Goal: Information Seeking & Learning: Check status

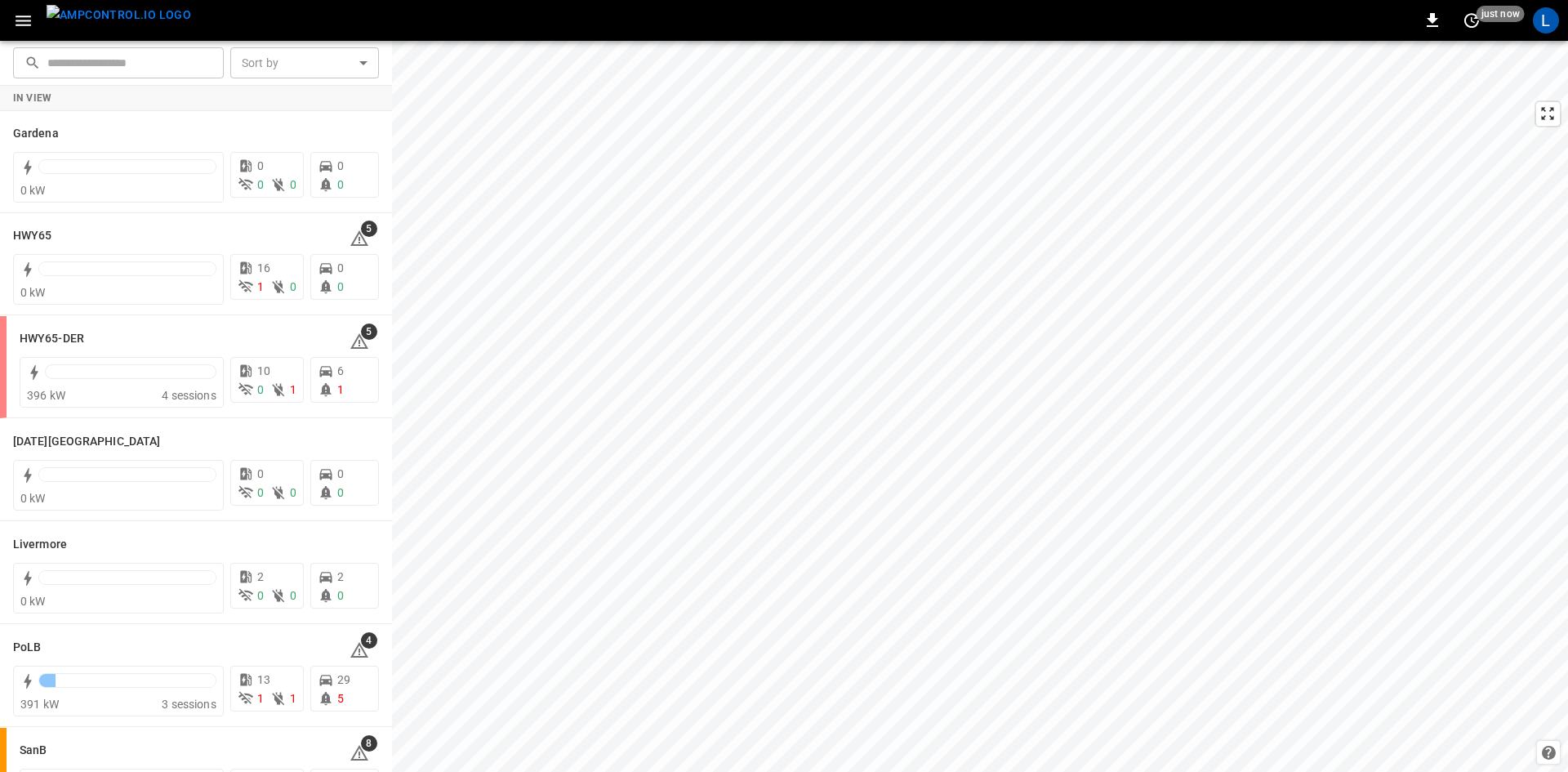
click at [24, 16] on icon "button" at bounding box center [23, 21] width 16 height 11
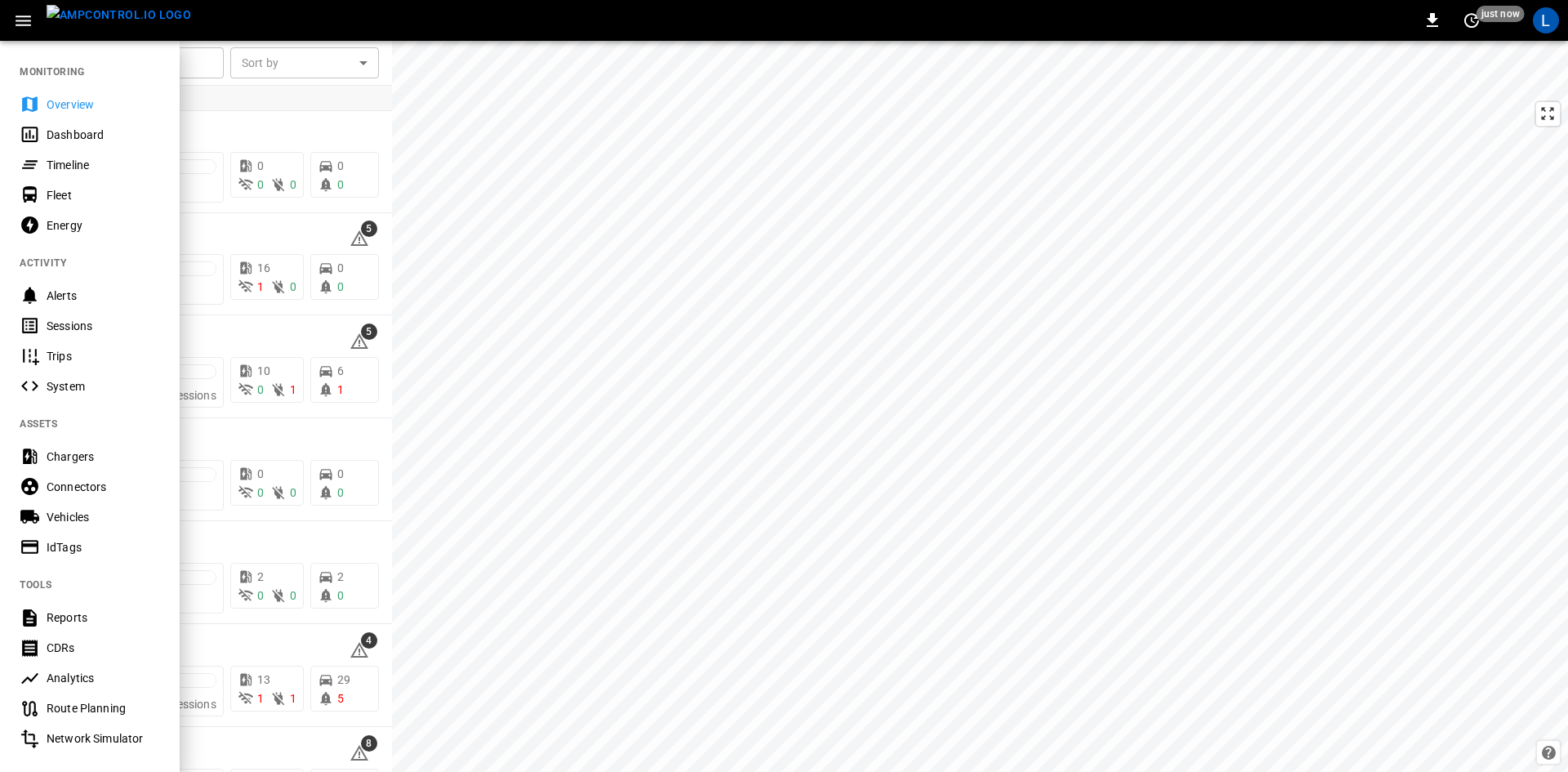
click at [99, 324] on div "Sessions" at bounding box center [103, 326] width 113 height 16
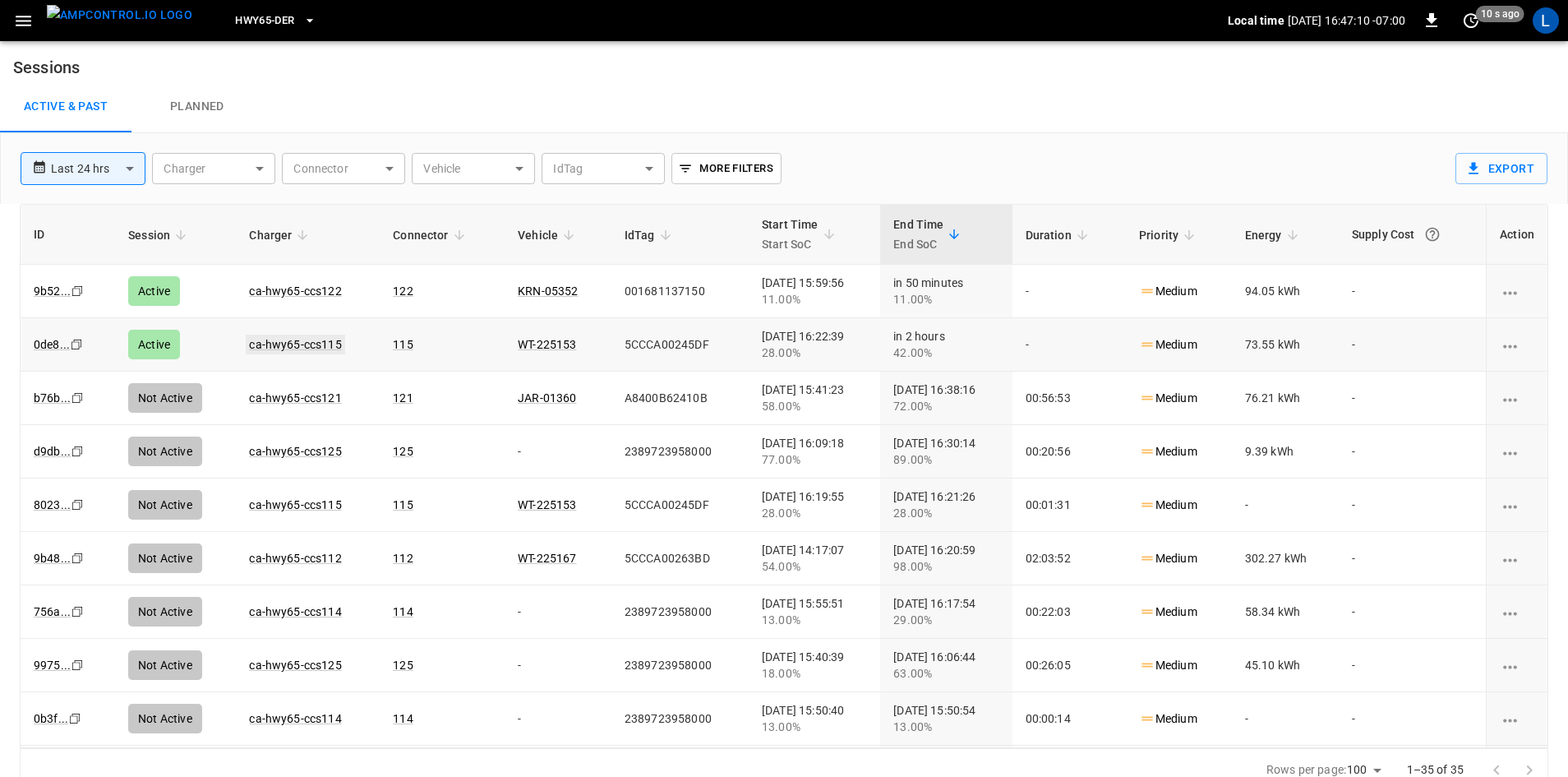
click at [295, 342] on link "ca-hwy65-ccs115" at bounding box center [295, 344] width 99 height 20
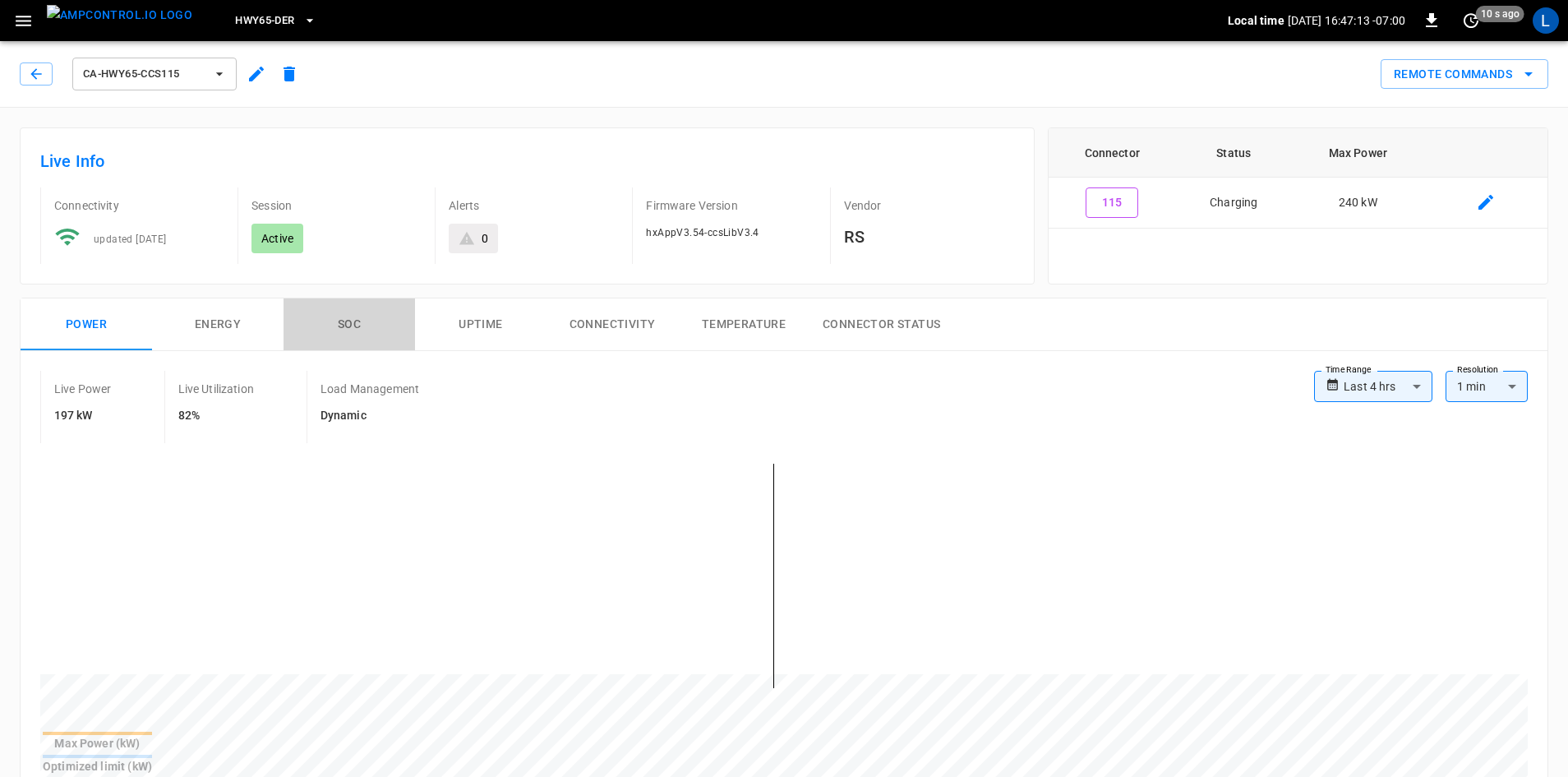
click at [349, 321] on button "SOC" at bounding box center [349, 325] width 131 height 53
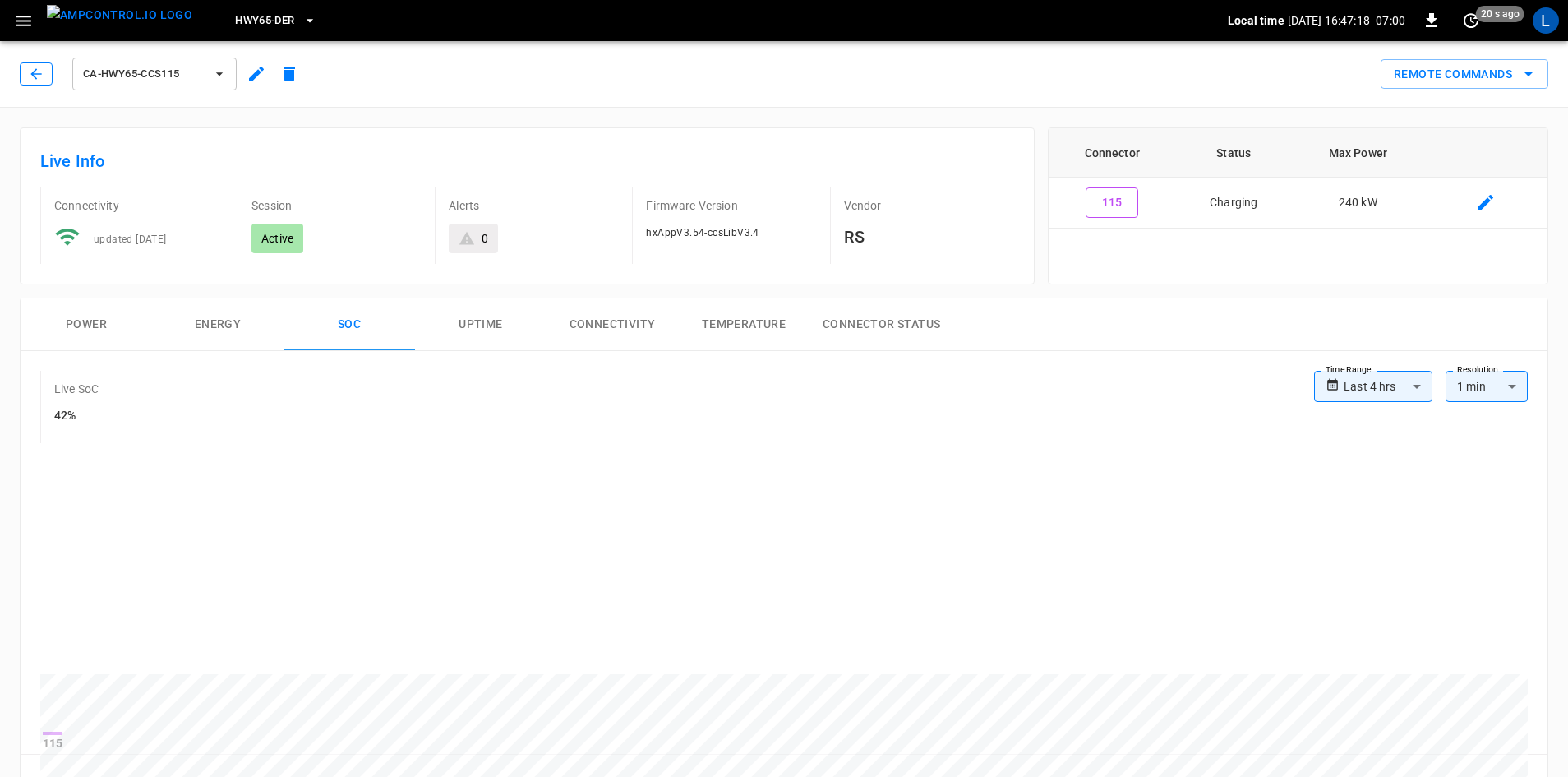
click at [45, 81] on button "button" at bounding box center [36, 74] width 33 height 23
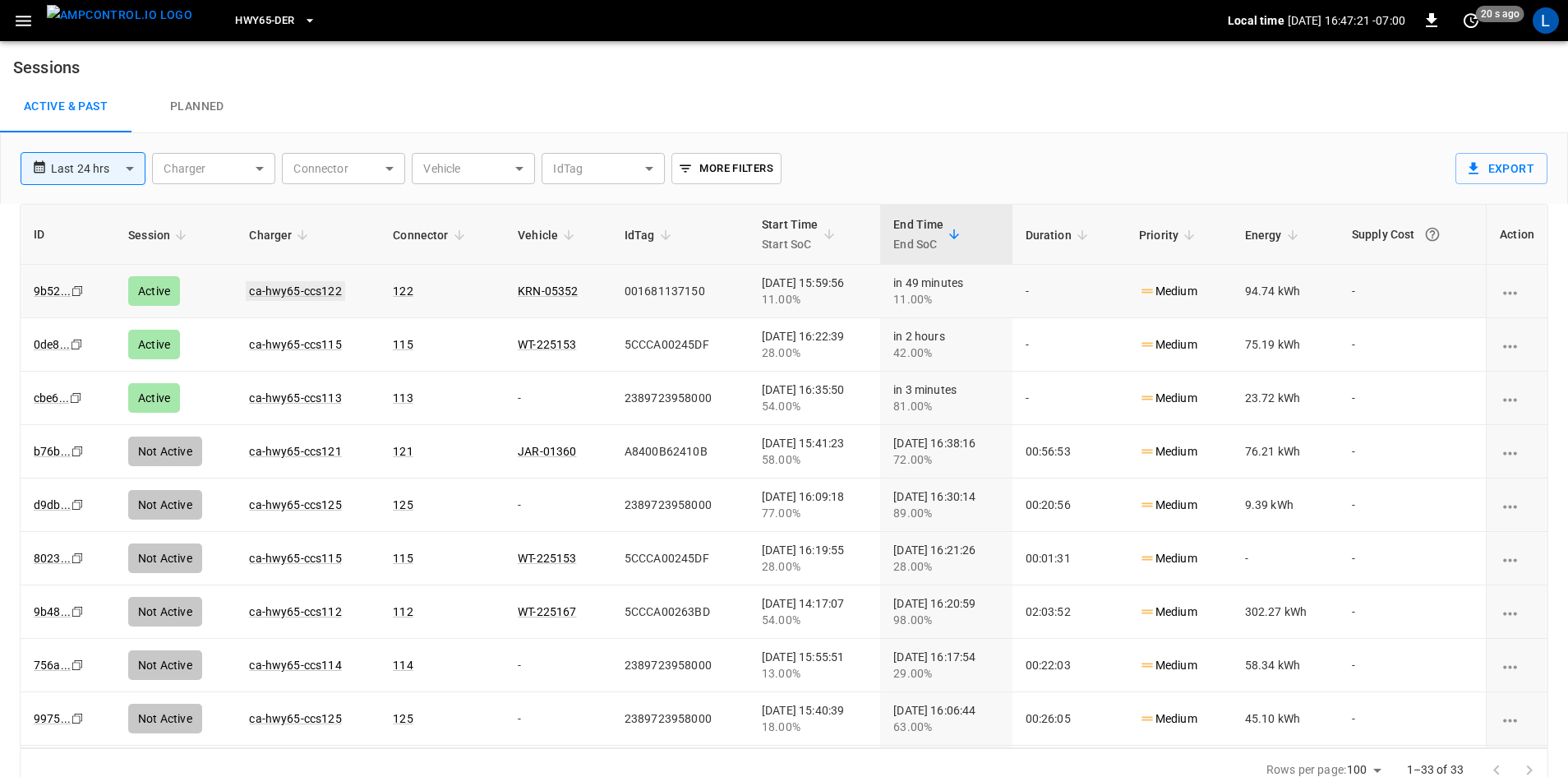
click at [261, 296] on link "ca-hwy65-ccs122" at bounding box center [295, 291] width 99 height 20
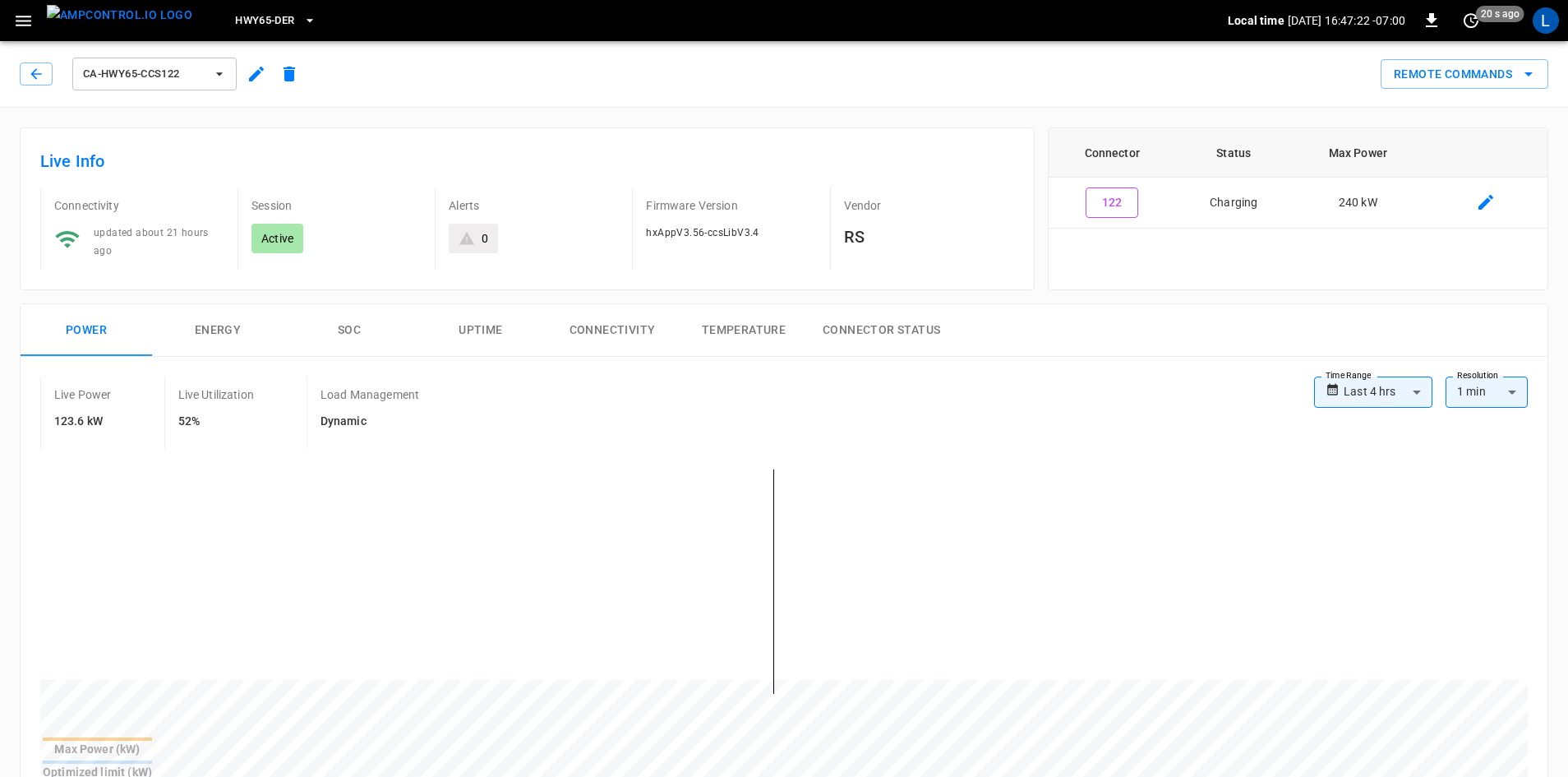
click at [352, 305] on button "SOC" at bounding box center [349, 331] width 131 height 53
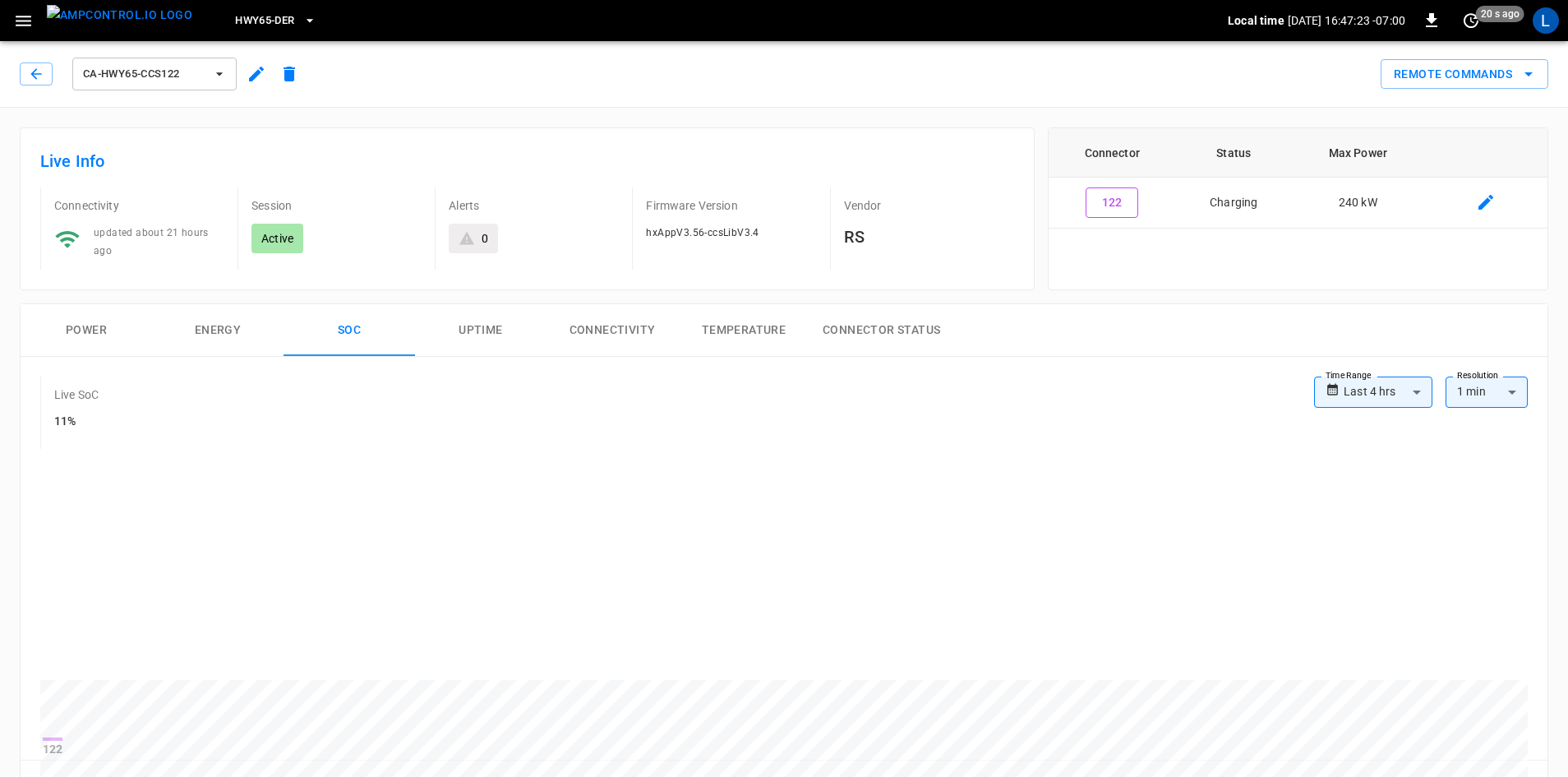
click at [356, 339] on button "SOC" at bounding box center [349, 331] width 131 height 53
click at [102, 328] on button "Power" at bounding box center [86, 331] width 131 height 53
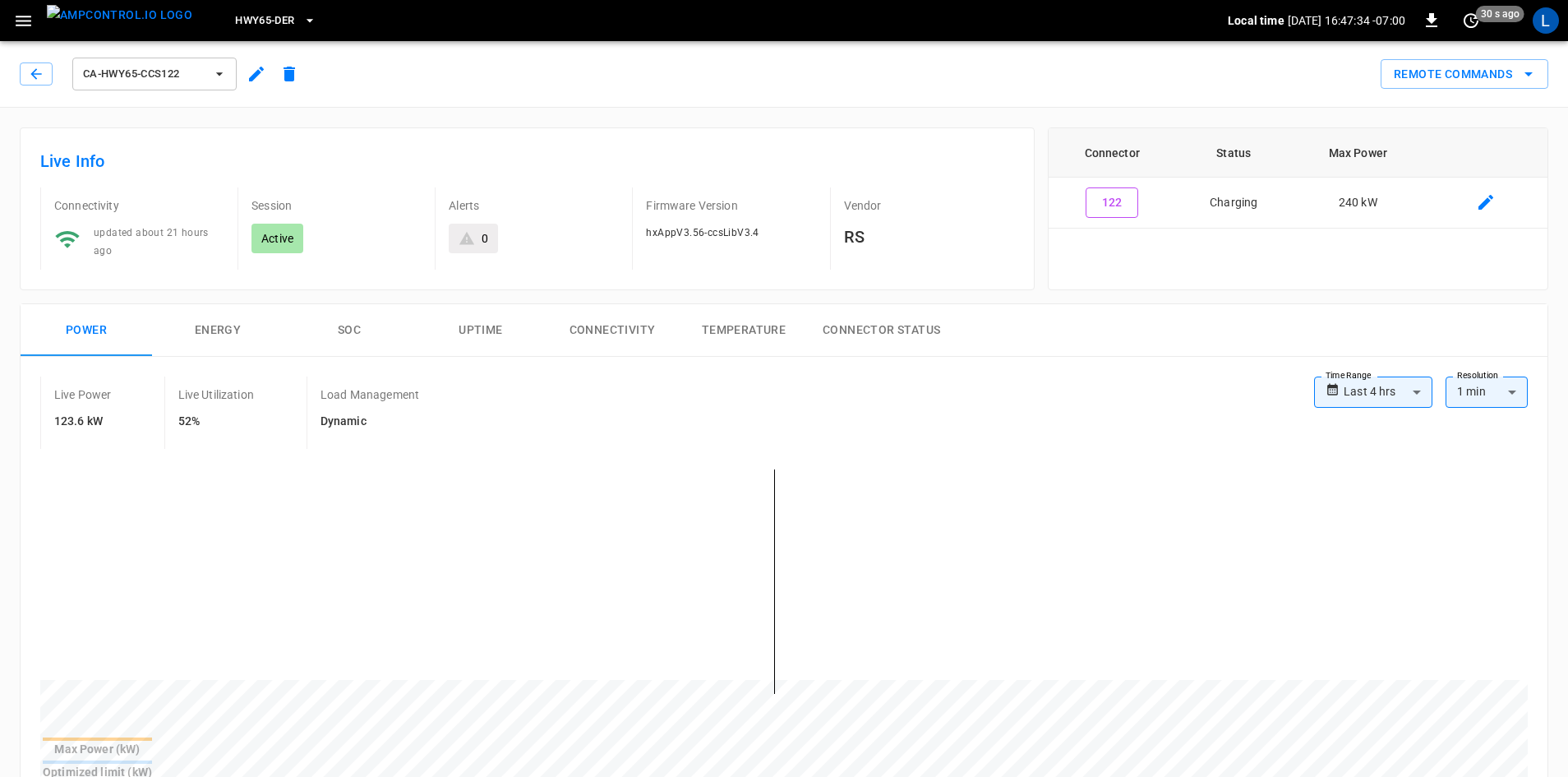
click at [353, 325] on button "SOC" at bounding box center [349, 331] width 131 height 53
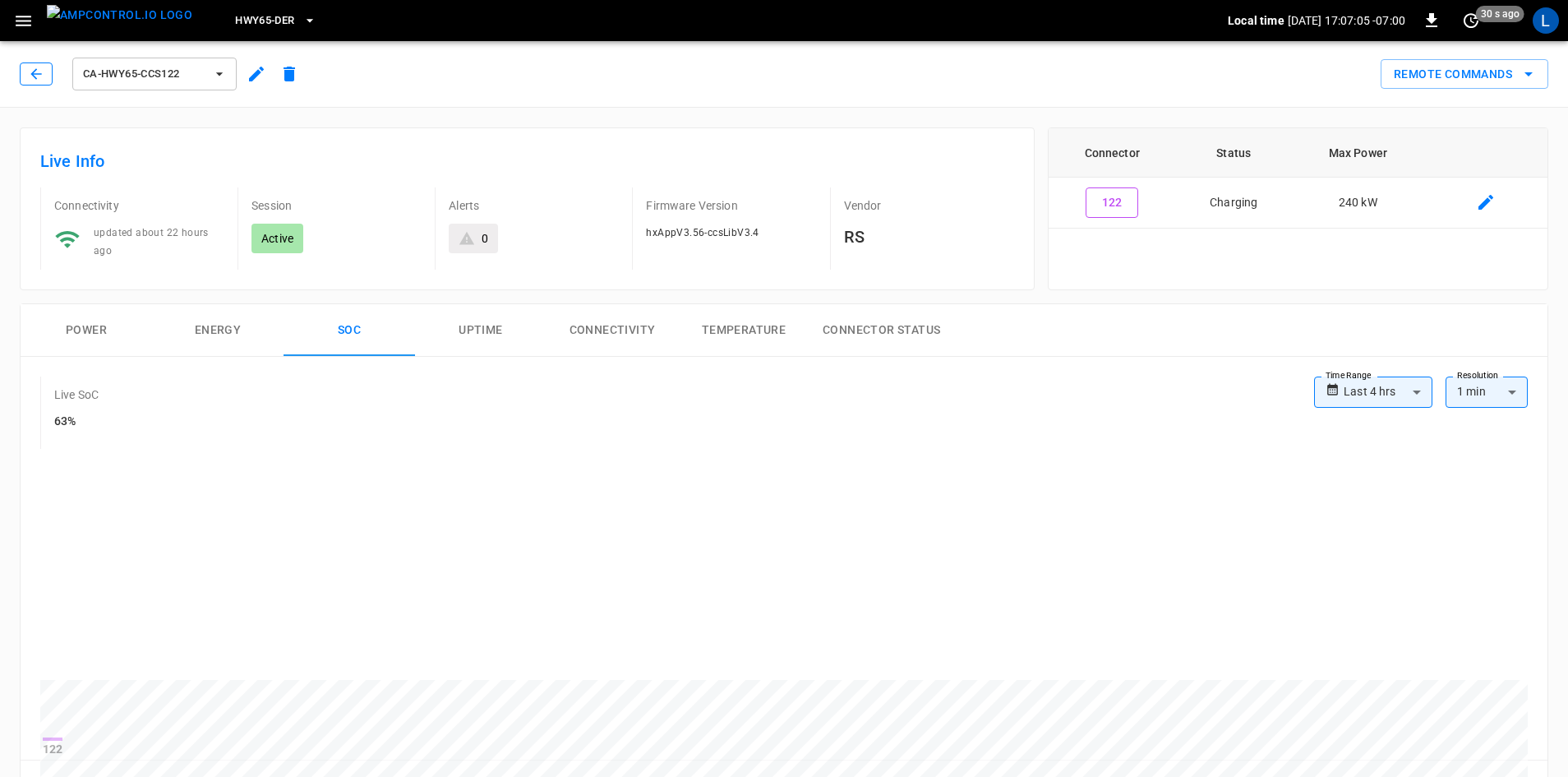
click at [31, 64] on button "button" at bounding box center [36, 74] width 33 height 23
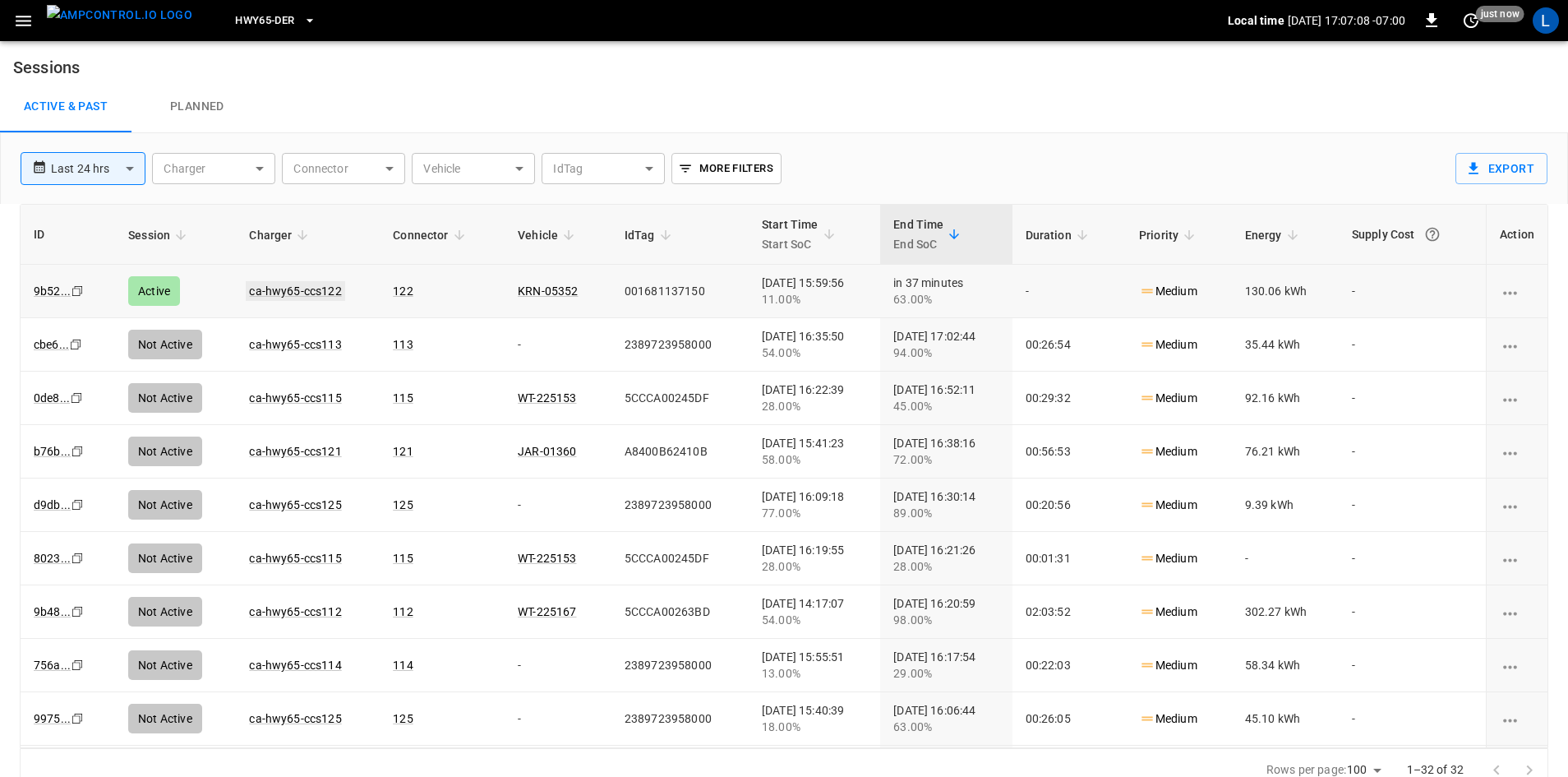
click at [290, 292] on link "ca-hwy65-ccs122" at bounding box center [295, 291] width 99 height 20
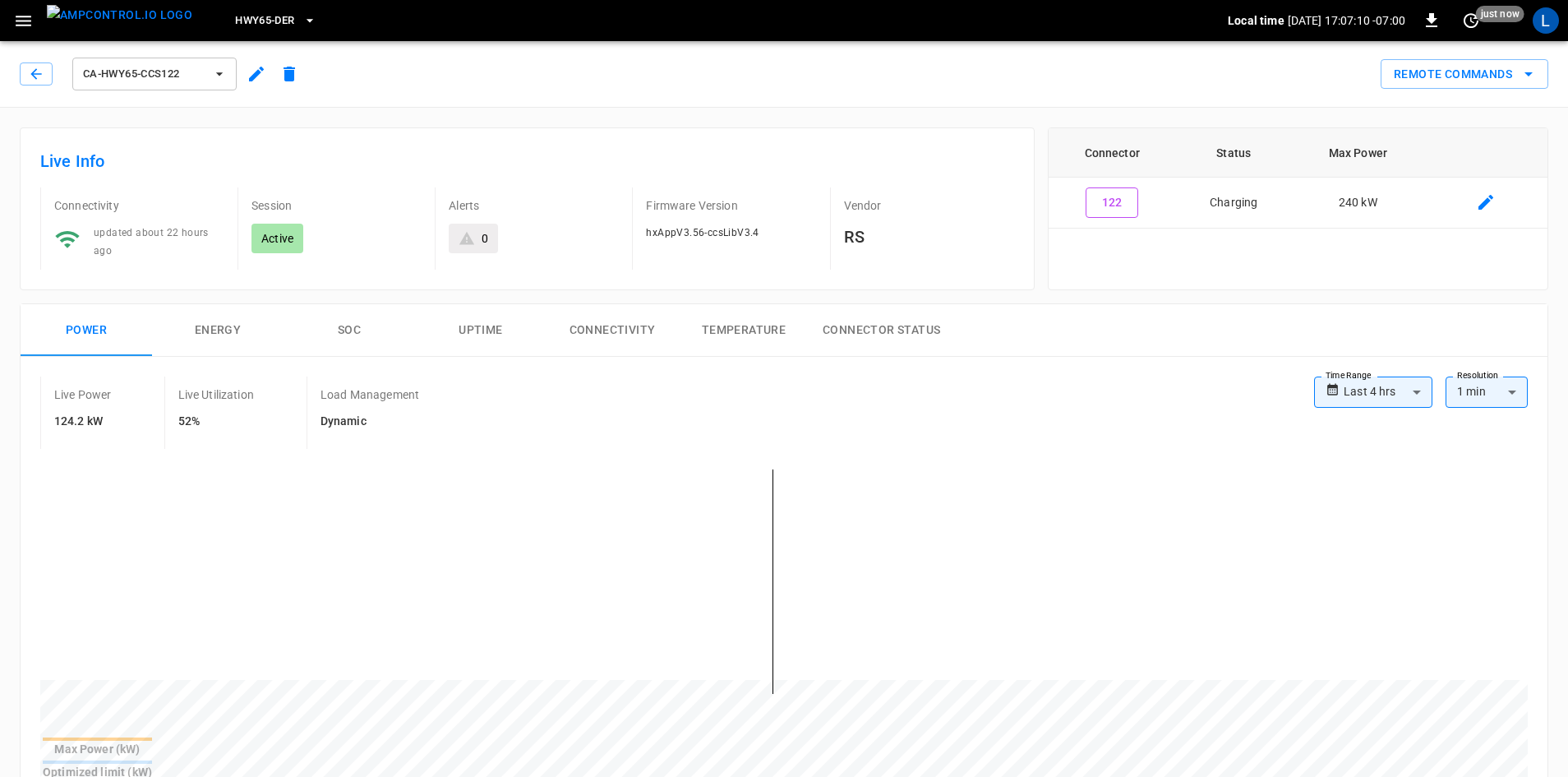
click at [359, 325] on button "SOC" at bounding box center [349, 331] width 131 height 53
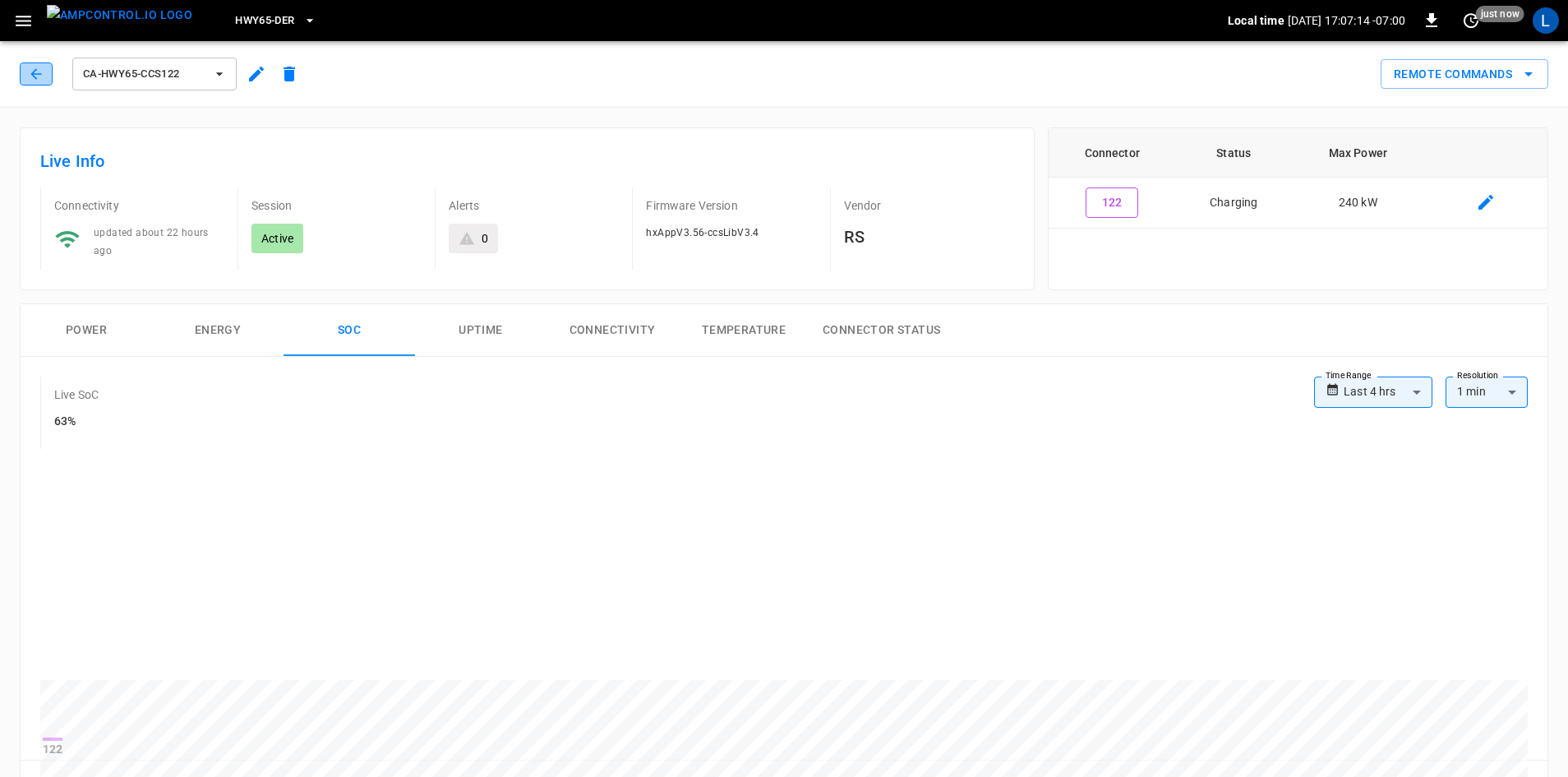
click at [35, 74] on icon "button" at bounding box center [35, 73] width 11 height 11
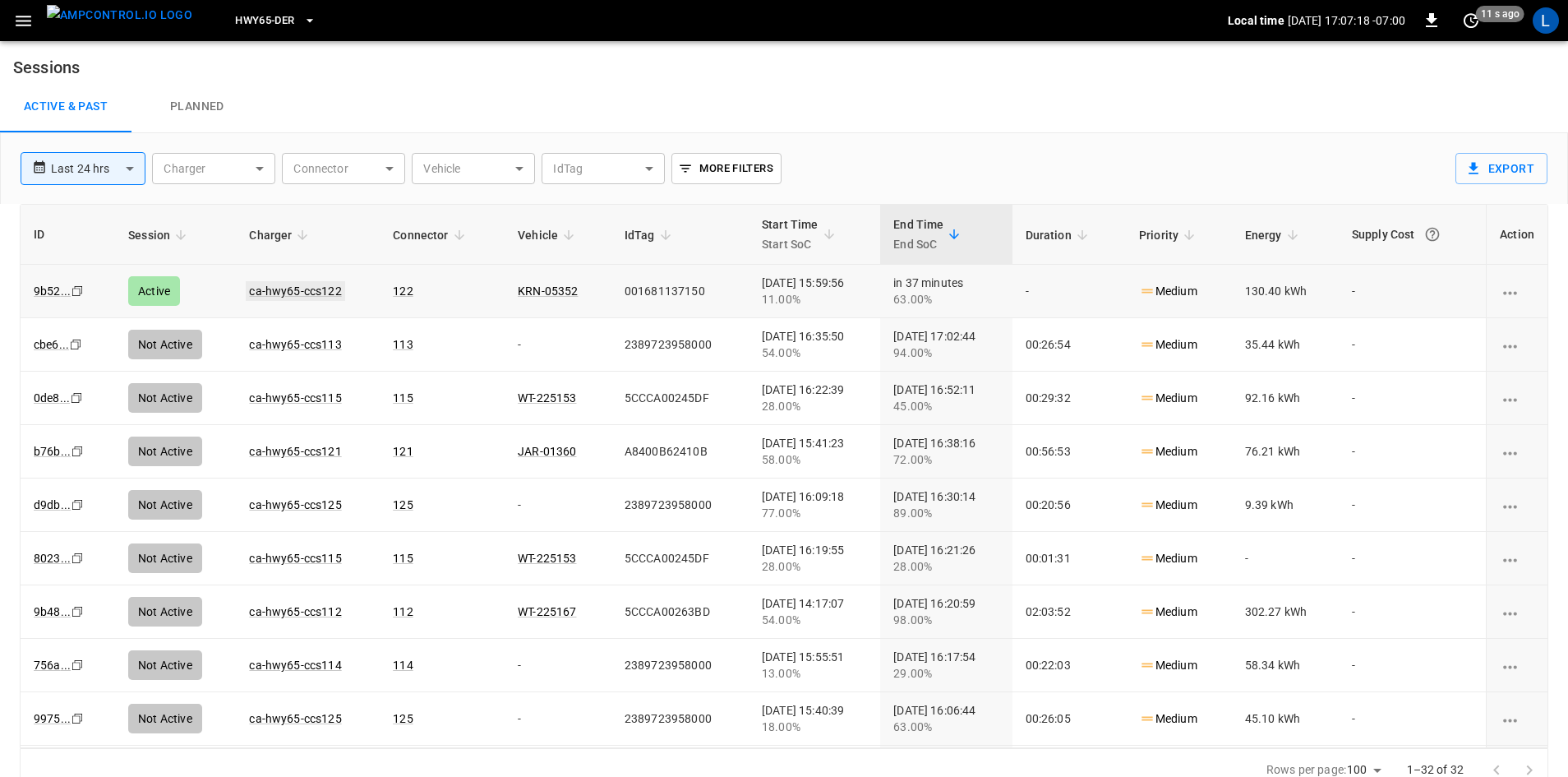
click at [301, 291] on link "ca-hwy65-ccs122" at bounding box center [295, 291] width 99 height 20
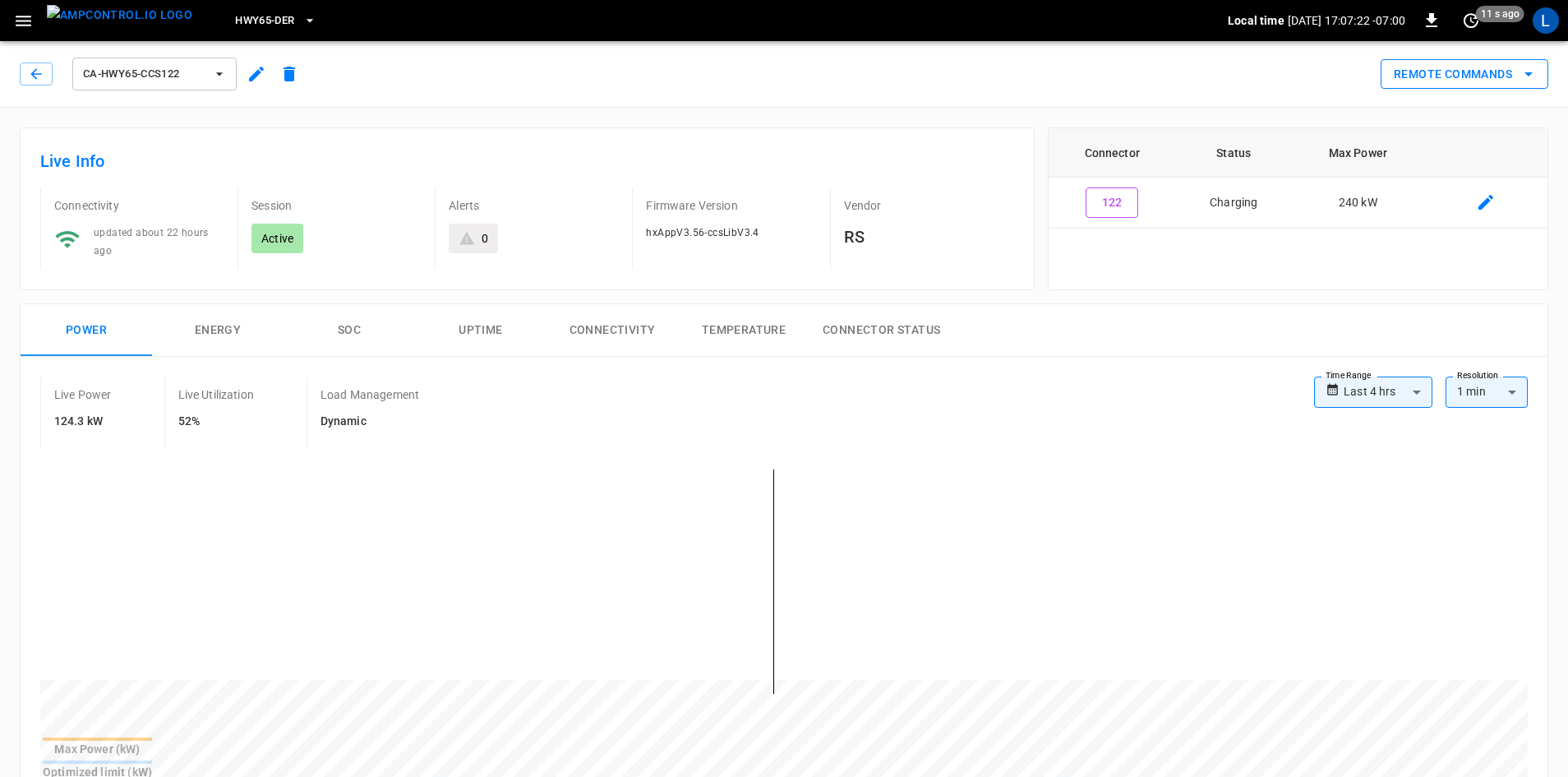
click at [1526, 64] on icon "remote commands options" at bounding box center [1529, 74] width 20 height 20
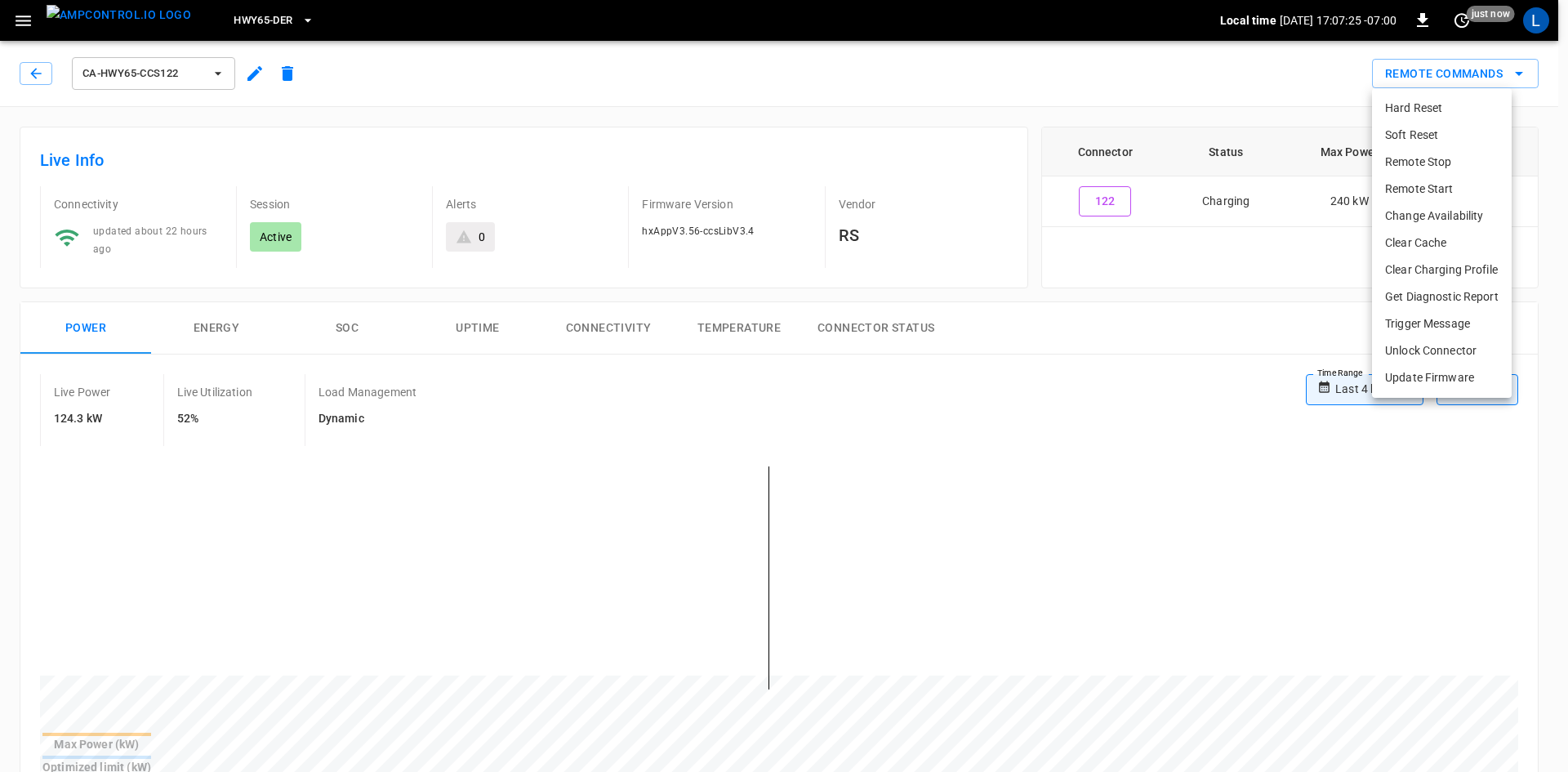
click at [1443, 161] on li "Remote Stop" at bounding box center [1442, 162] width 139 height 27
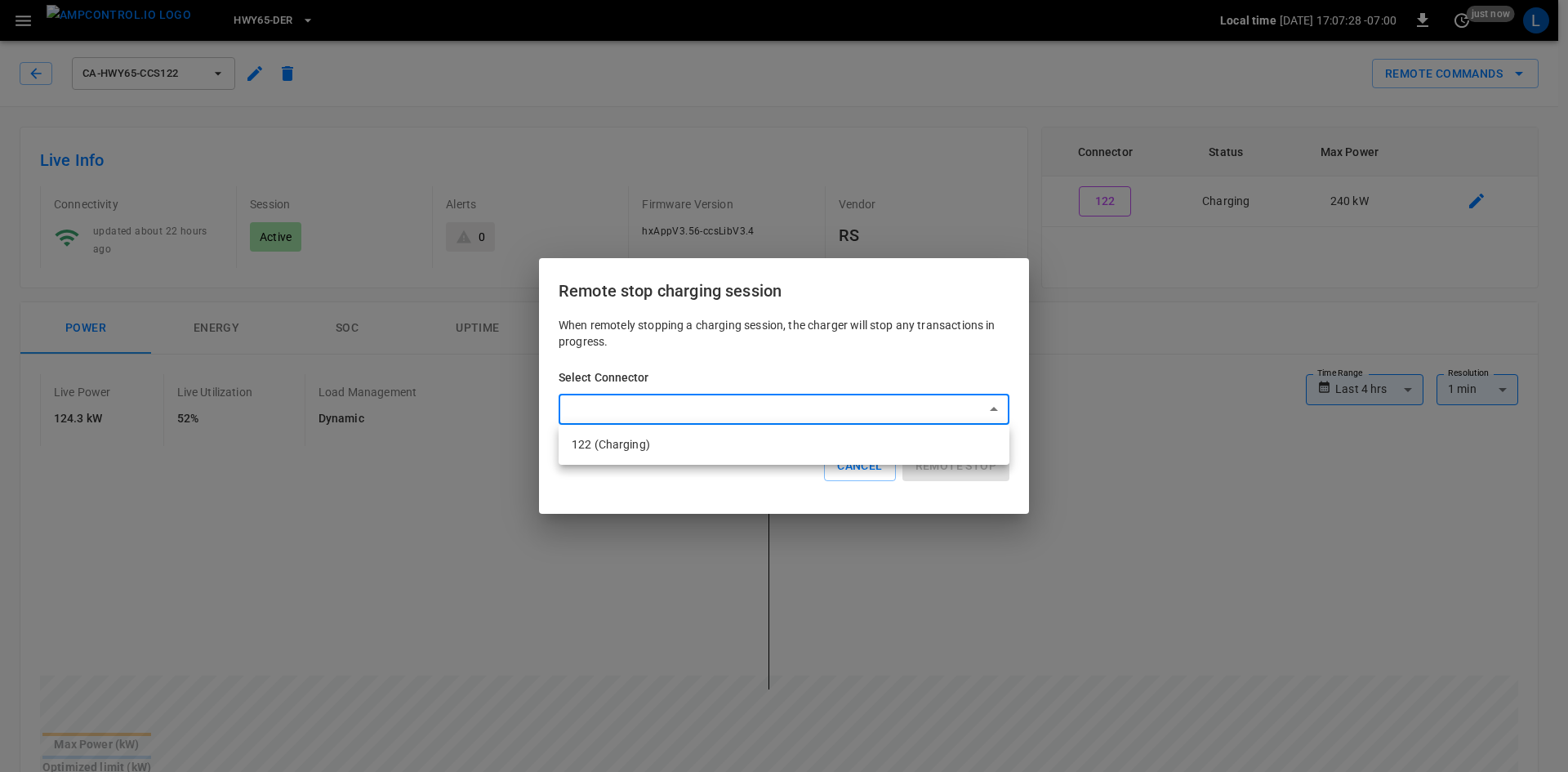
click at [650, 441] on li "122 (Charging)" at bounding box center [784, 445] width 451 height 27
type input "**********"
click at [932, 459] on button "Remote stop" at bounding box center [956, 466] width 107 height 30
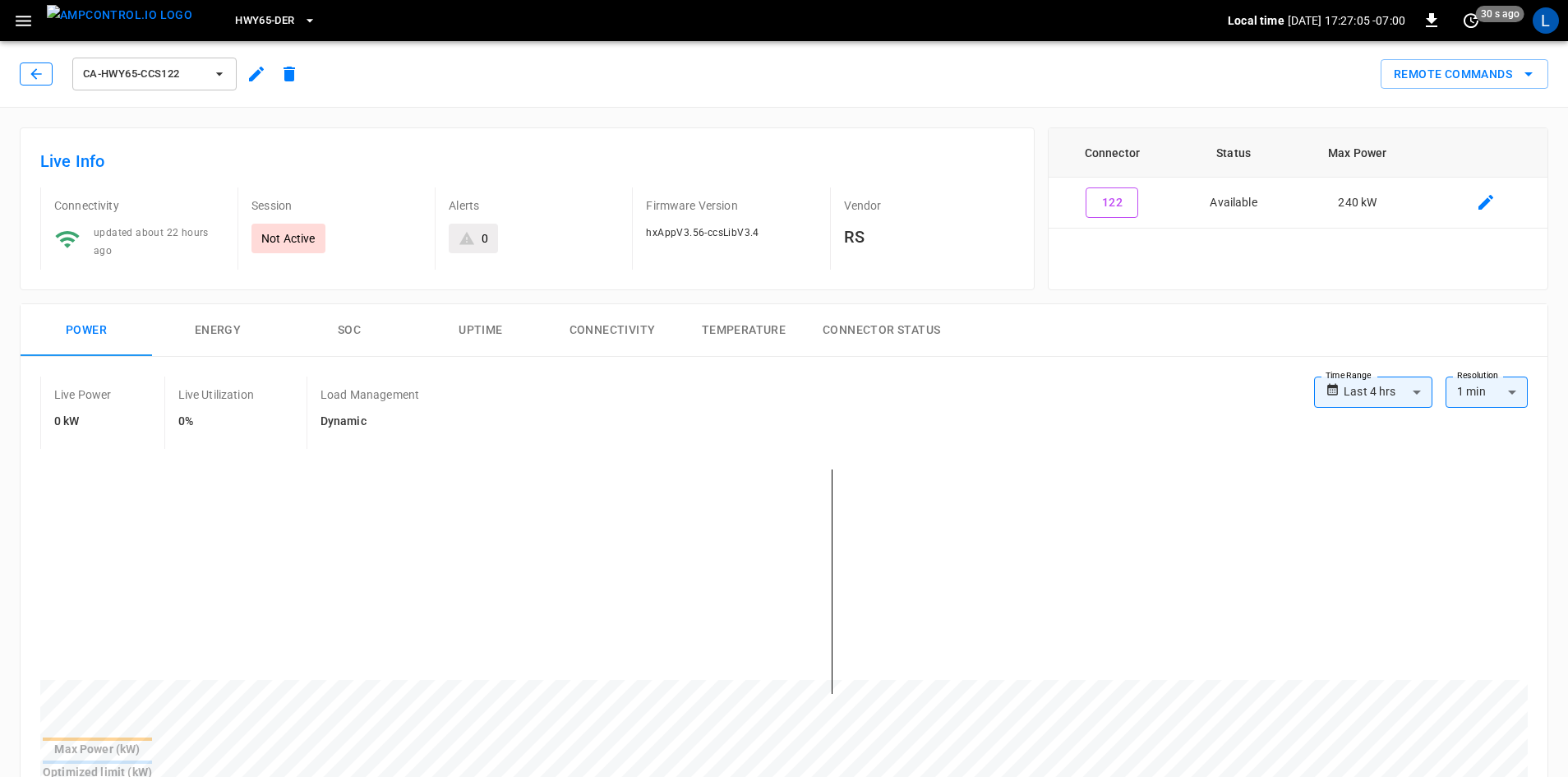
click at [39, 67] on icon "button" at bounding box center [36, 74] width 17 height 17
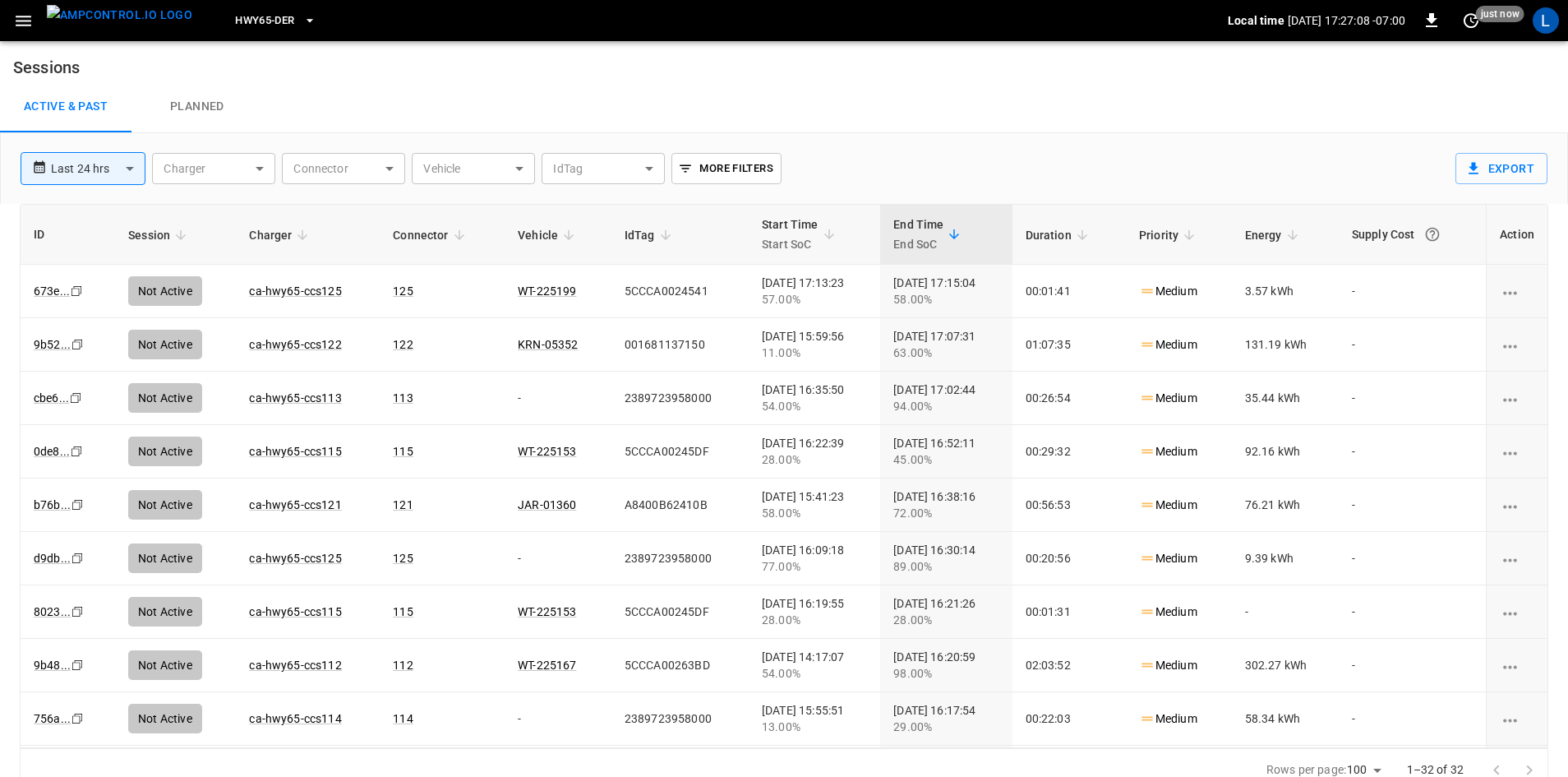
click at [262, 21] on span "HWY65-DER" at bounding box center [265, 21] width 59 height 19
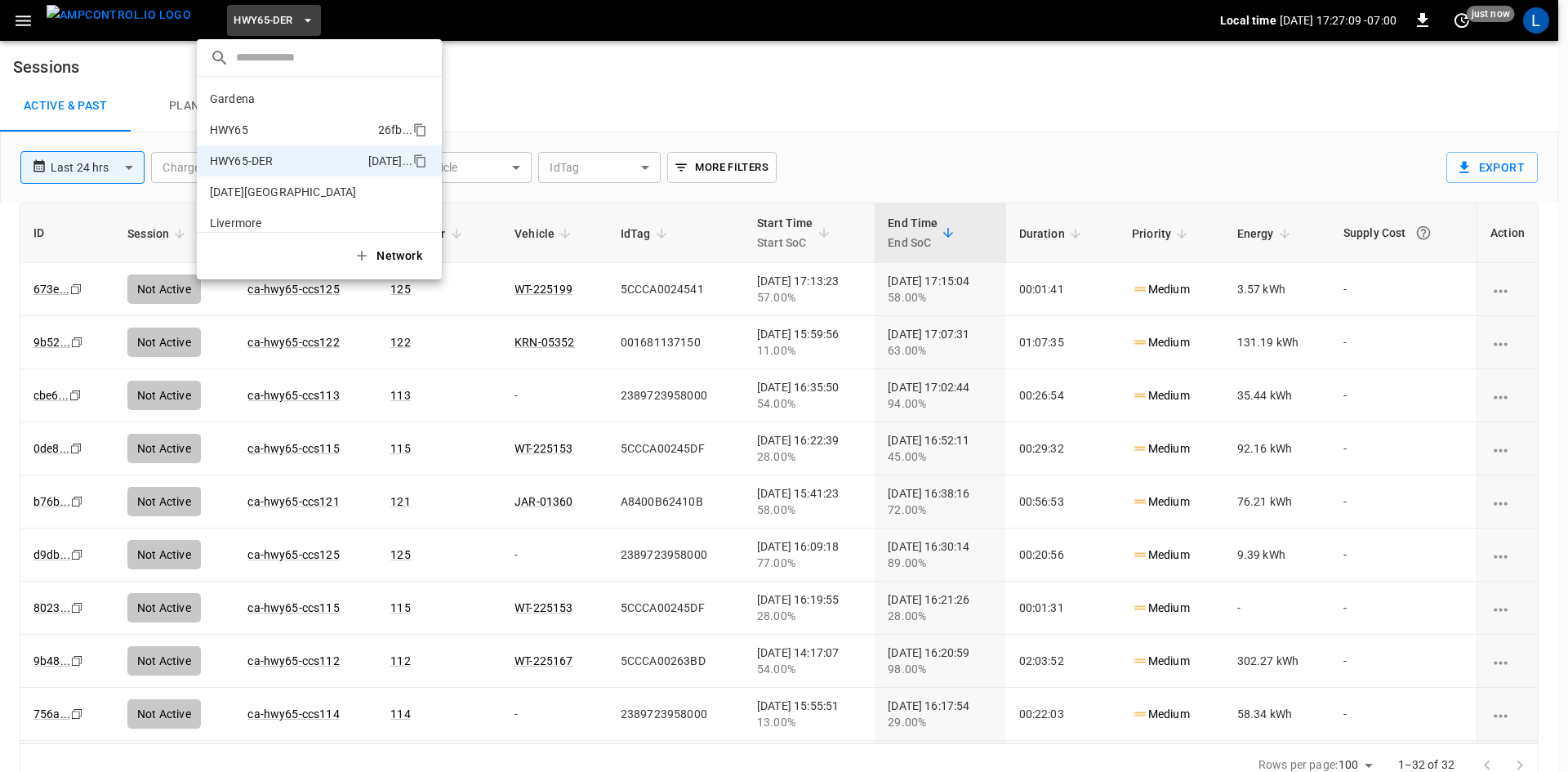
click at [264, 124] on p "HWY65" at bounding box center [290, 130] width 162 height 16
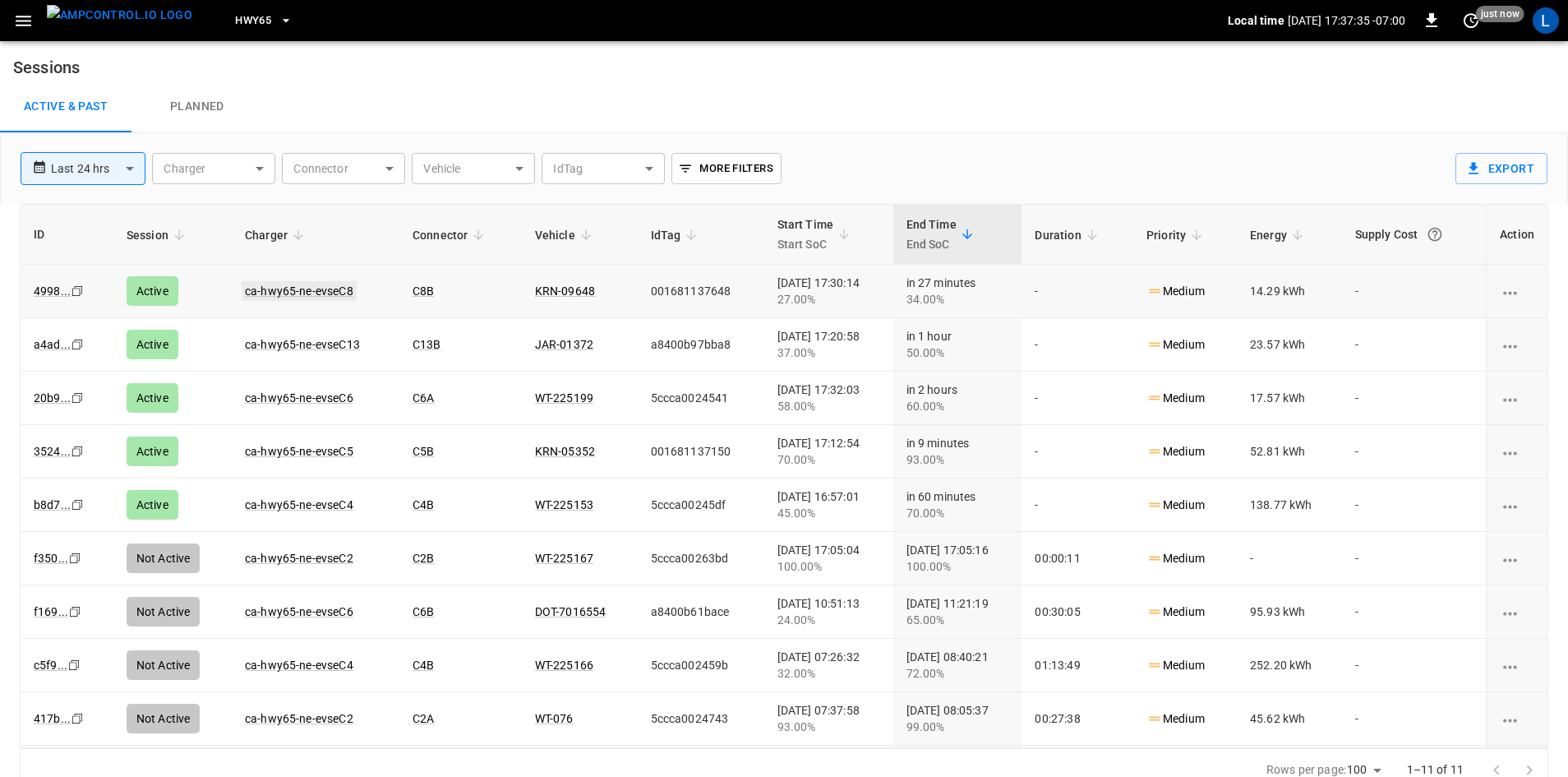
click at [309, 291] on link "ca-hwy65-ne-evseC8" at bounding box center [299, 291] width 115 height 20
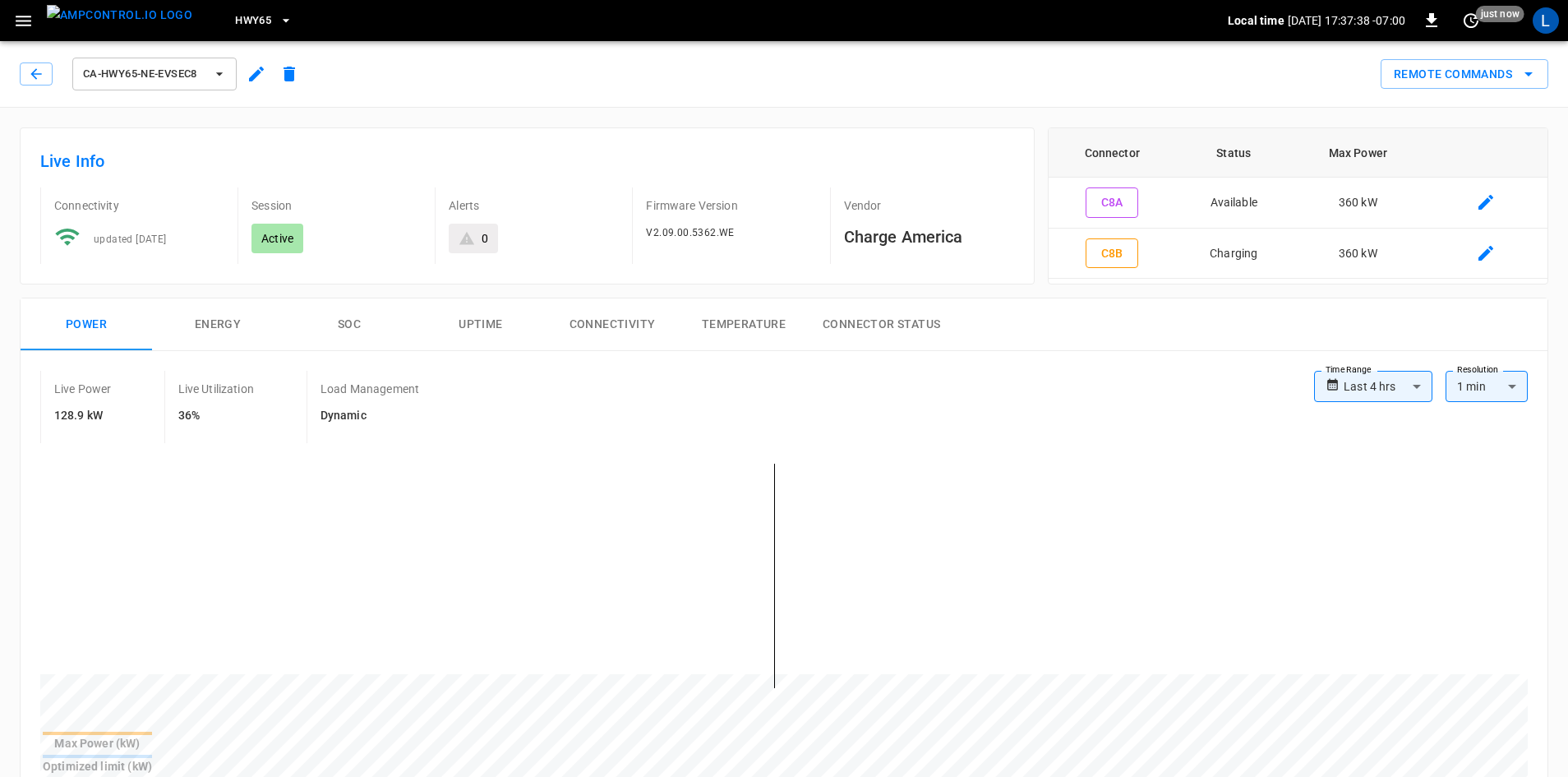
click at [347, 327] on button "SOC" at bounding box center [349, 325] width 131 height 53
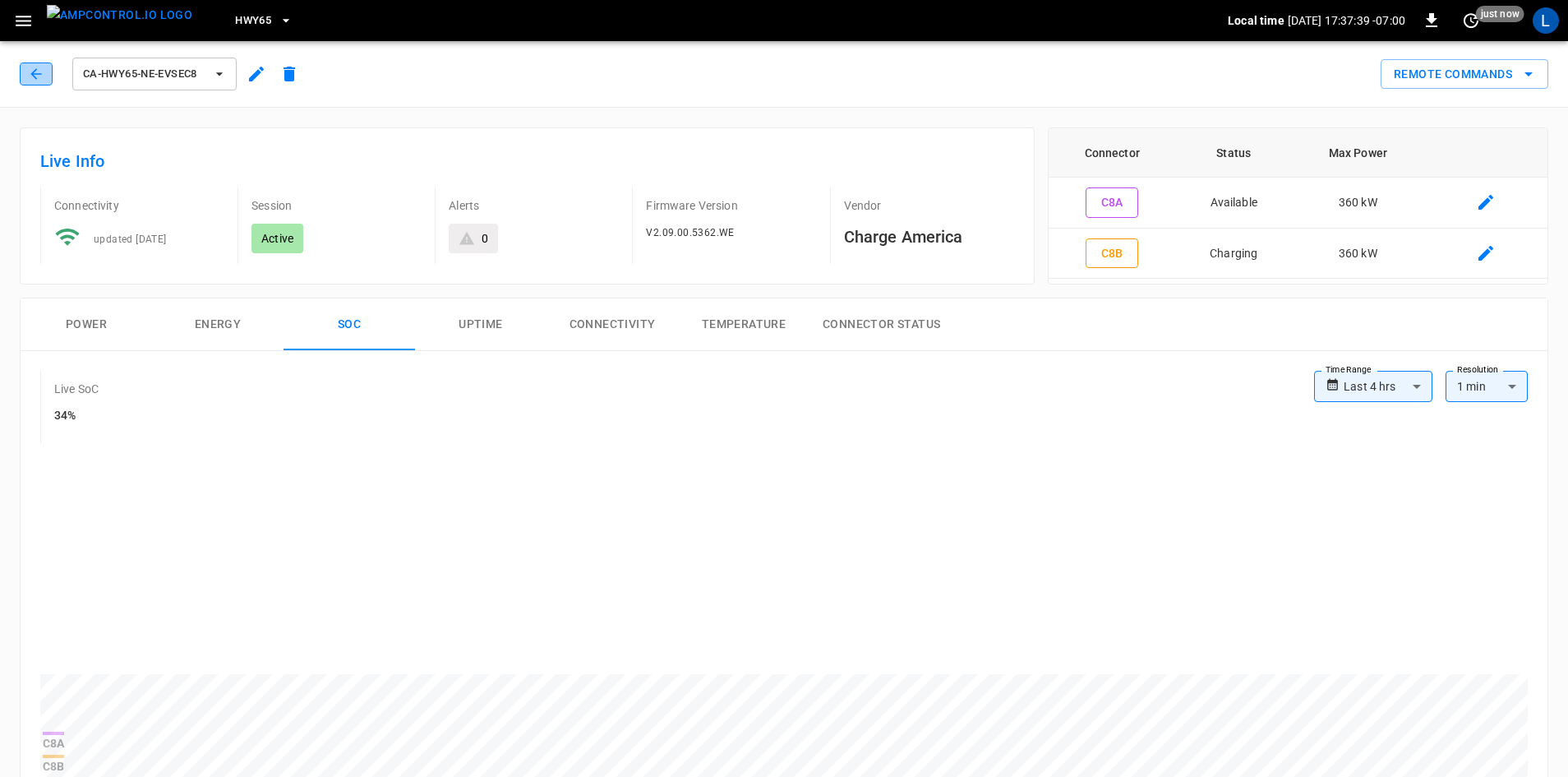
click at [29, 70] on icon "button" at bounding box center [36, 74] width 17 height 17
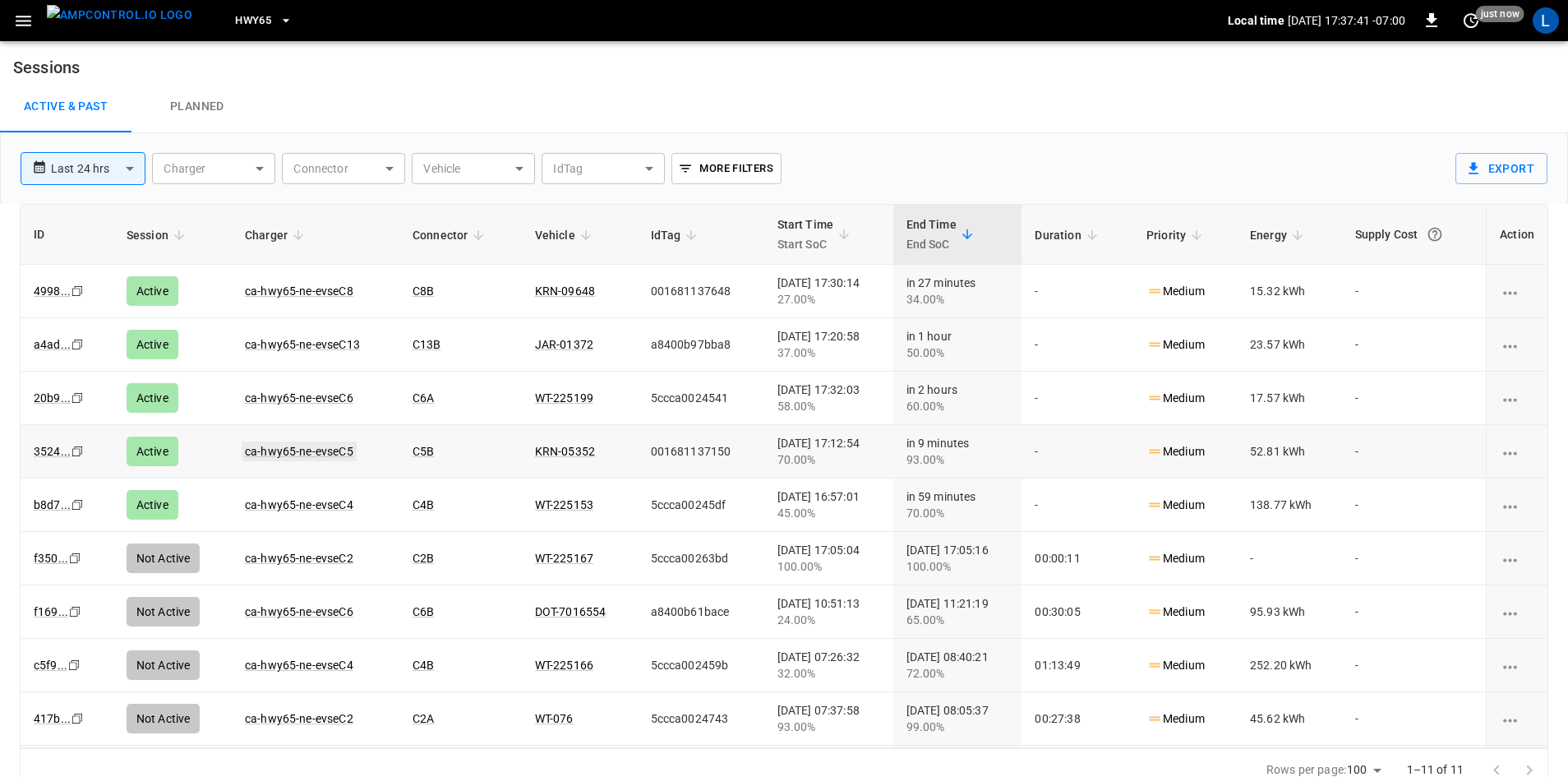
click at [272, 451] on link "ca-hwy65-ne-evseC5" at bounding box center [299, 452] width 115 height 20
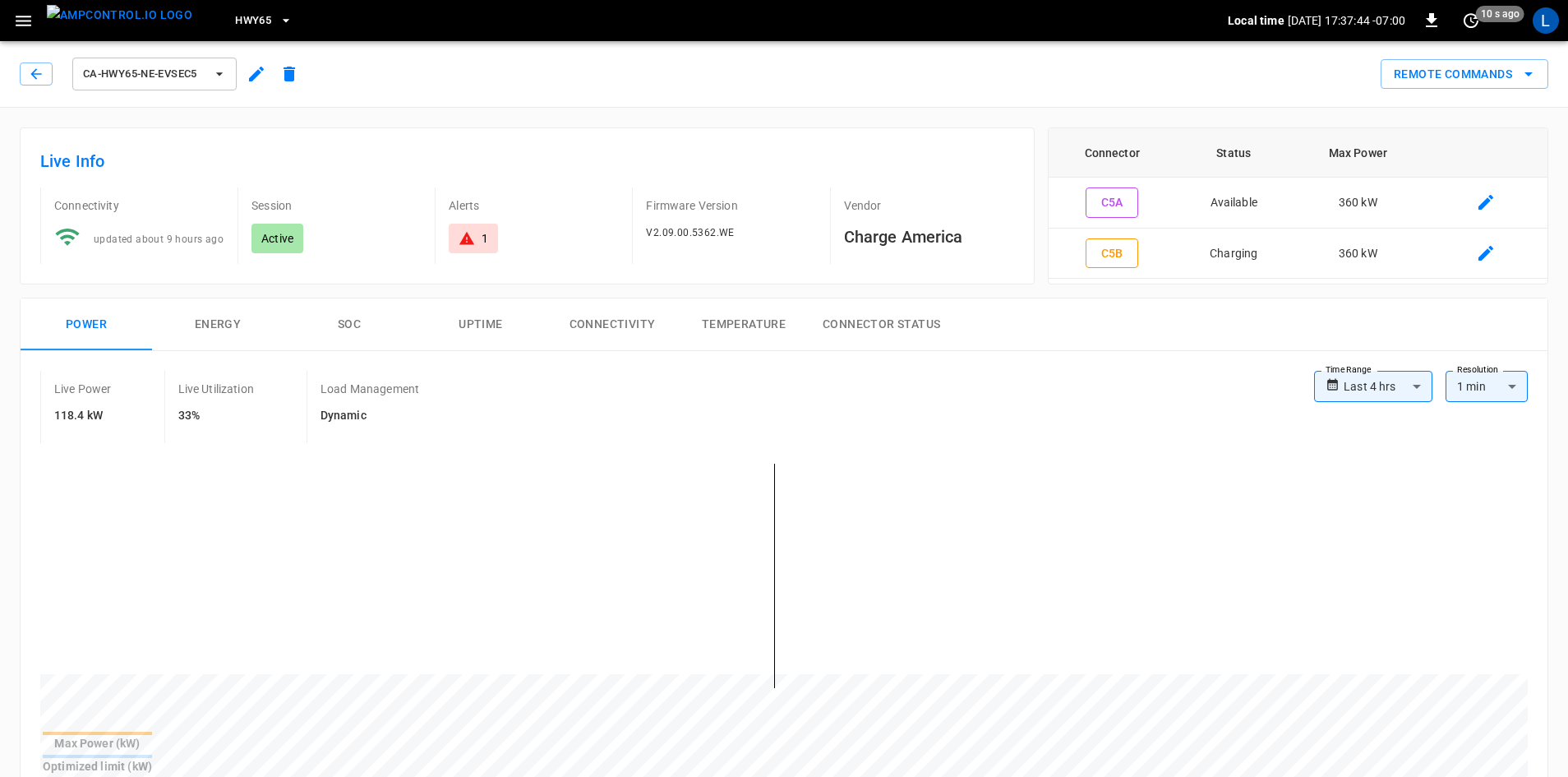
click at [357, 325] on button "SOC" at bounding box center [349, 325] width 131 height 53
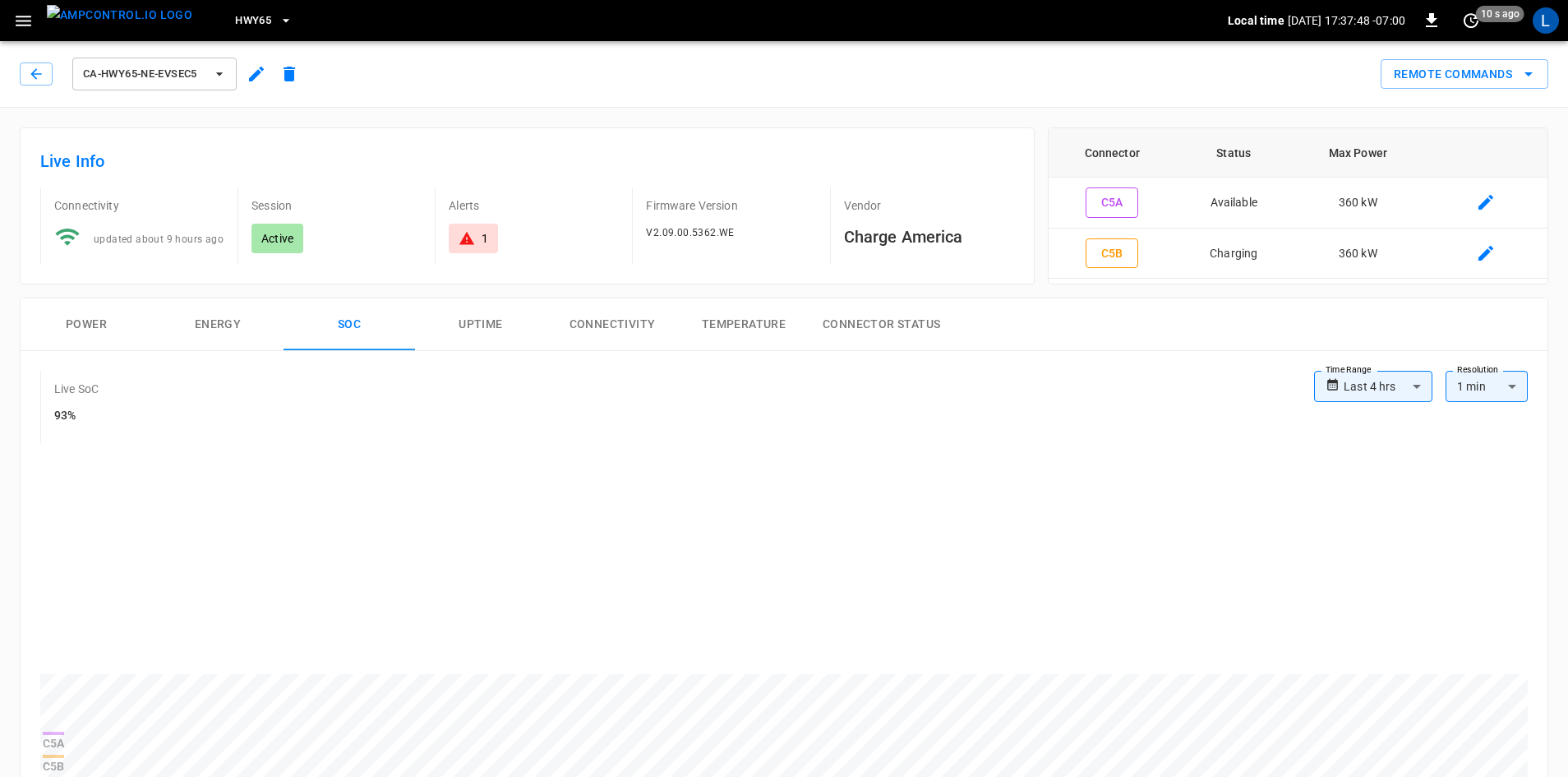
click at [88, 320] on button "Power" at bounding box center [86, 325] width 131 height 53
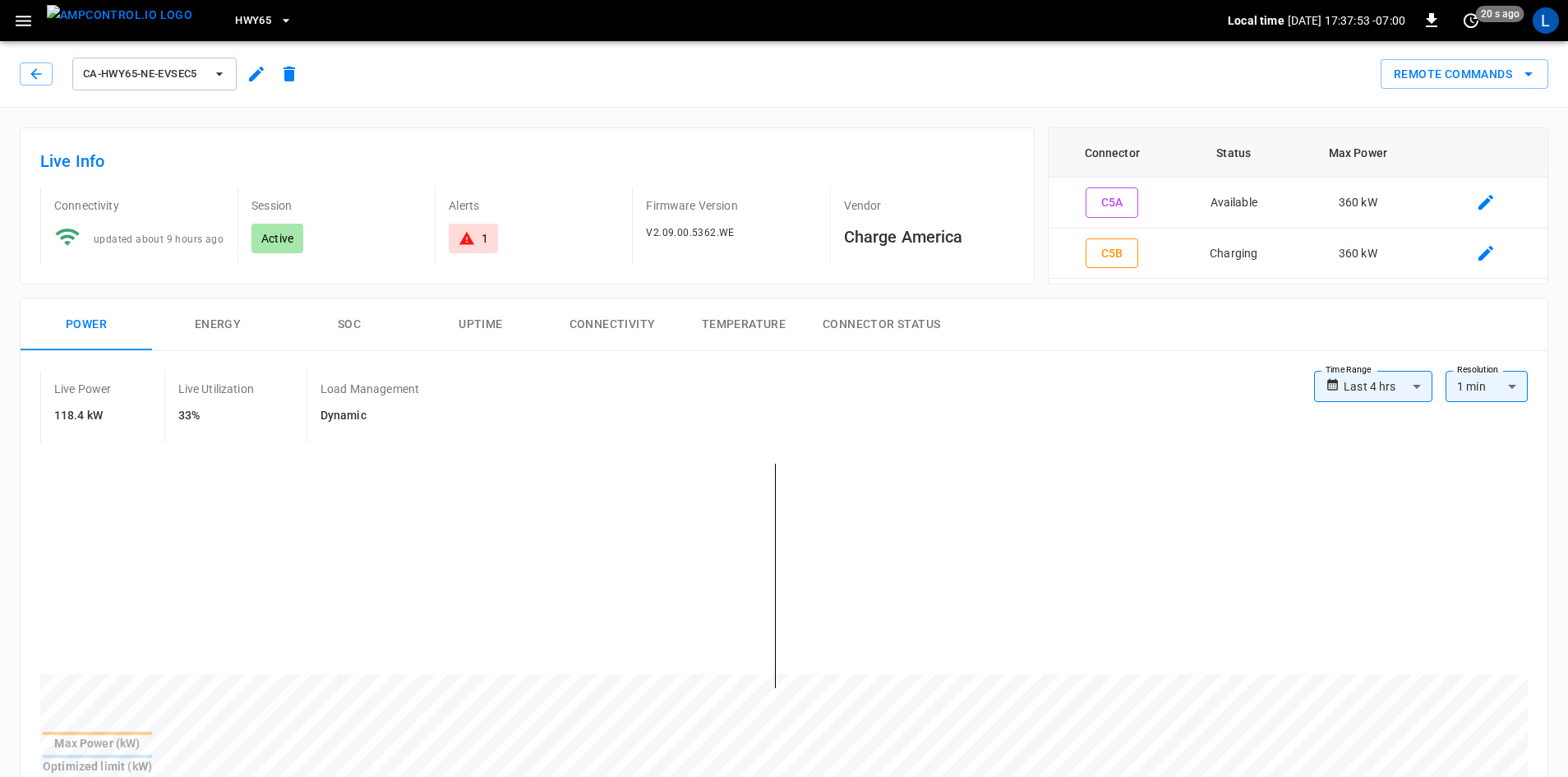
click at [341, 331] on button "SOC" at bounding box center [349, 325] width 131 height 53
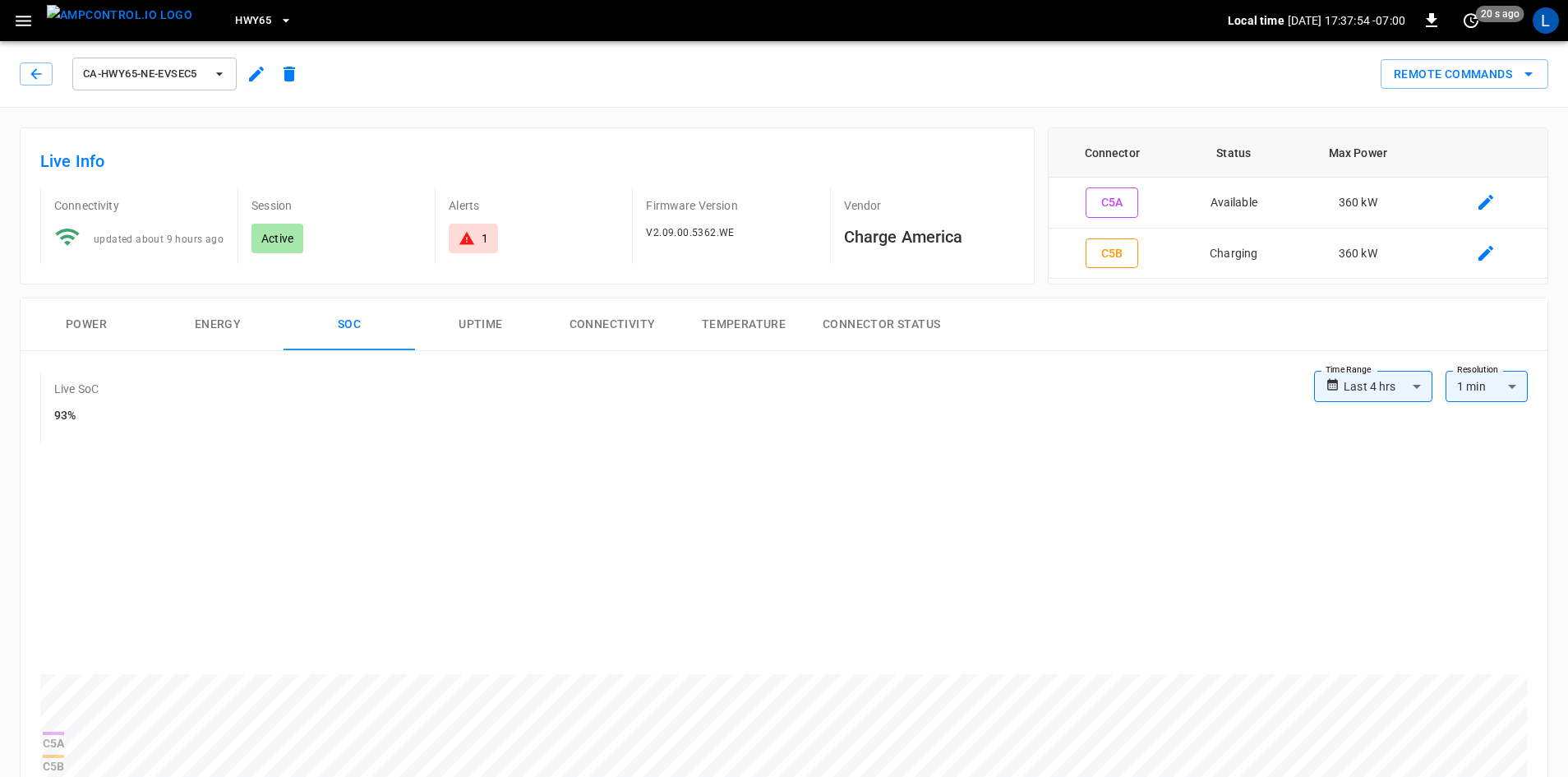
click at [226, 326] on button "Energy" at bounding box center [217, 325] width 131 height 53
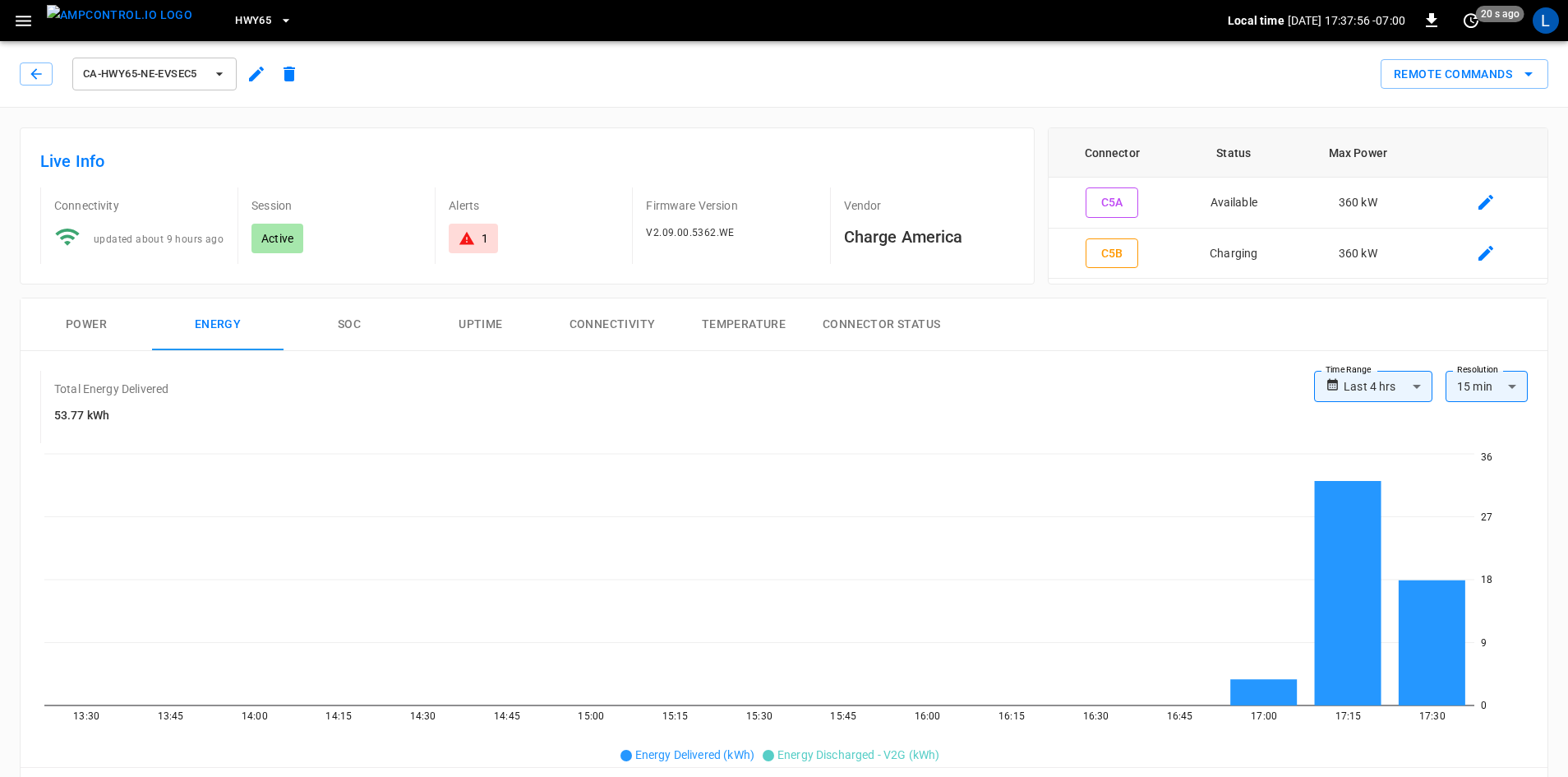
click at [349, 323] on button "SOC" at bounding box center [349, 325] width 131 height 53
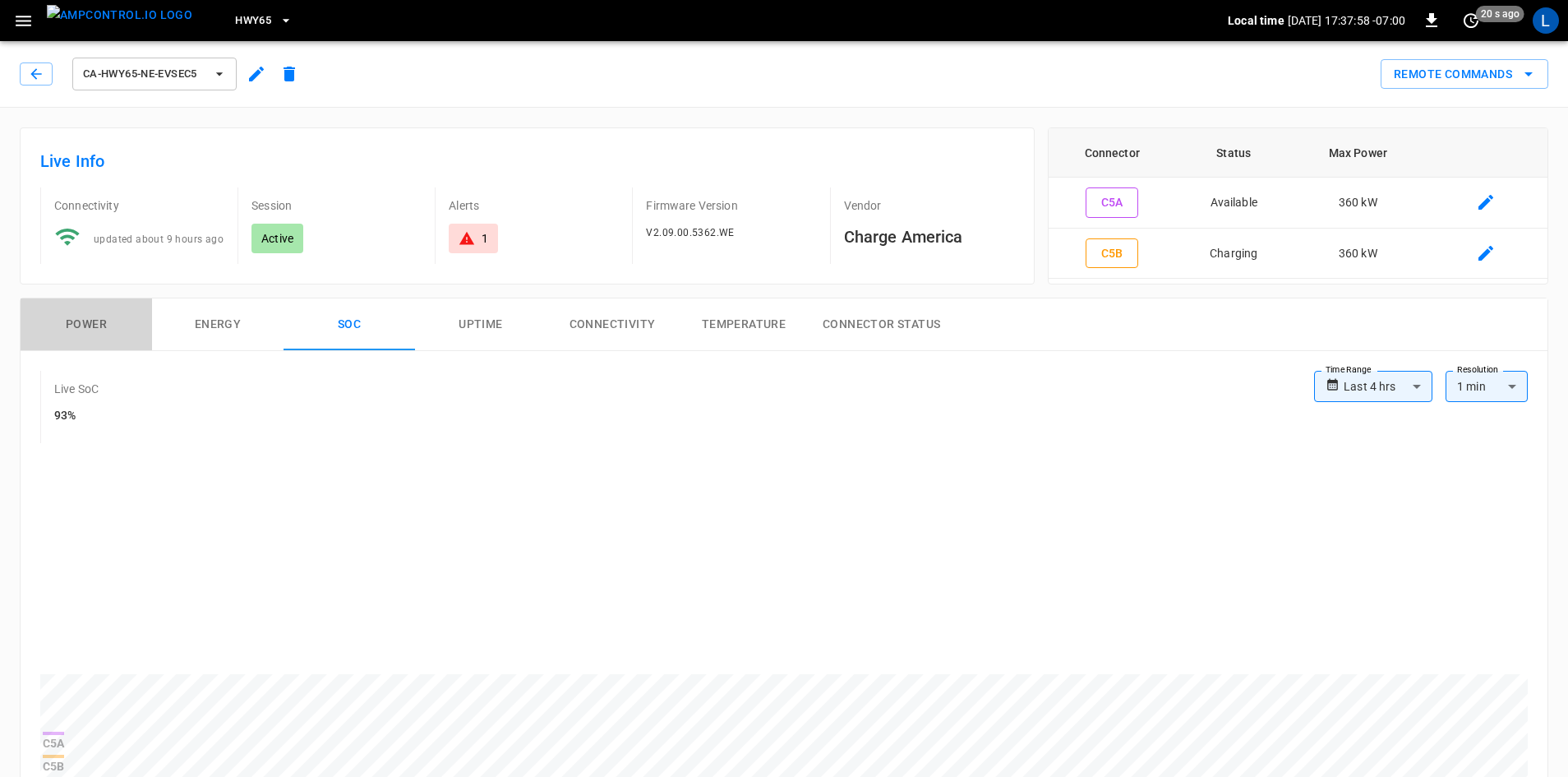
click at [90, 325] on button "Power" at bounding box center [86, 325] width 131 height 53
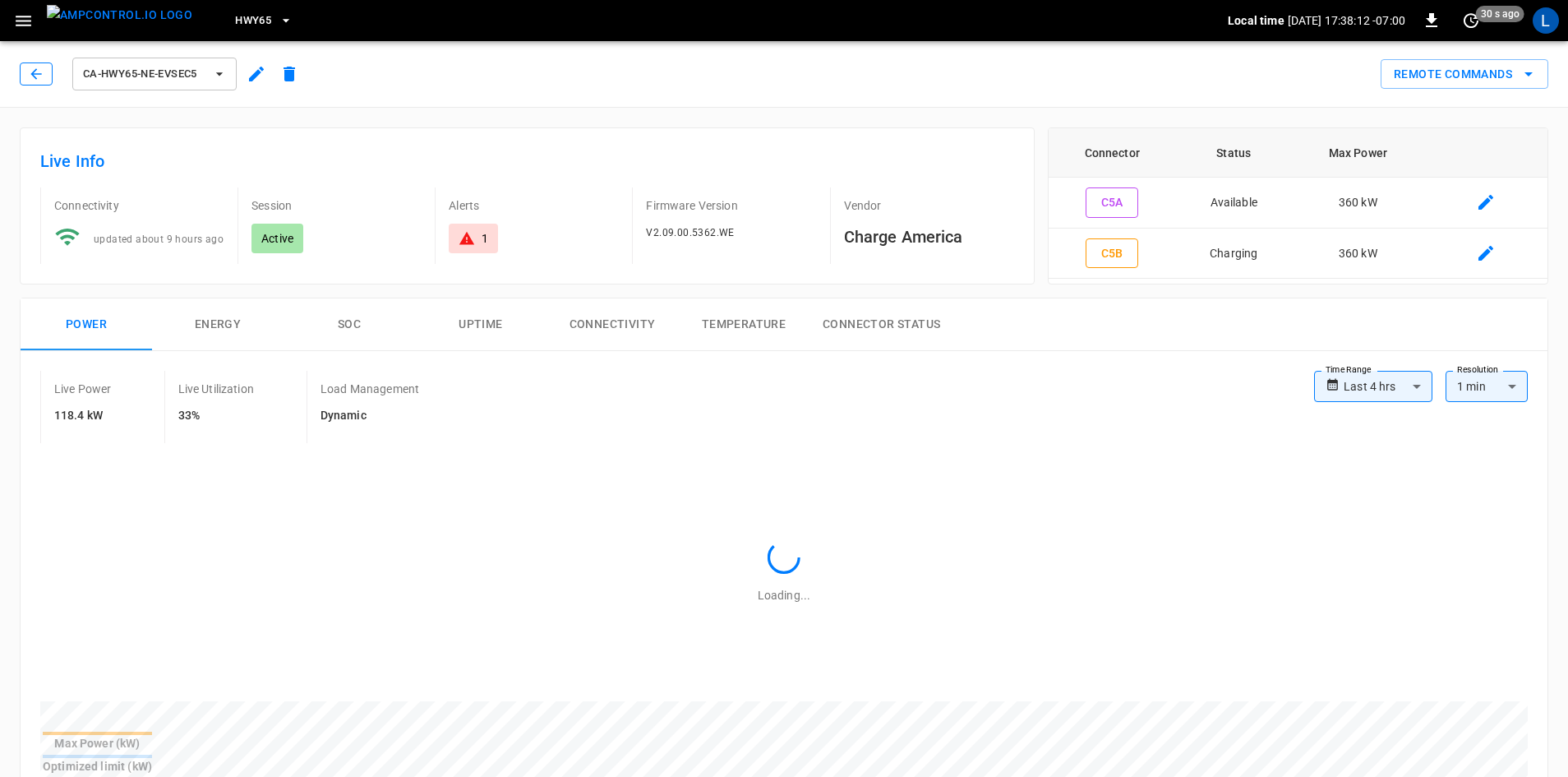
click at [49, 80] on button "button" at bounding box center [36, 74] width 33 height 23
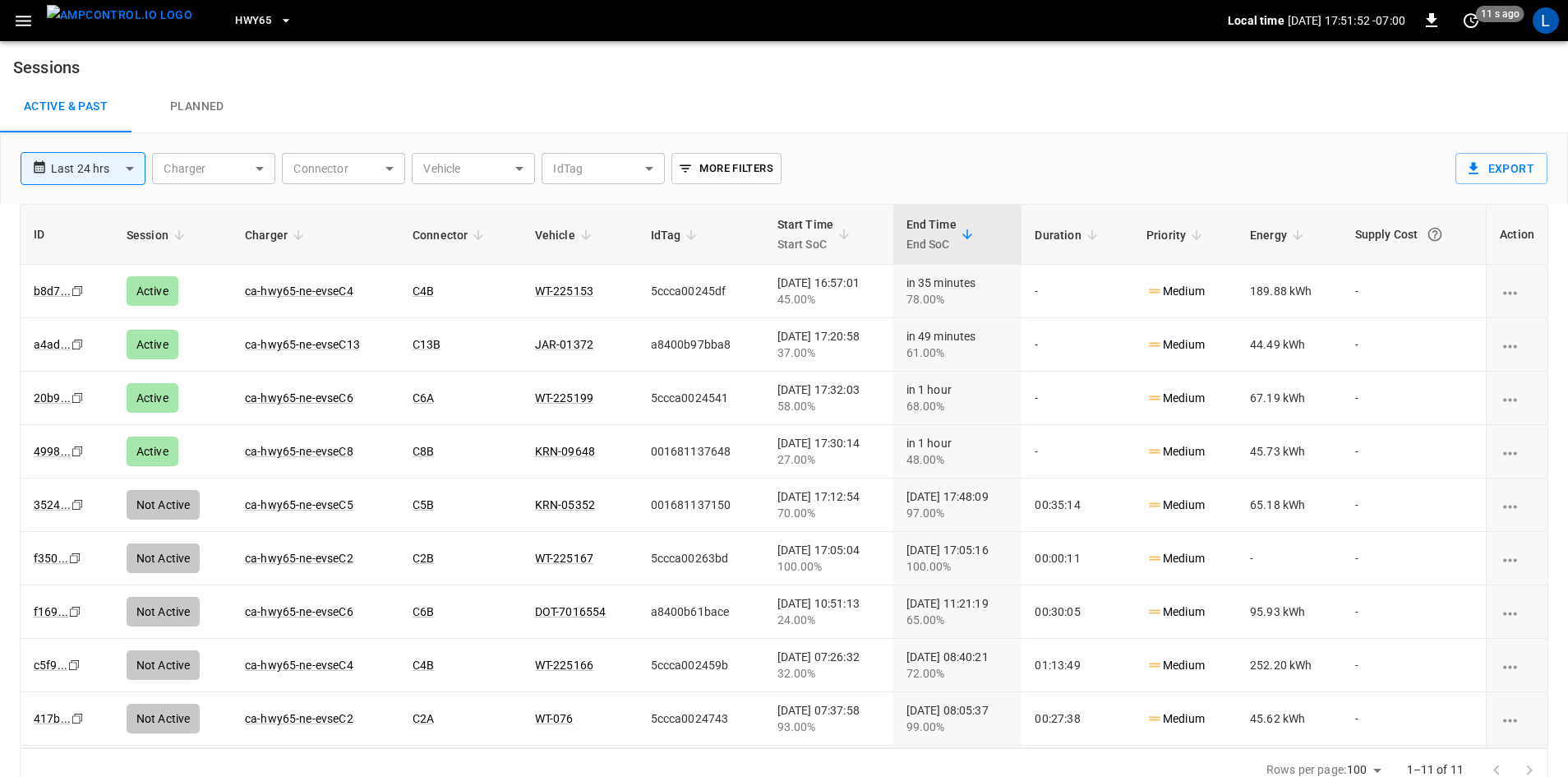
click at [235, 26] on span "HWY65" at bounding box center [253, 21] width 36 height 19
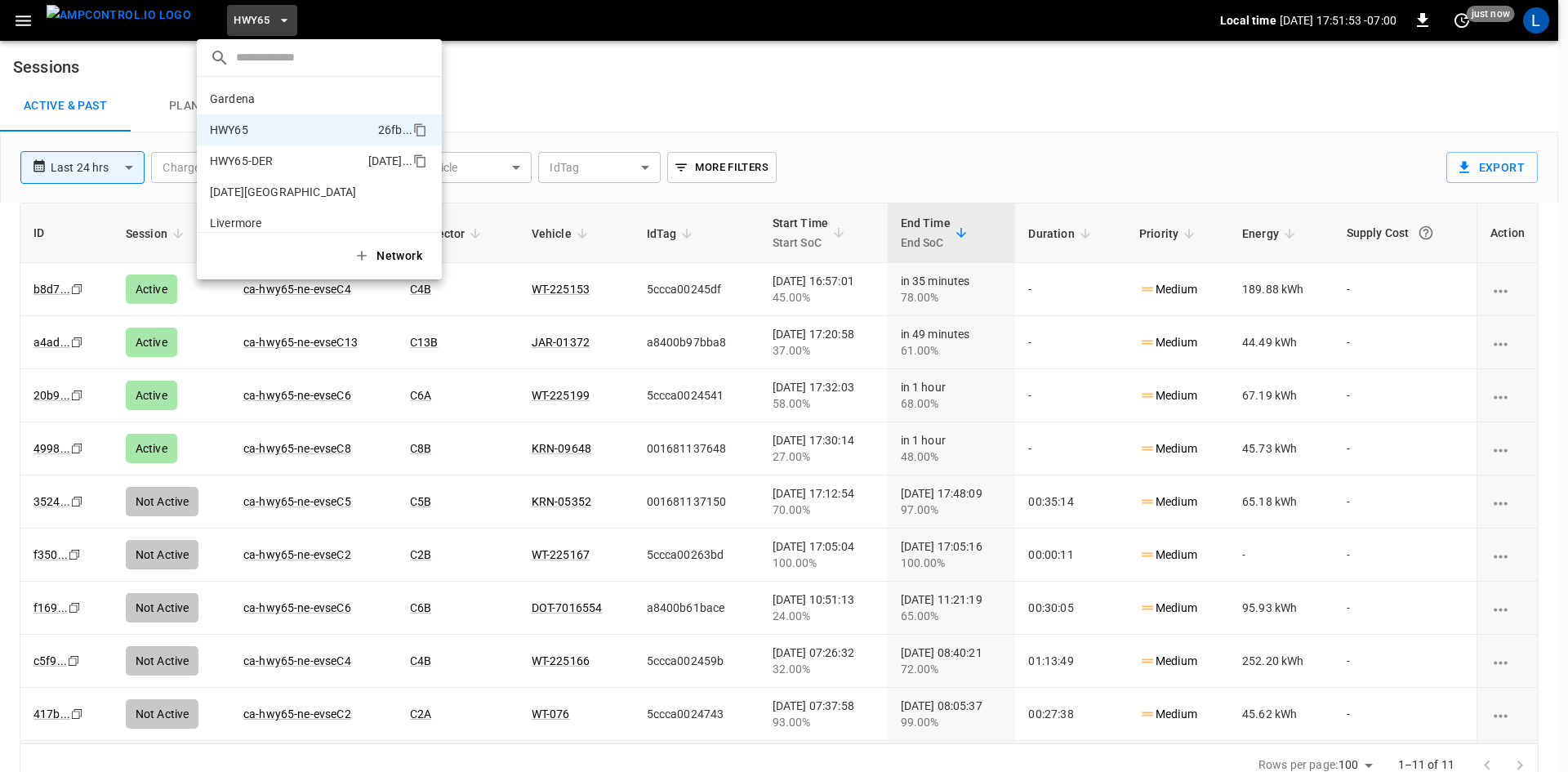
scroll to position [26, 0]
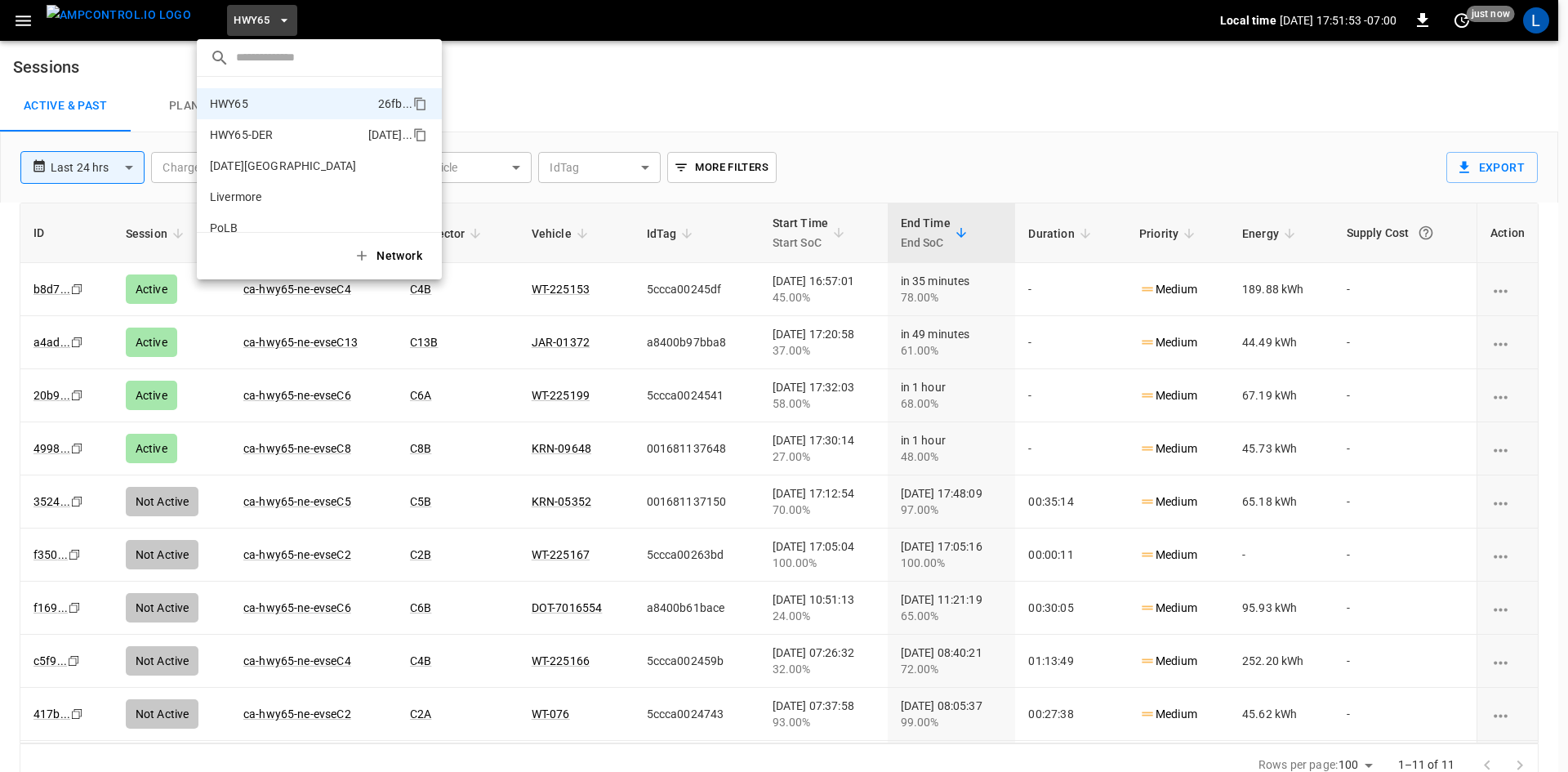
click at [262, 136] on p "HWY65-DER" at bounding box center [285, 135] width 152 height 16
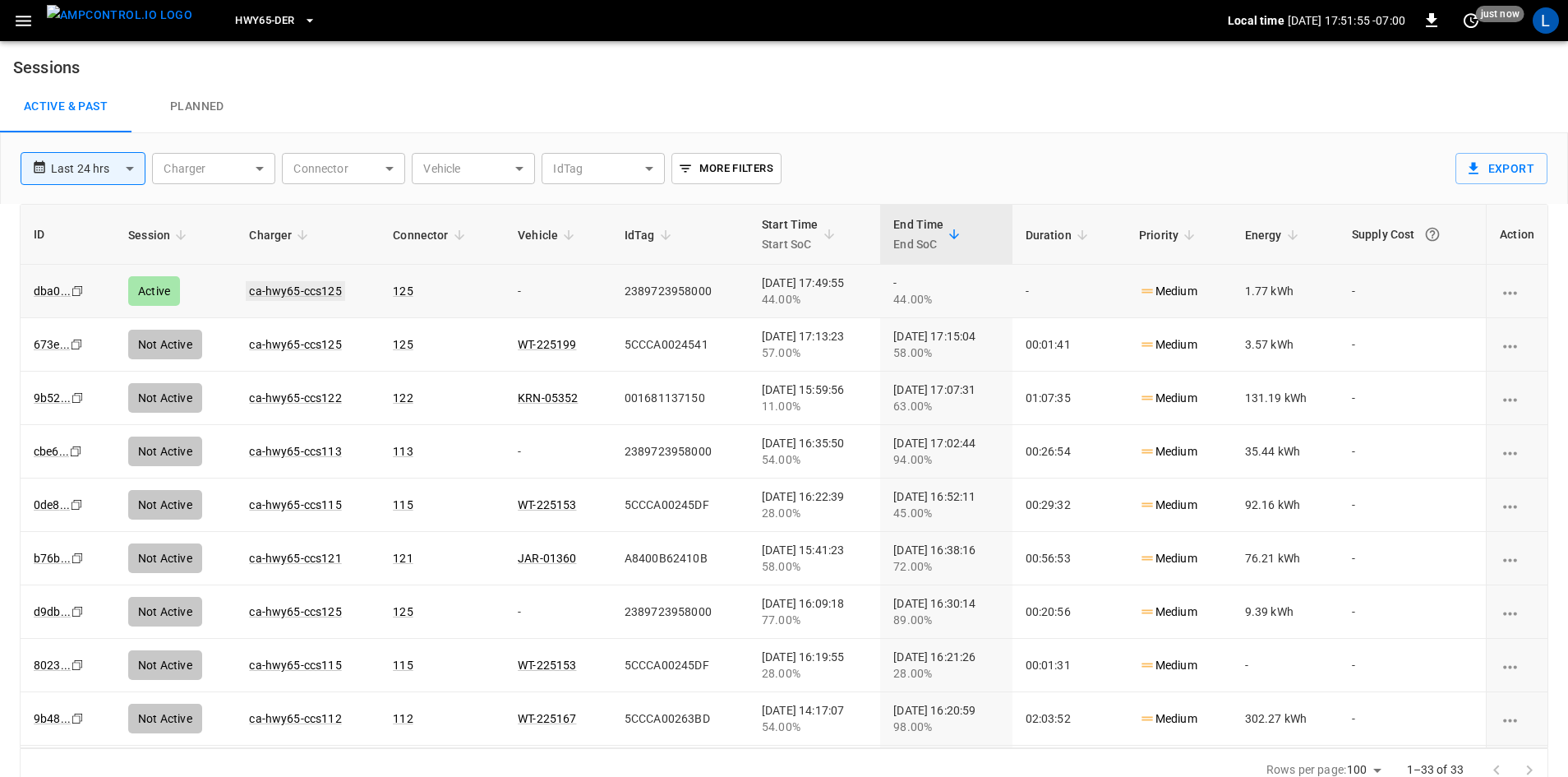
click at [276, 293] on link "ca-hwy65-ccs125" at bounding box center [295, 291] width 99 height 20
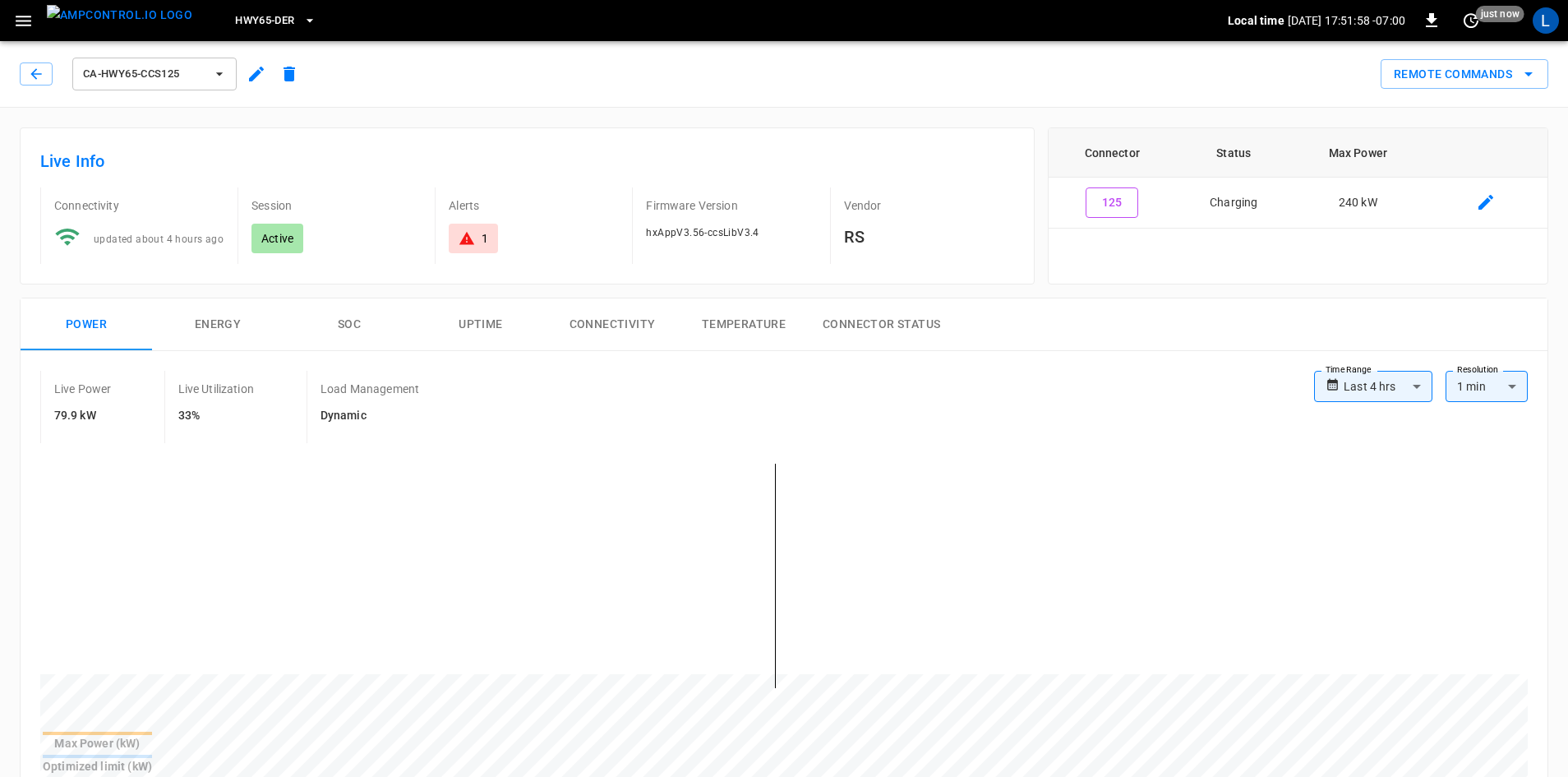
click at [348, 325] on button "SOC" at bounding box center [349, 325] width 131 height 53
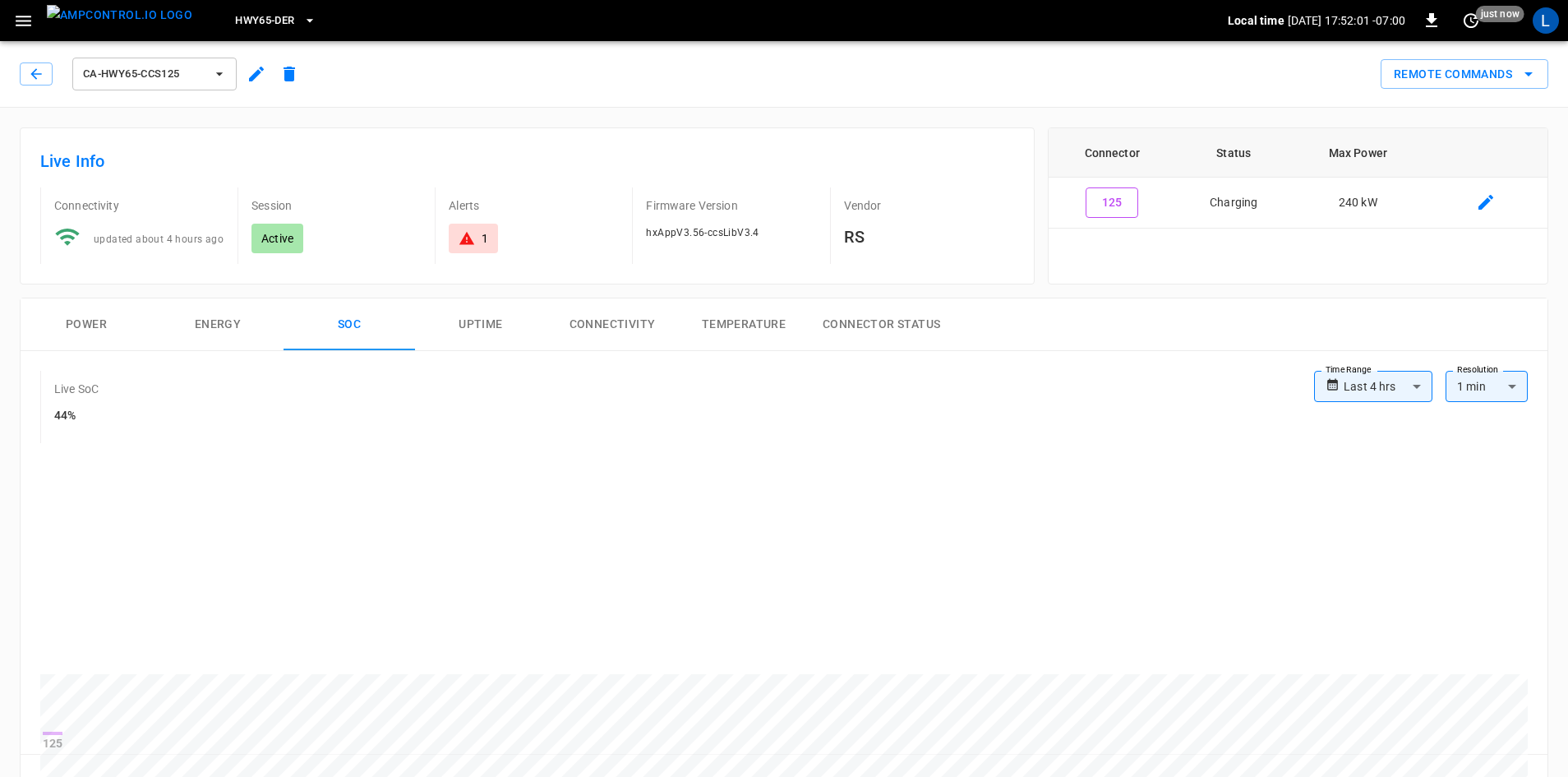
click at [92, 319] on button "Power" at bounding box center [86, 325] width 131 height 53
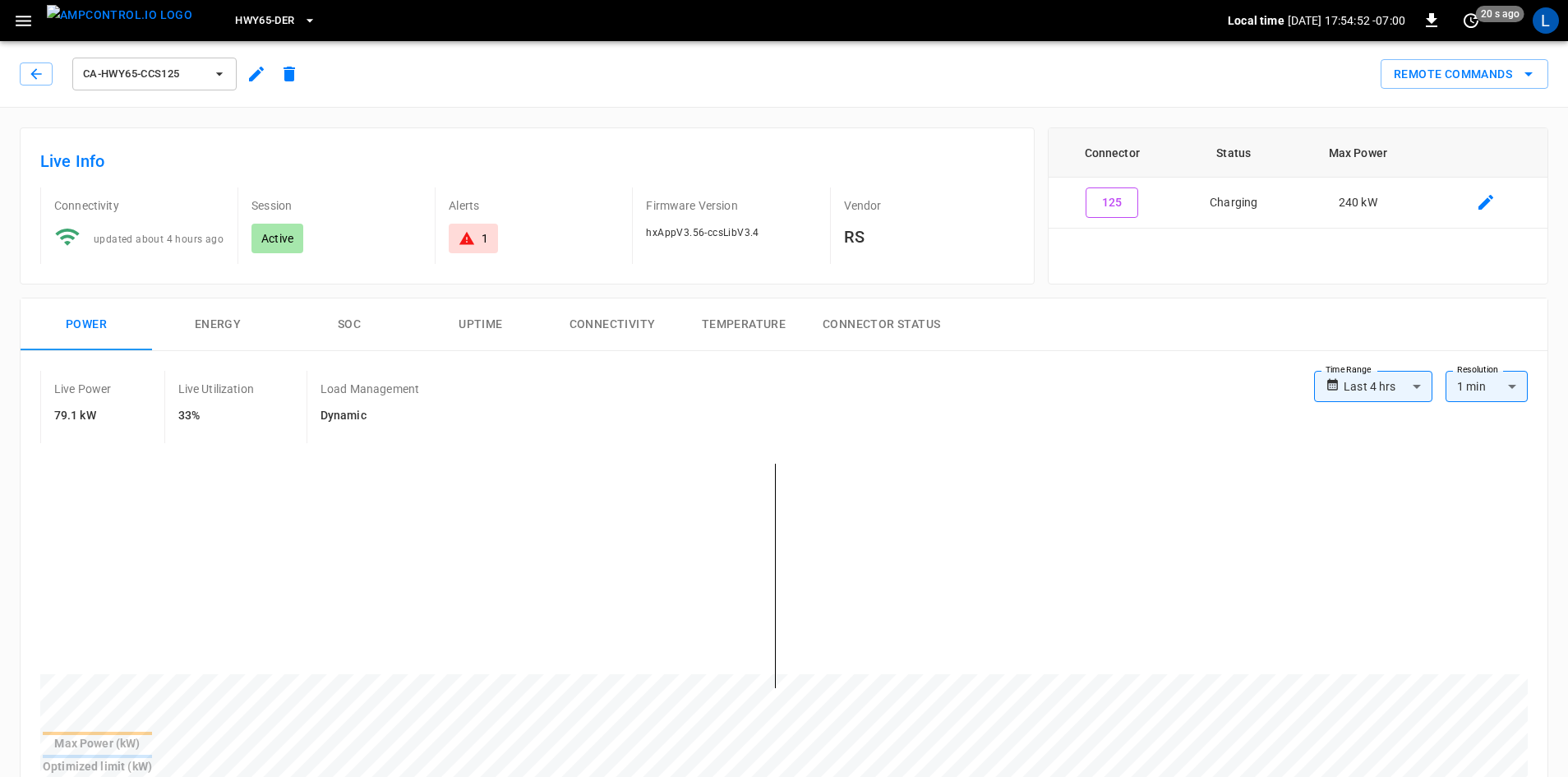
click at [215, 321] on button "Energy" at bounding box center [217, 325] width 131 height 53
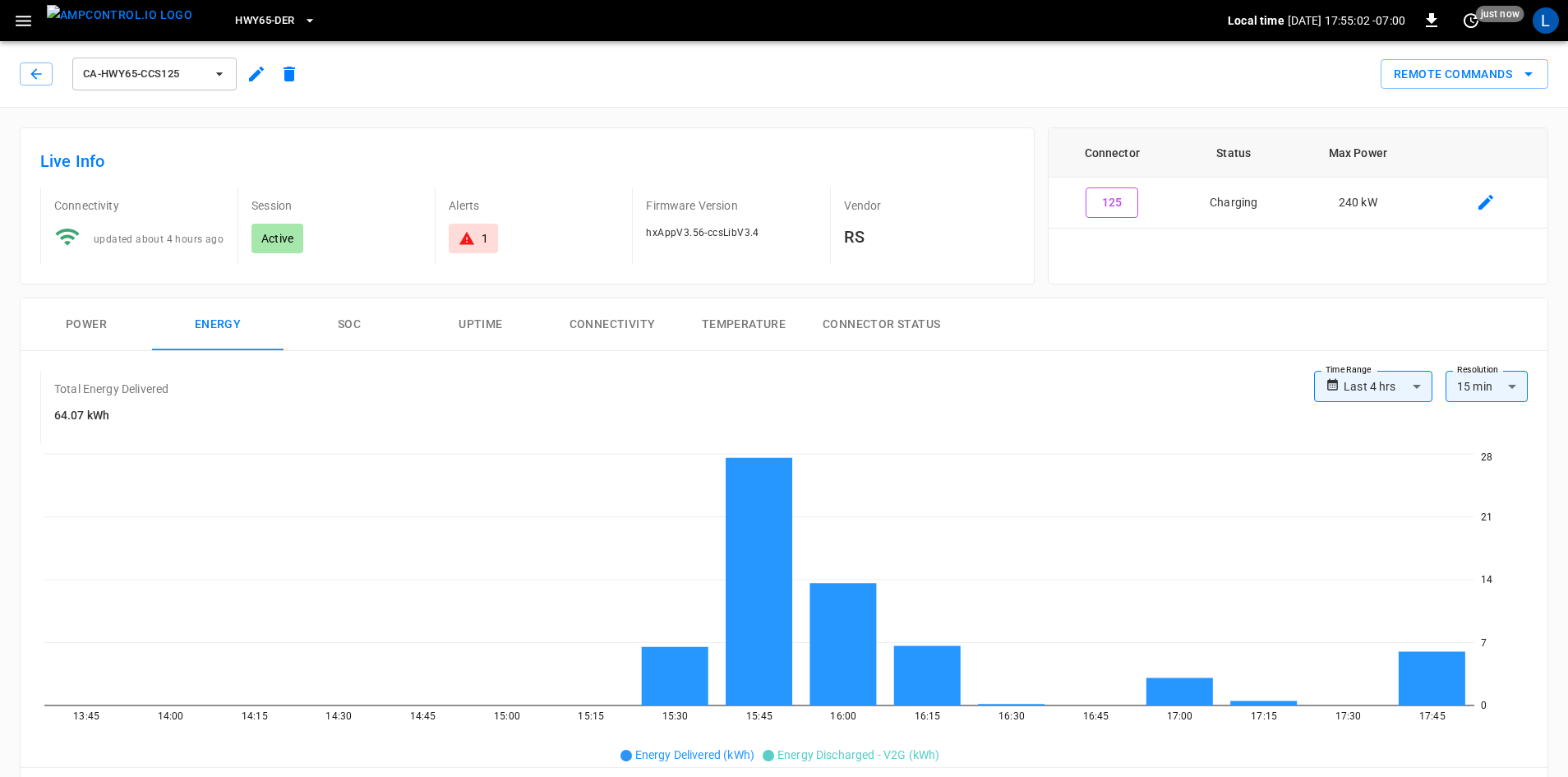
click at [346, 319] on button "SOC" at bounding box center [349, 325] width 131 height 53
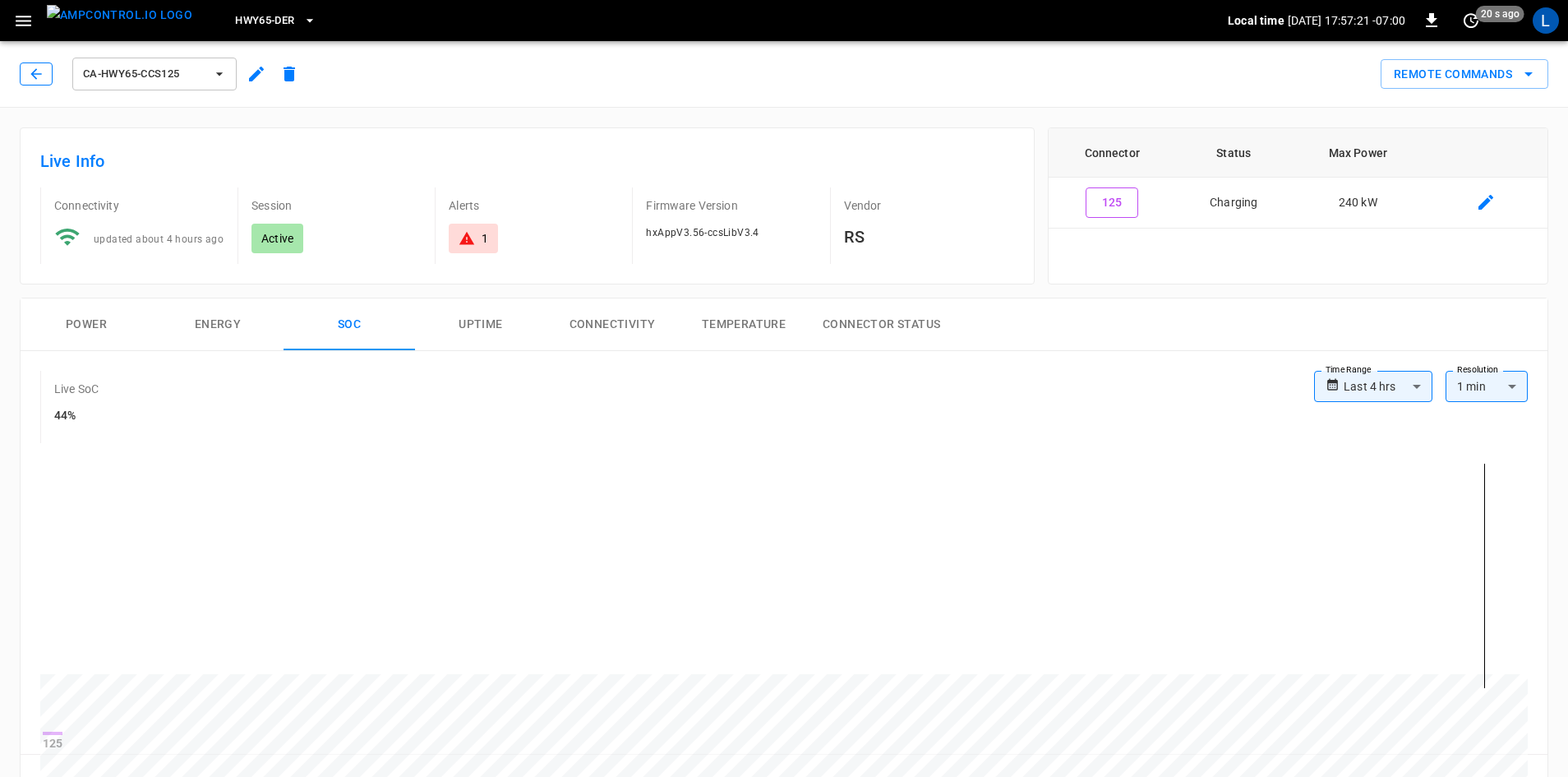
click at [38, 69] on icon "button" at bounding box center [36, 74] width 17 height 17
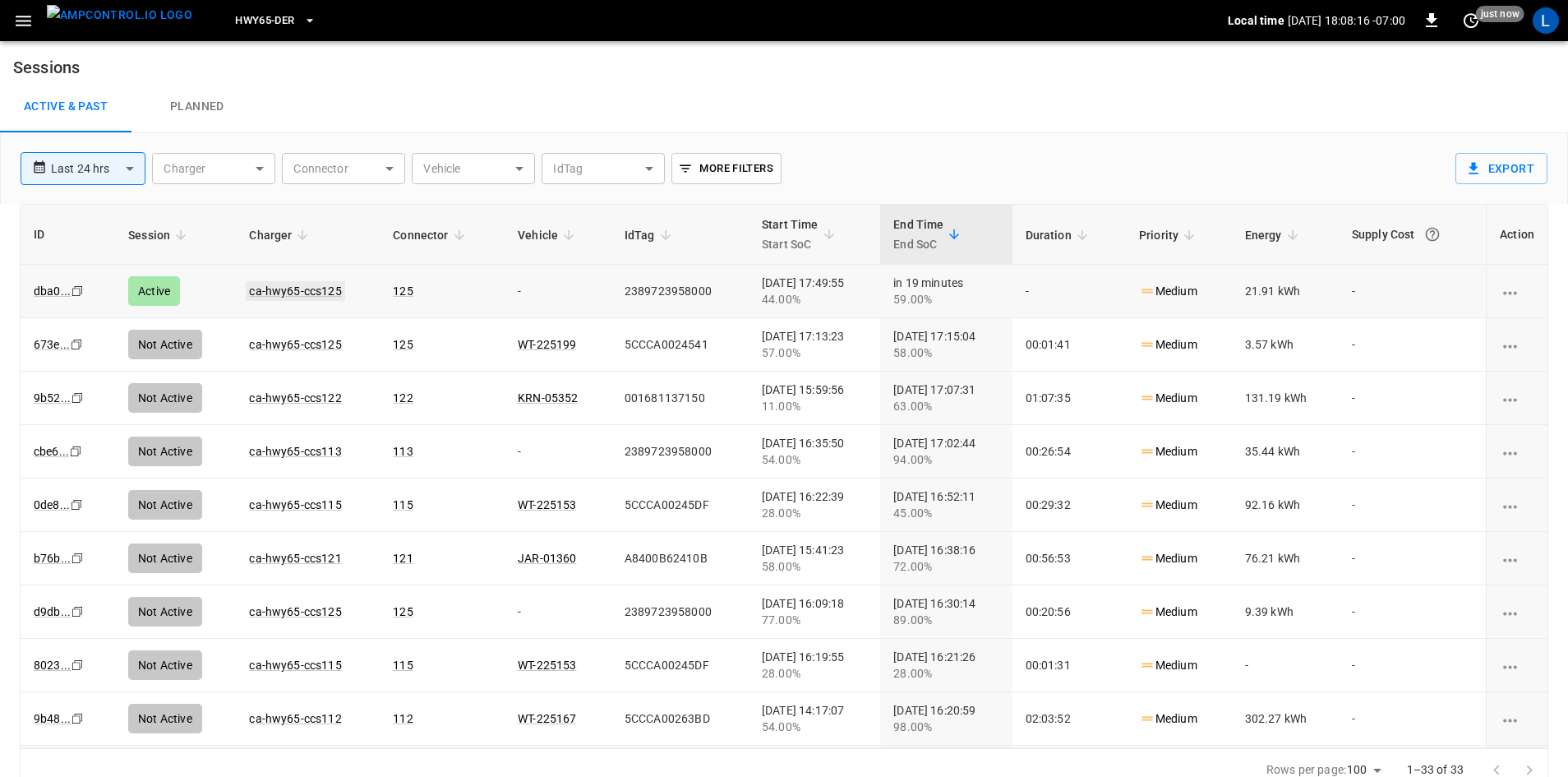
click at [309, 295] on link "ca-hwy65-ccs125" at bounding box center [295, 291] width 99 height 20
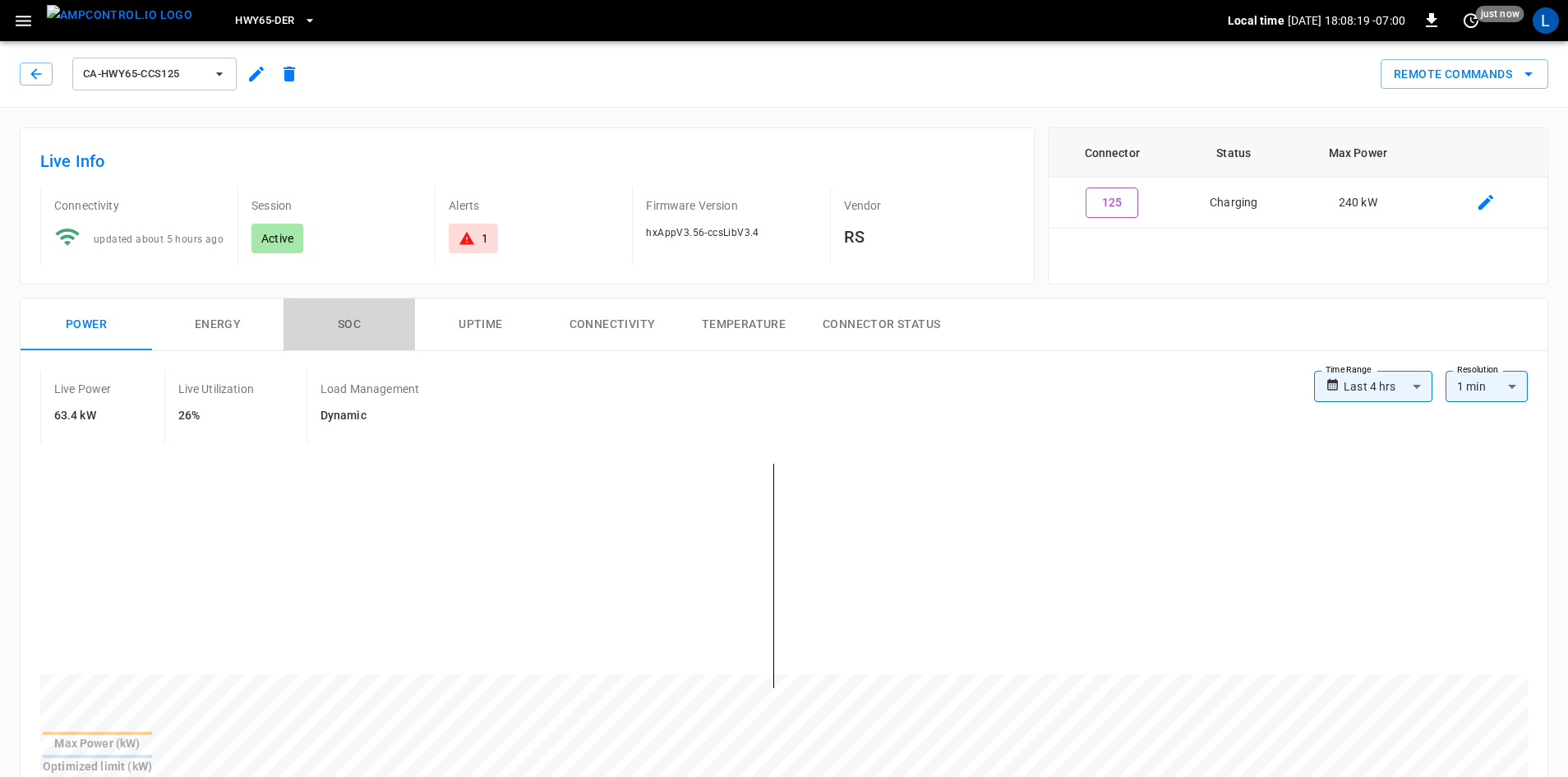
click at [344, 324] on button "SOC" at bounding box center [349, 325] width 131 height 53
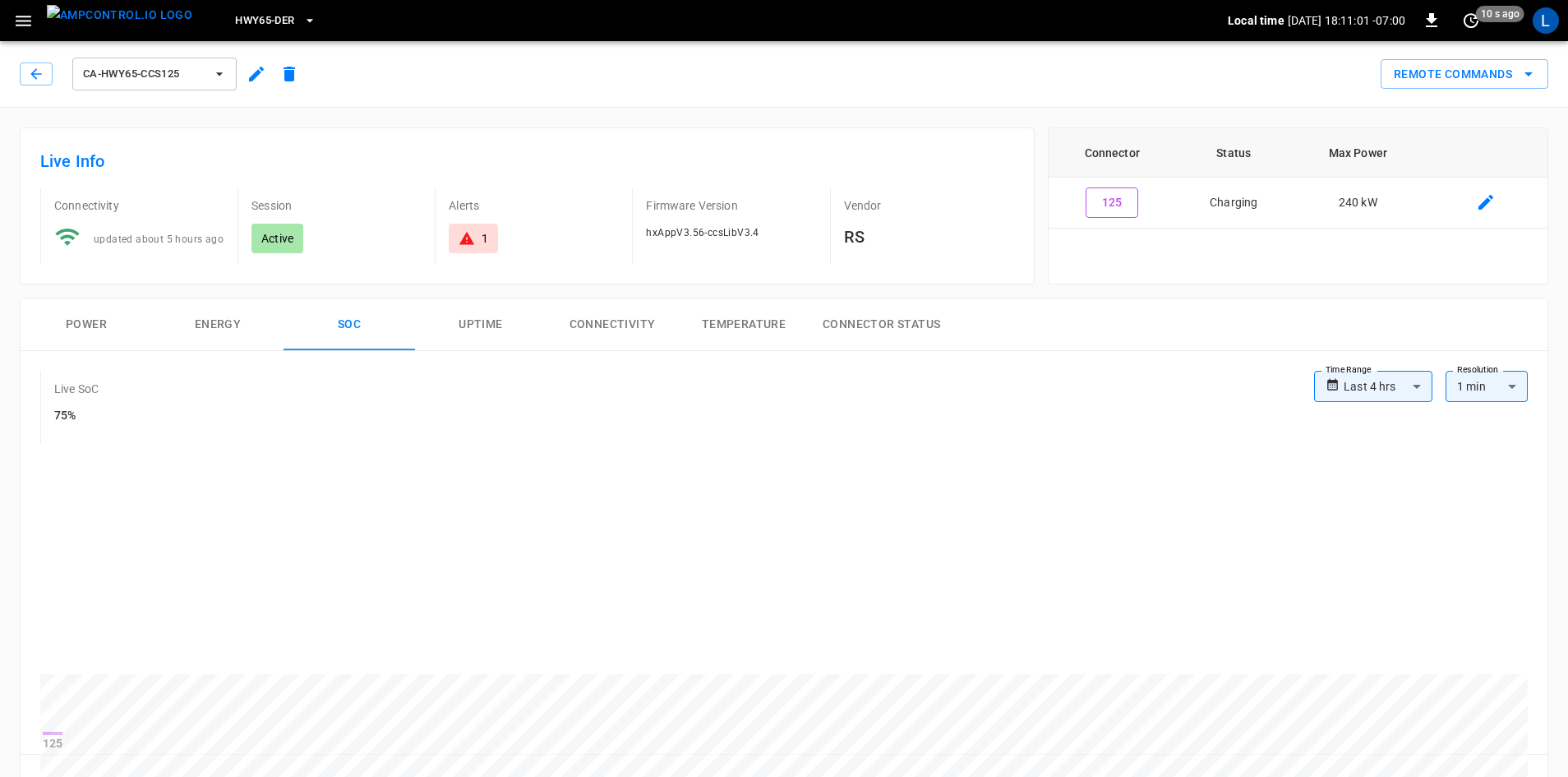
click at [35, 77] on icon "button" at bounding box center [36, 74] width 17 height 17
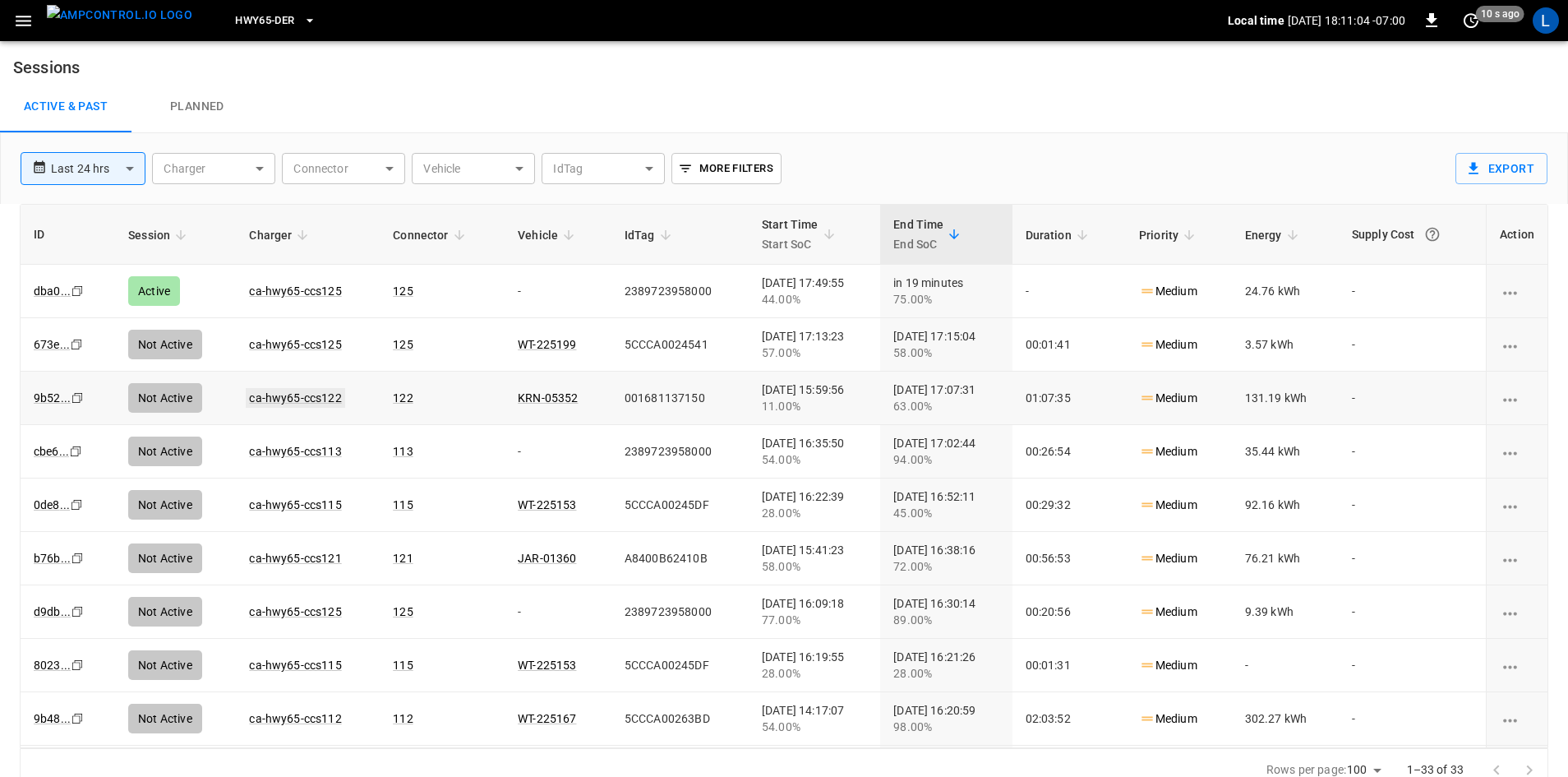
click at [295, 388] on link "ca-hwy65-ccs122" at bounding box center [295, 398] width 99 height 20
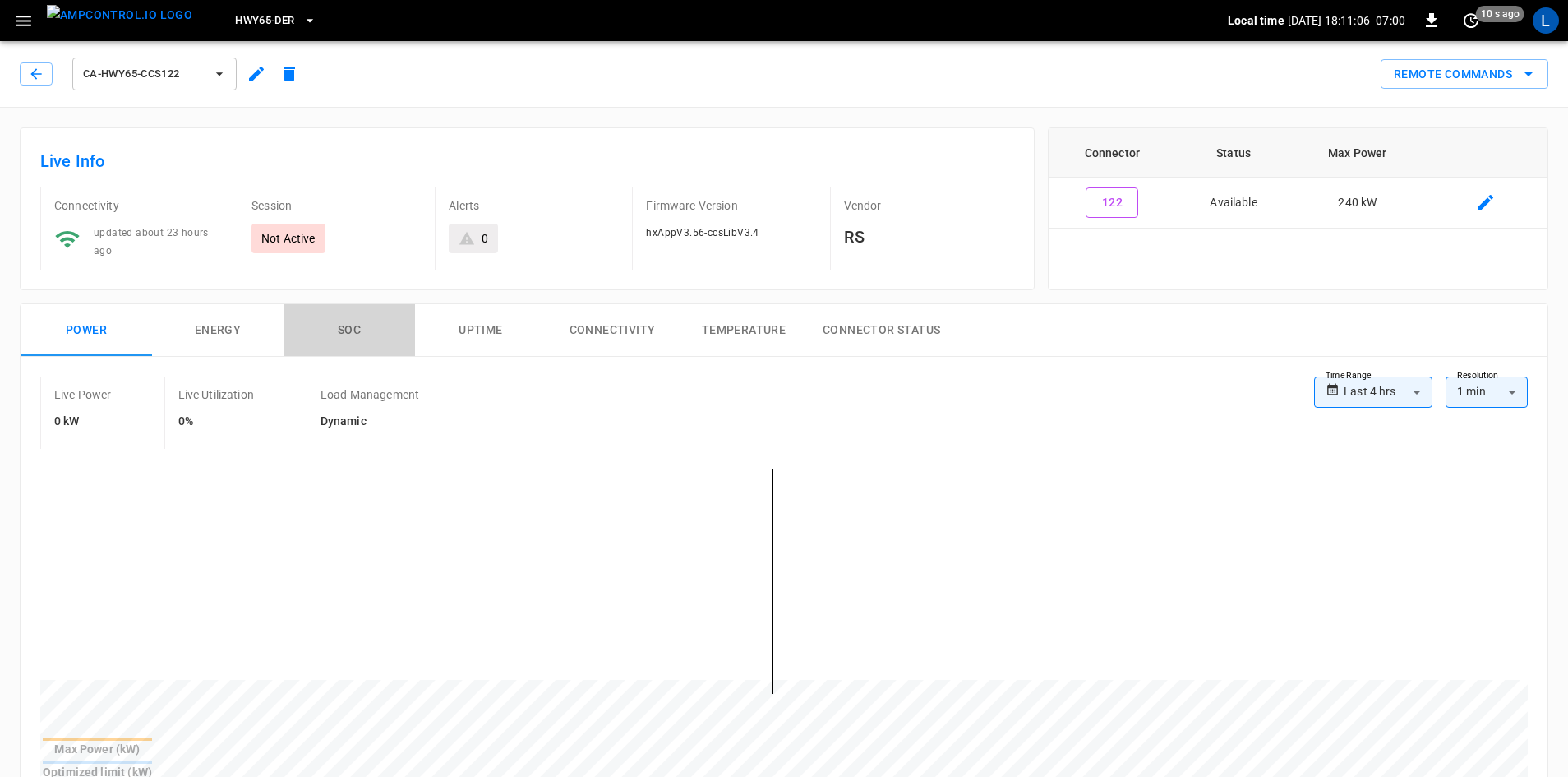
click at [348, 326] on button "SOC" at bounding box center [349, 331] width 131 height 53
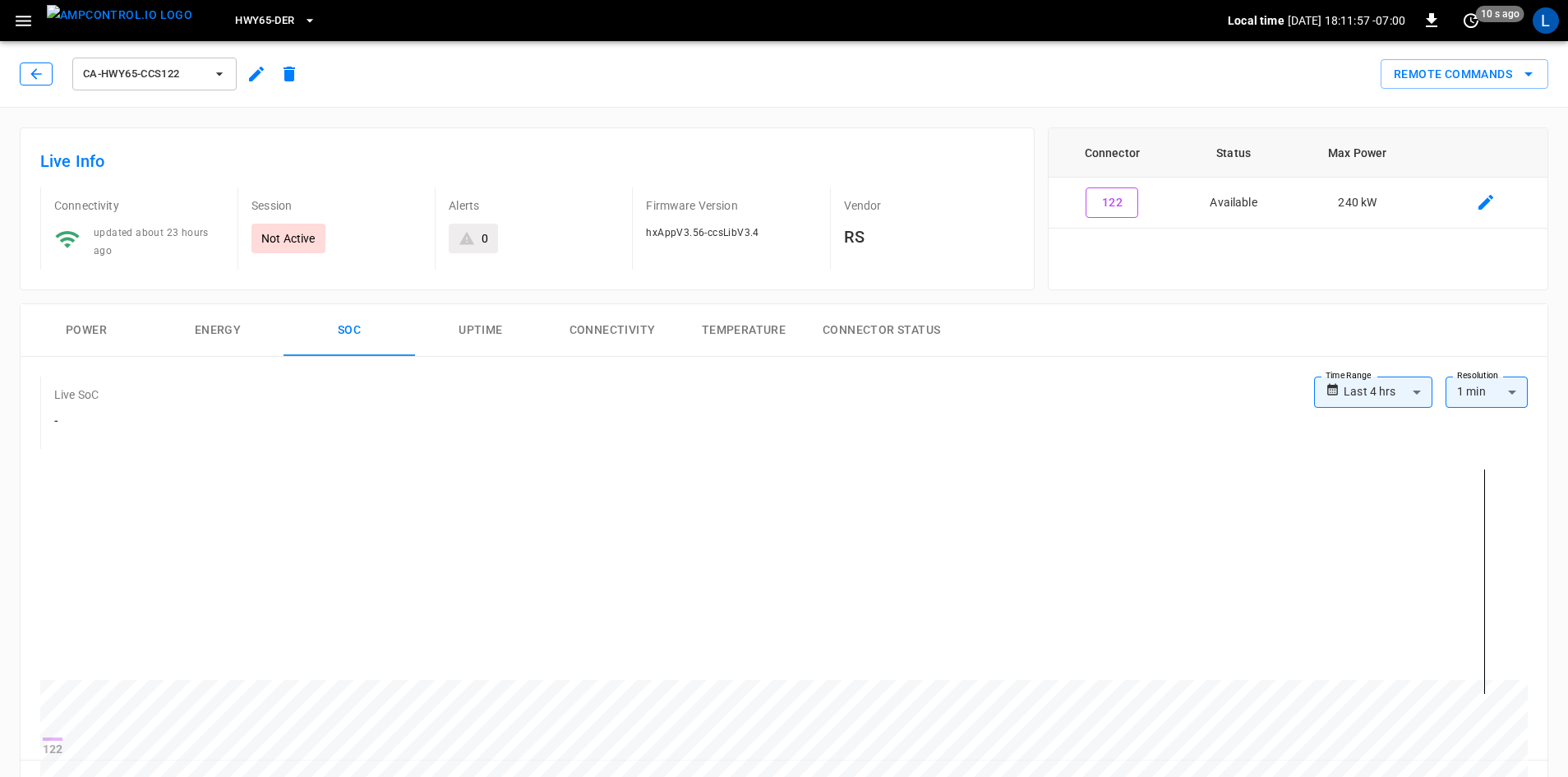
click at [21, 70] on button "button" at bounding box center [36, 74] width 33 height 23
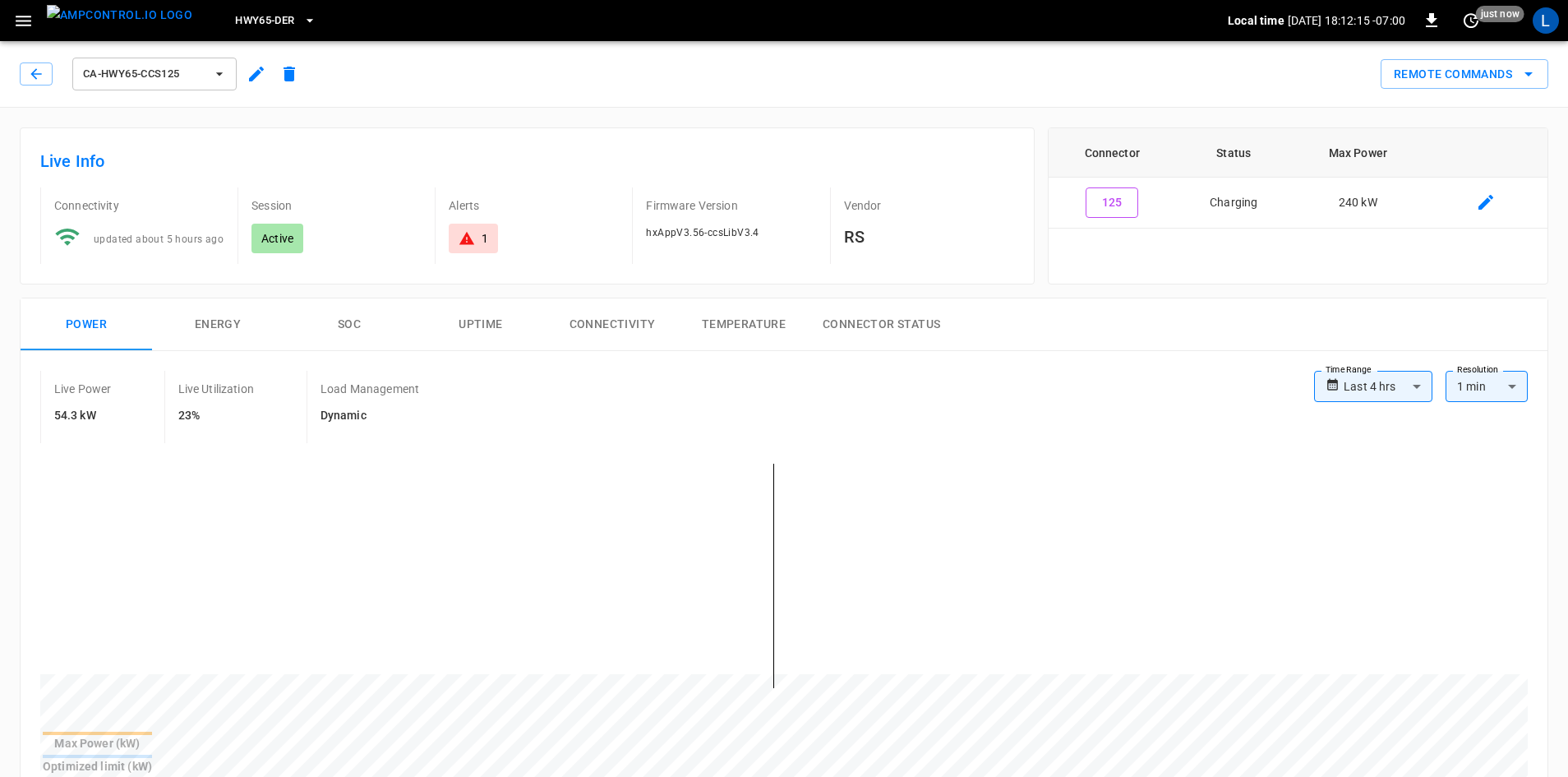
drag, startPoint x: 342, startPoint y: 324, endPoint x: 364, endPoint y: 326, distance: 22.1
click at [345, 325] on button "SOC" at bounding box center [349, 325] width 131 height 53
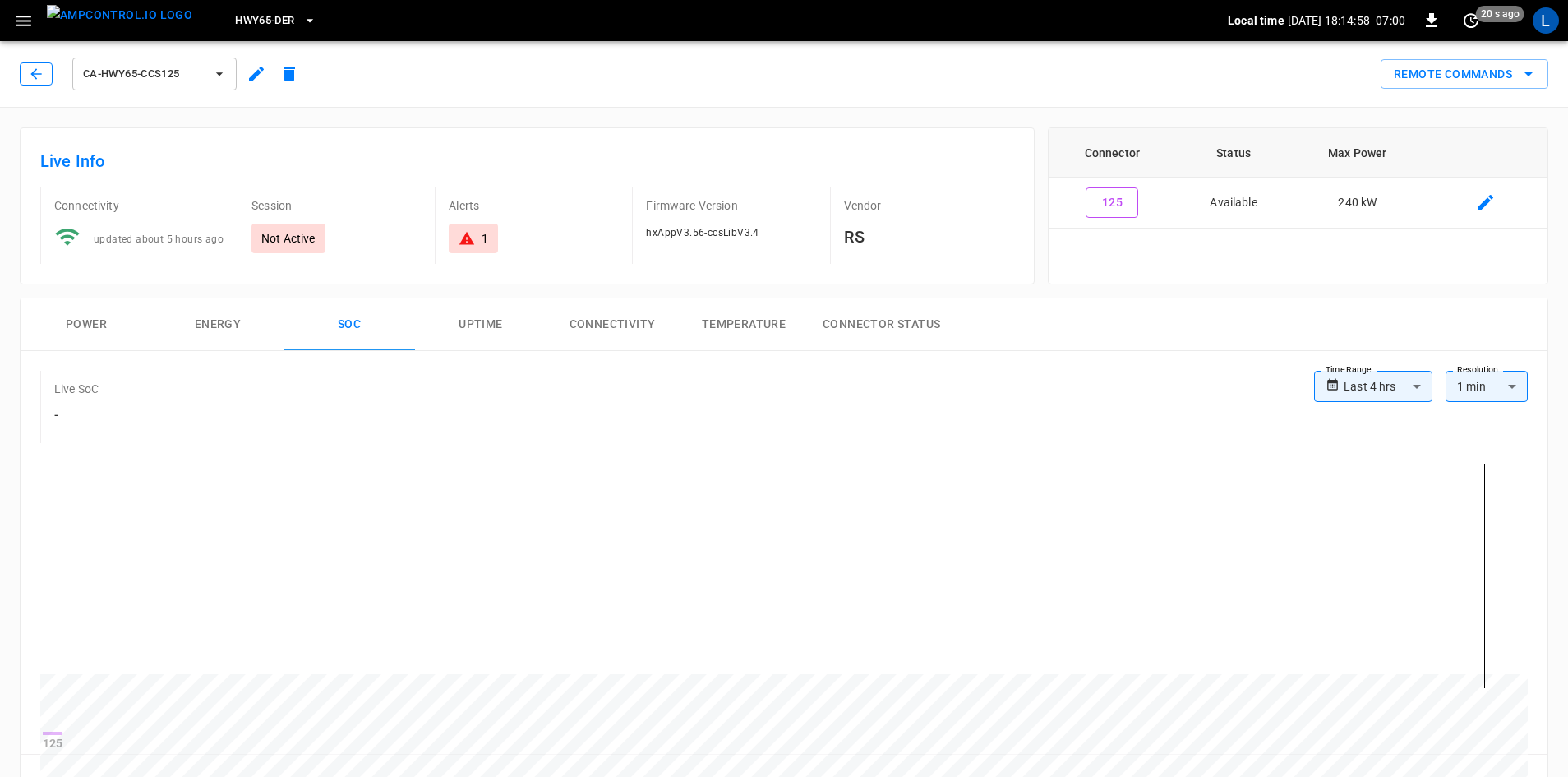
click at [36, 79] on icon "button" at bounding box center [35, 73] width 11 height 11
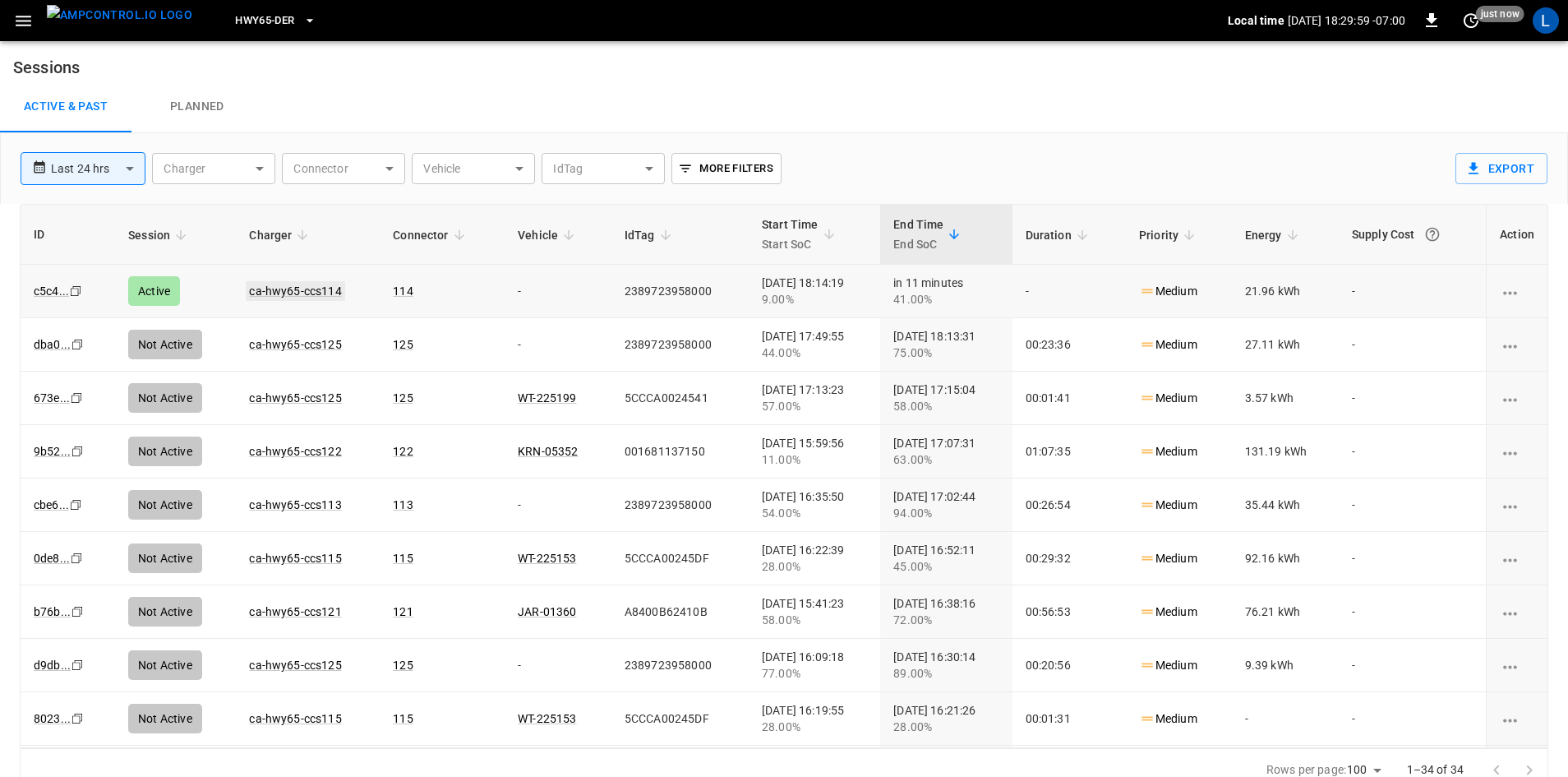
drag, startPoint x: 203, startPoint y: 49, endPoint x: 286, endPoint y: 294, distance: 258.7
click at [286, 294] on link "ca-hwy65-ccs114" at bounding box center [295, 291] width 99 height 20
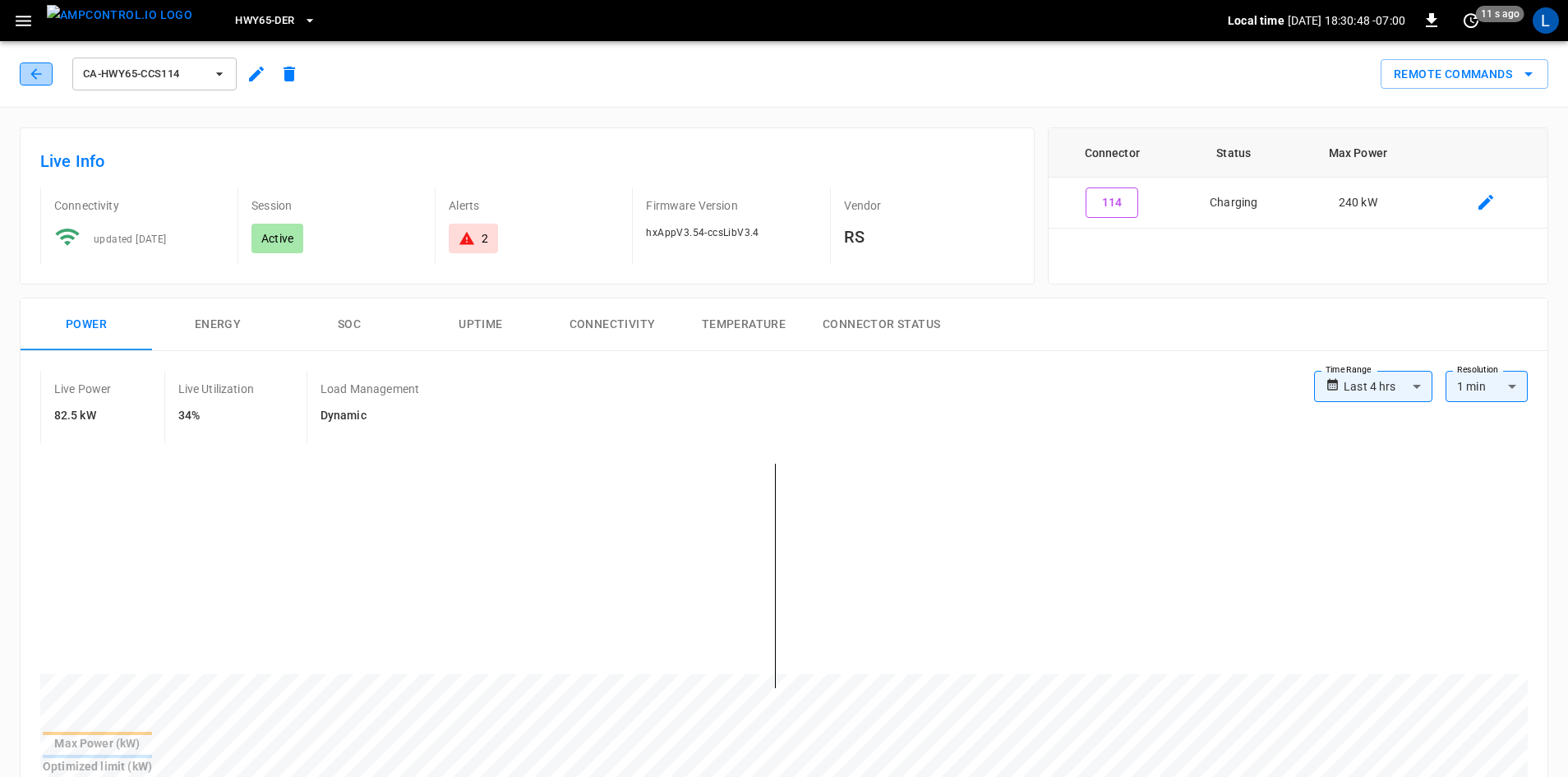
click at [35, 69] on icon "button" at bounding box center [36, 74] width 17 height 17
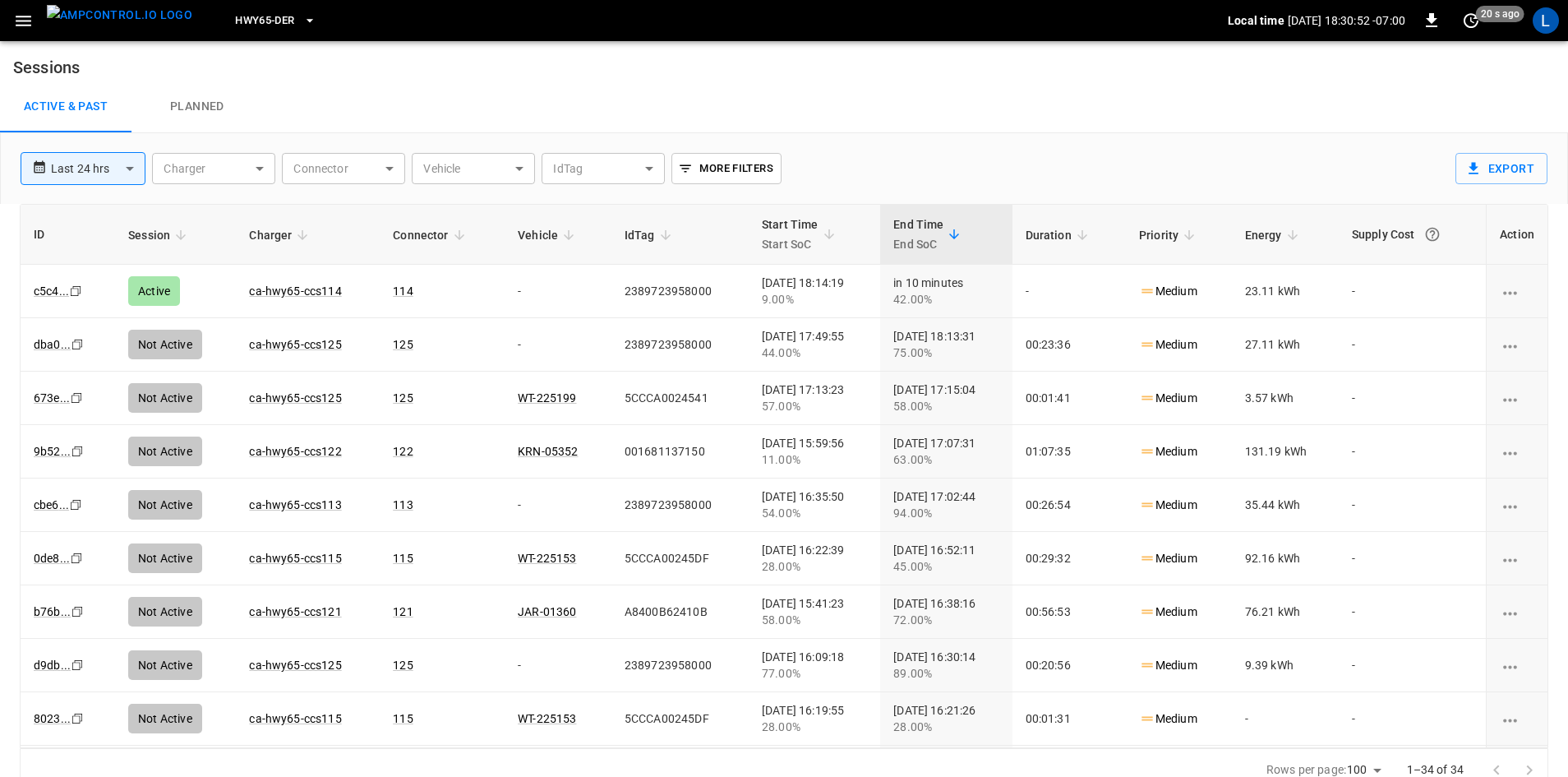
click at [260, 20] on span "HWY65-DER" at bounding box center [265, 21] width 59 height 19
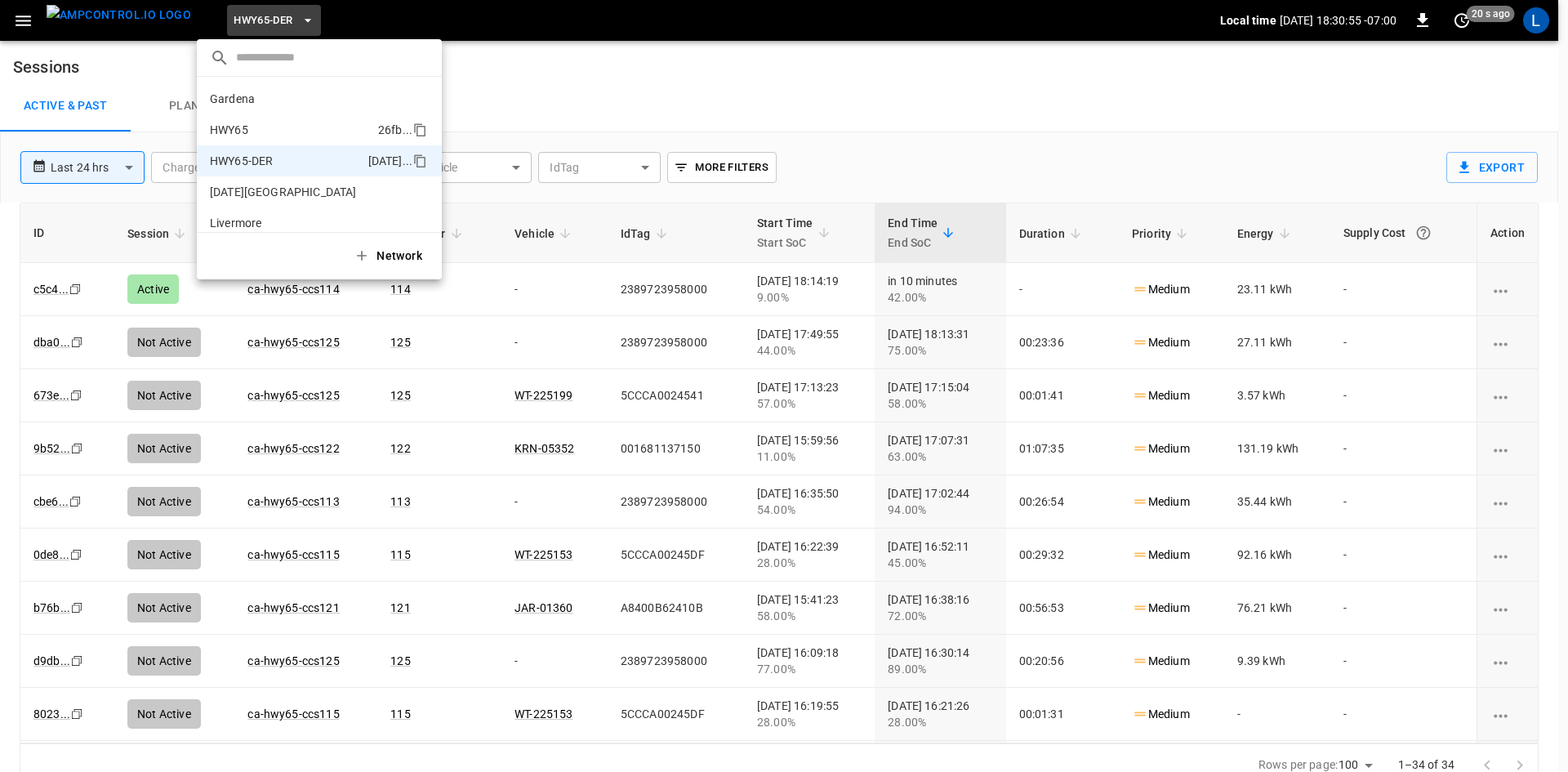
click at [261, 124] on p "HWY65" at bounding box center [290, 130] width 162 height 16
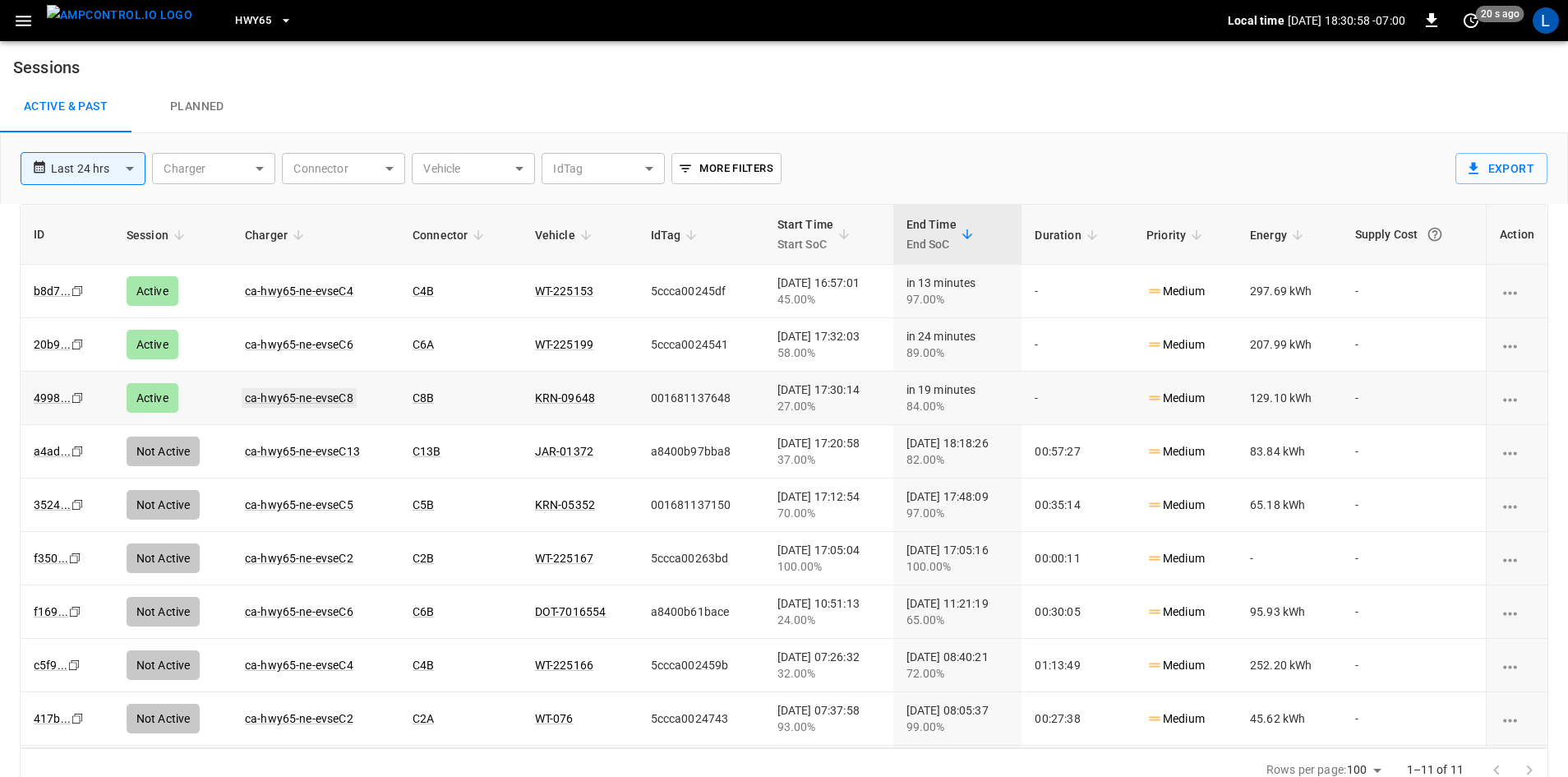
click at [321, 399] on link "ca-hwy65-ne-evseC8" at bounding box center [299, 398] width 115 height 20
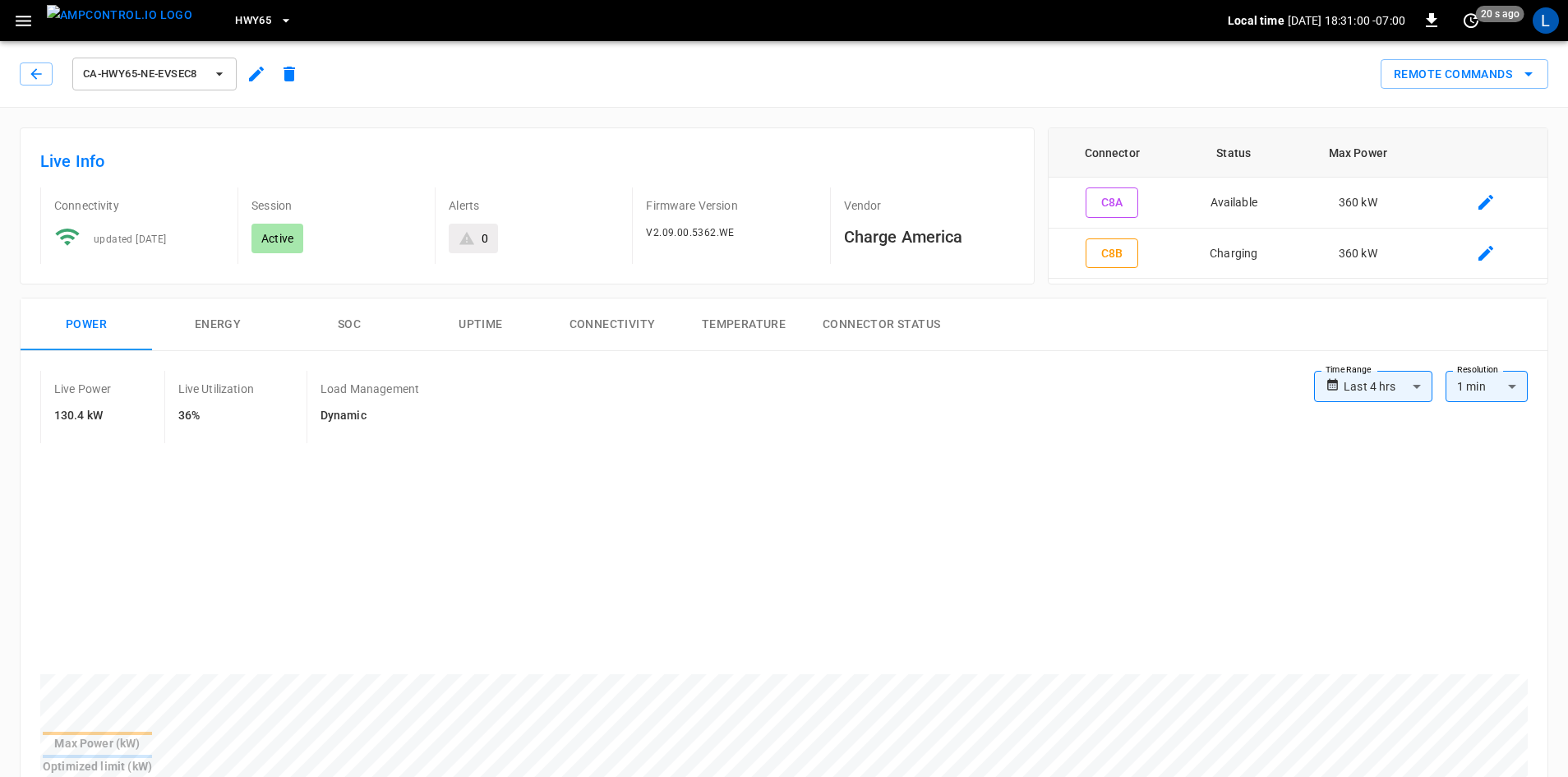
click at [359, 335] on button "SOC" at bounding box center [349, 325] width 131 height 53
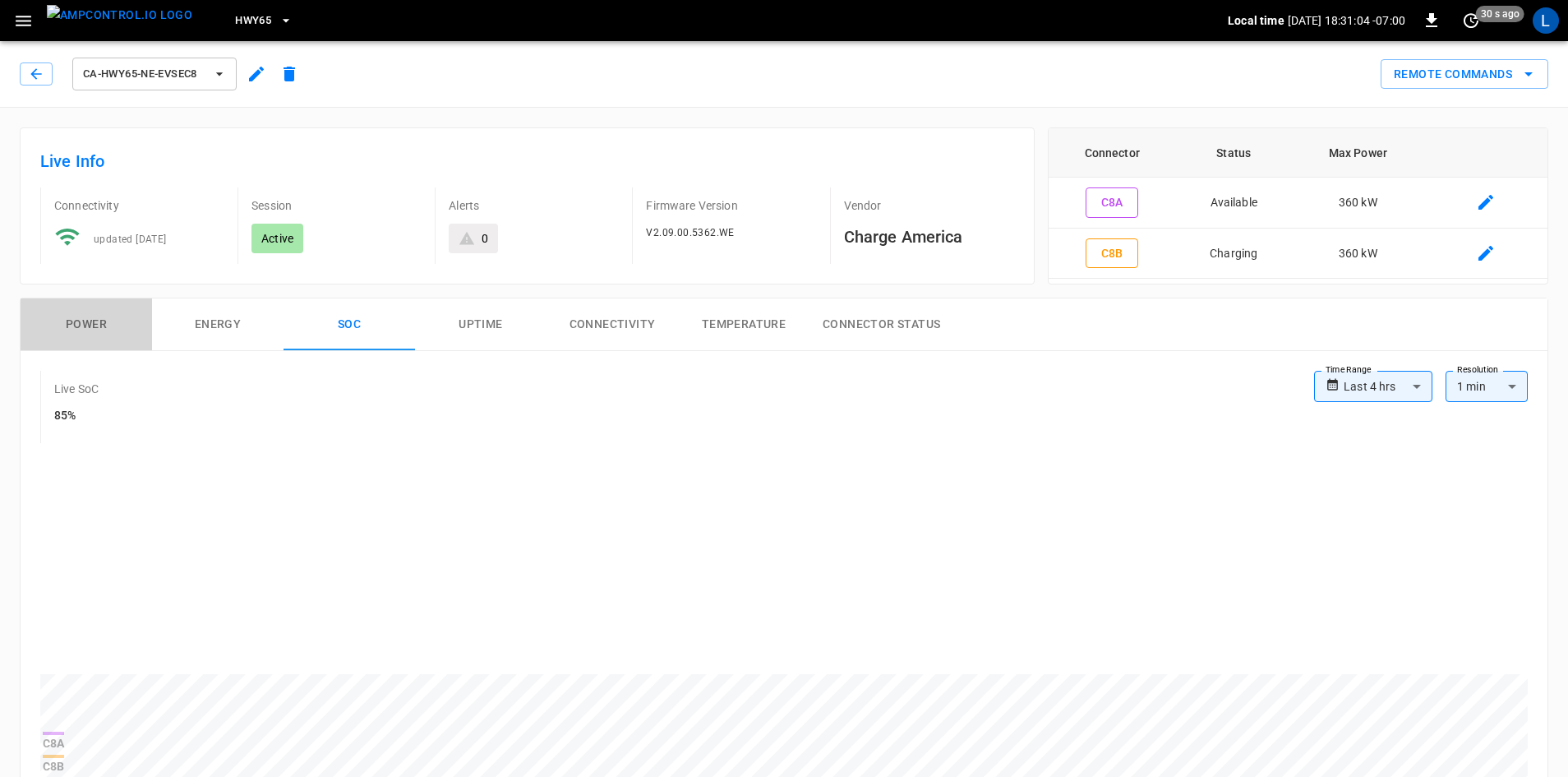
click at [78, 324] on button "Power" at bounding box center [86, 325] width 131 height 53
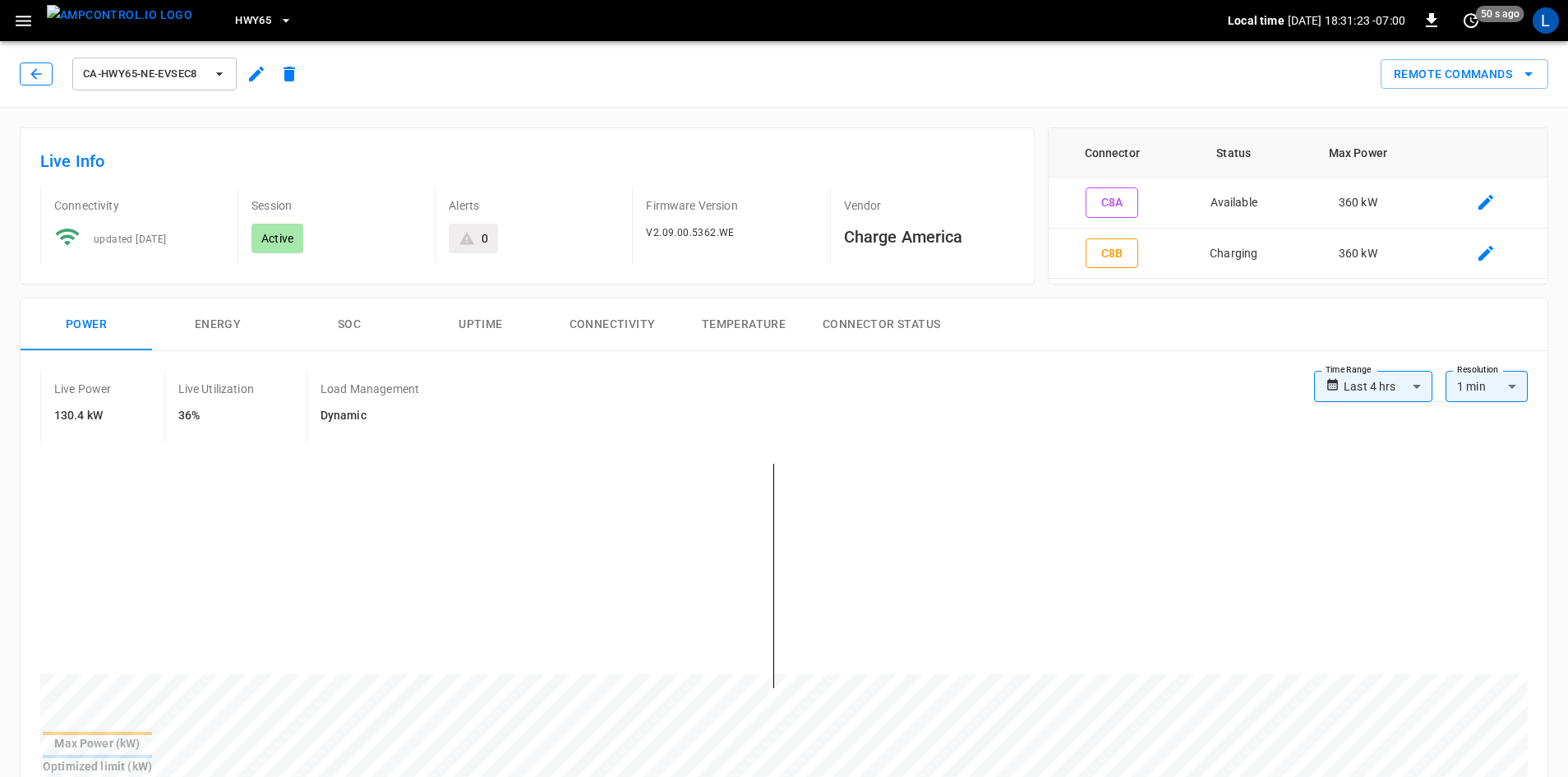
click at [27, 73] on button "button" at bounding box center [36, 74] width 33 height 23
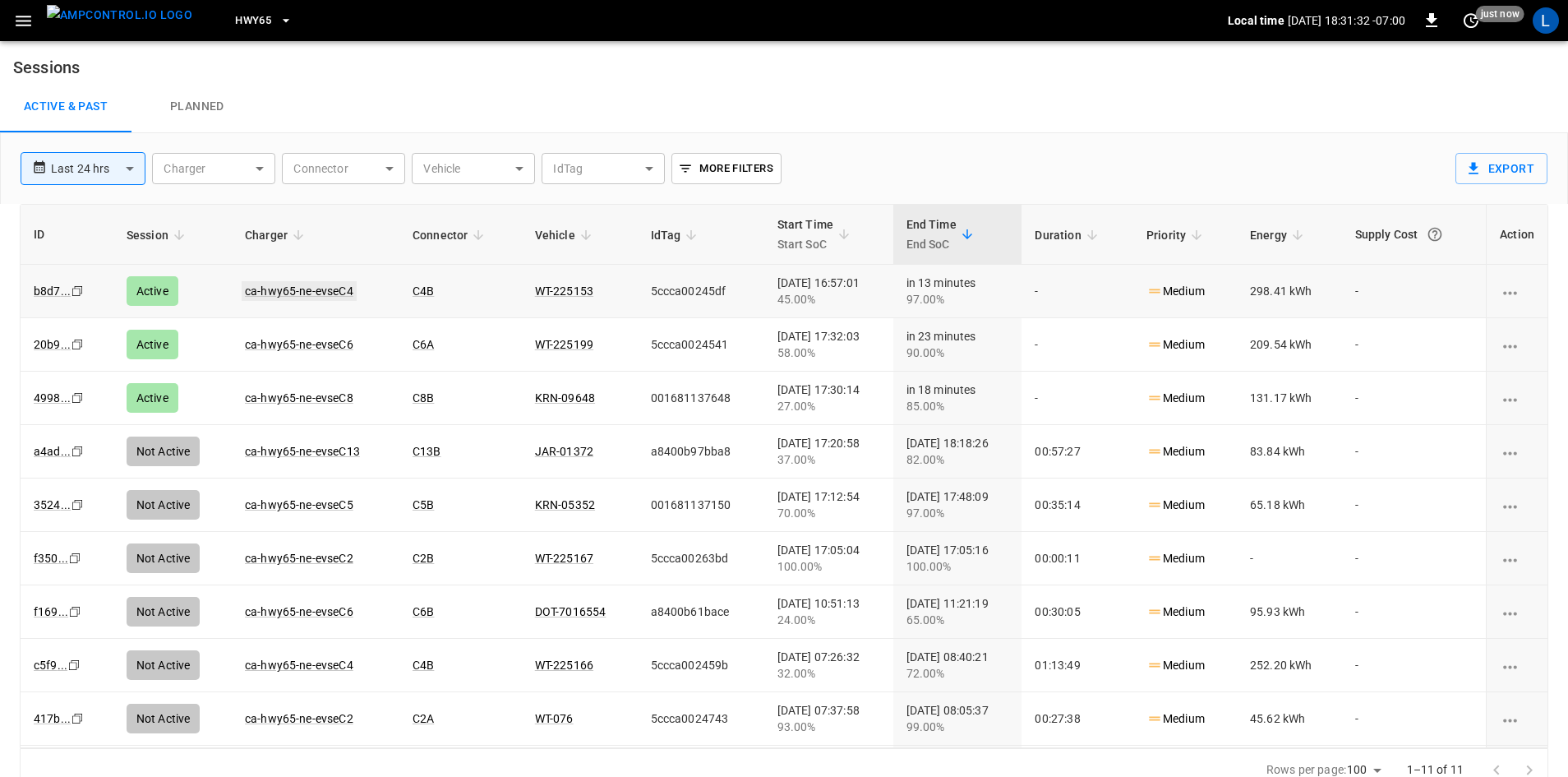
click at [322, 287] on link "ca-hwy65-ne-evseC4" at bounding box center [299, 291] width 115 height 20
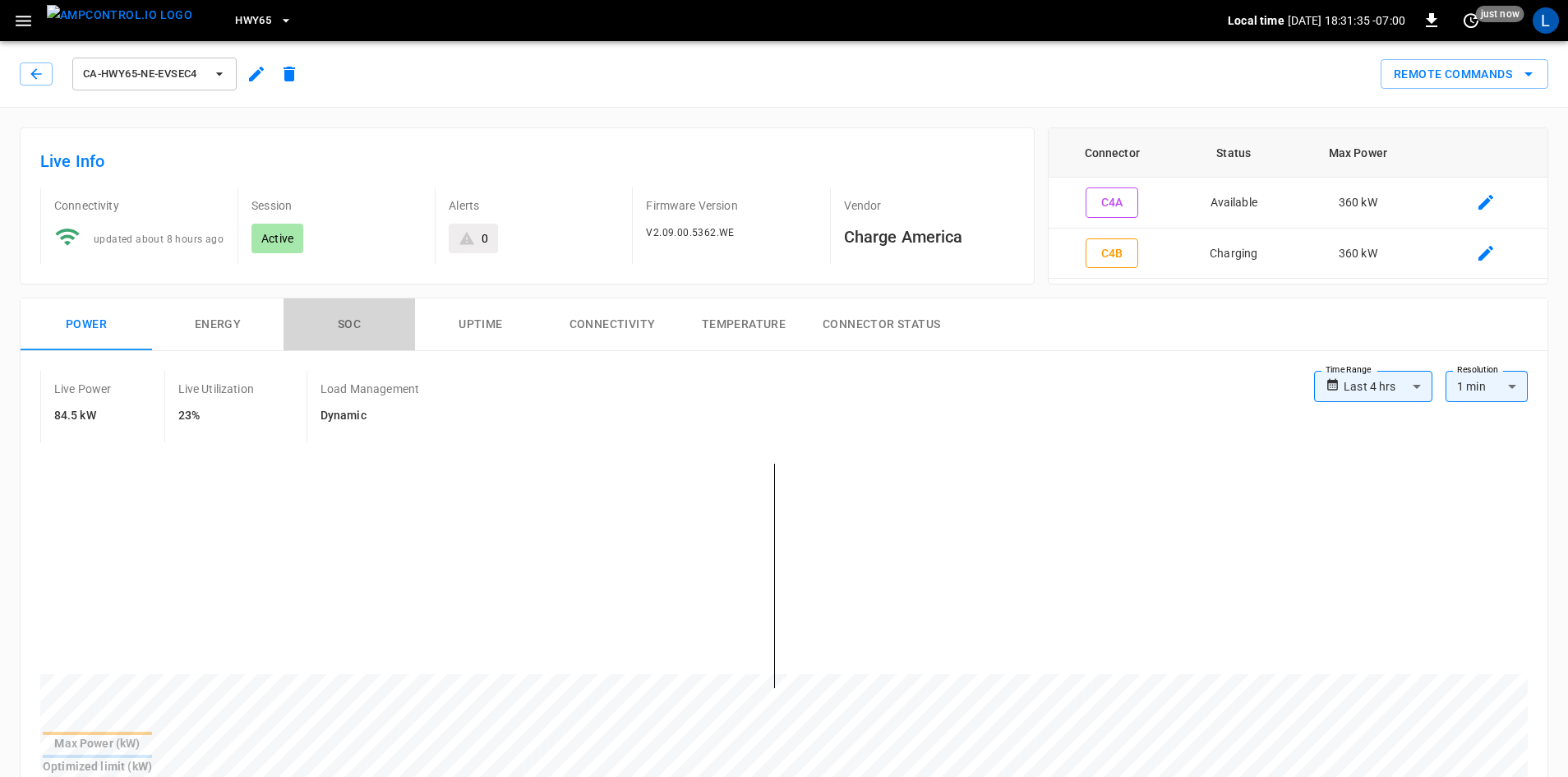
click at [349, 318] on button "SOC" at bounding box center [349, 325] width 131 height 53
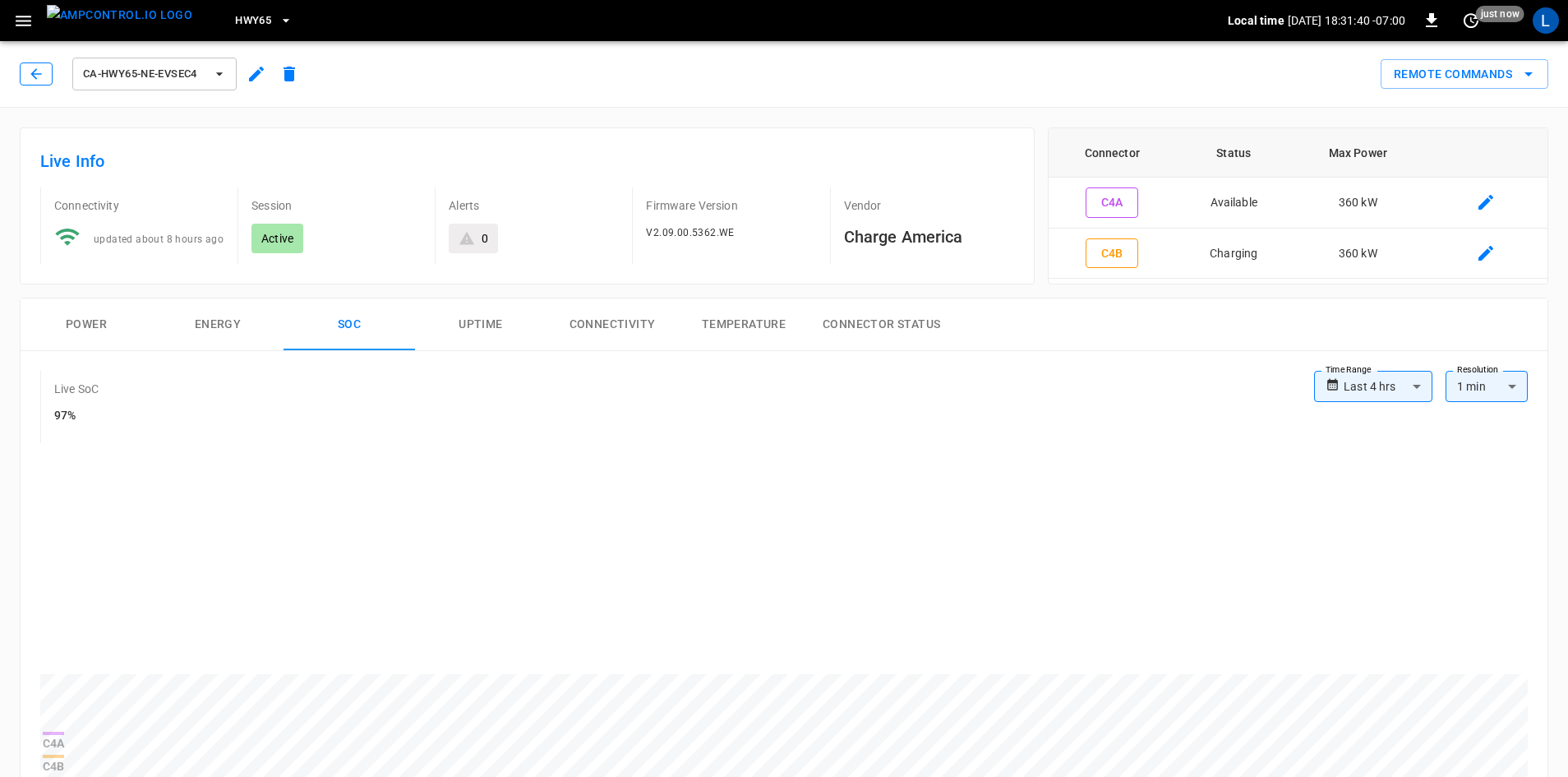
click at [33, 72] on icon "button" at bounding box center [36, 74] width 17 height 17
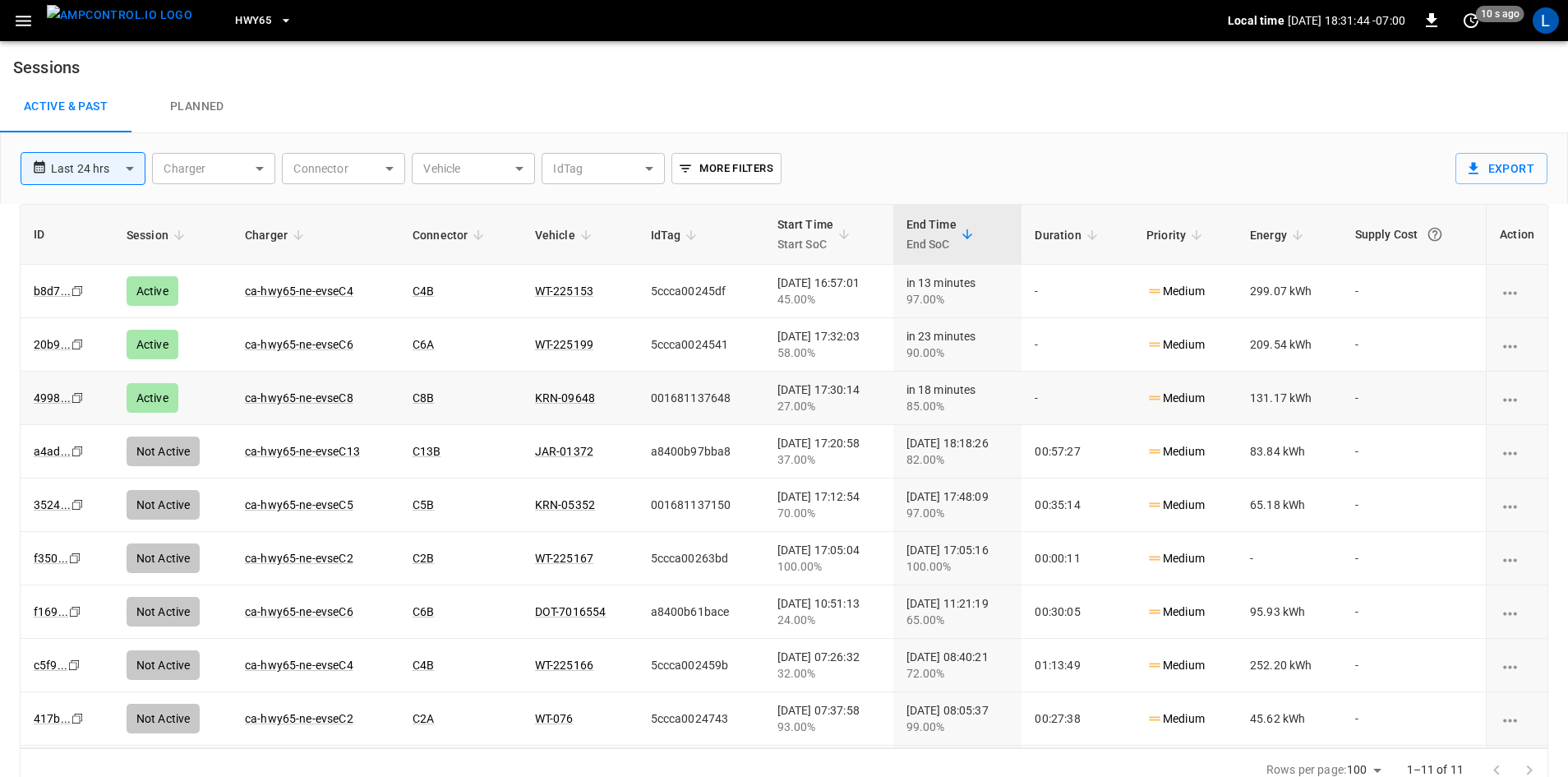
click at [294, 385] on td "ca-hwy65-ne-evseC8" at bounding box center [315, 398] width 168 height 54
click at [298, 410] on td "ca-hwy65-ne-evseC8" at bounding box center [315, 398] width 168 height 54
click at [299, 401] on link "ca-hwy65-ne-evseC8" at bounding box center [299, 398] width 115 height 20
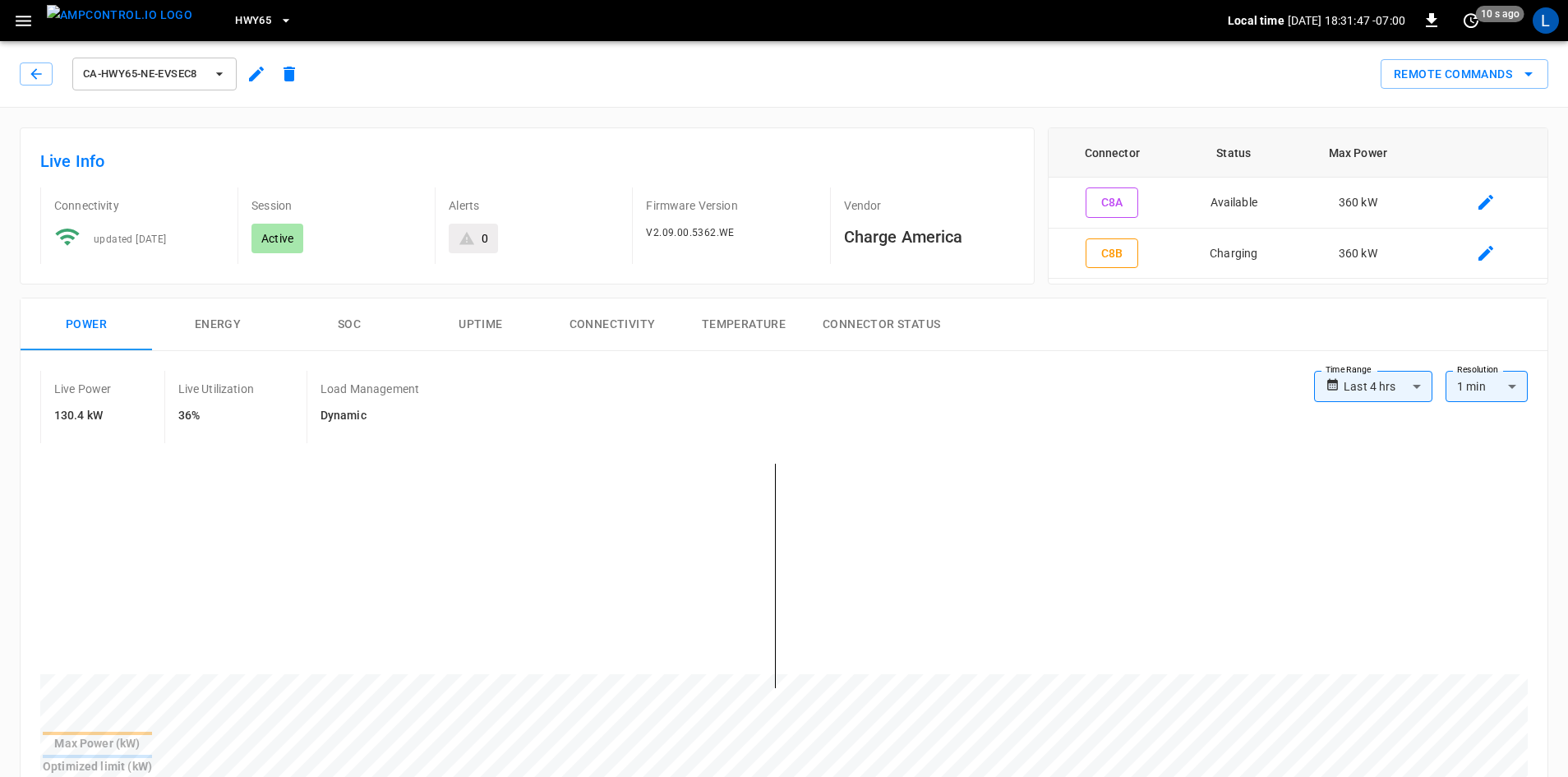
click at [355, 322] on button "SOC" at bounding box center [349, 325] width 131 height 53
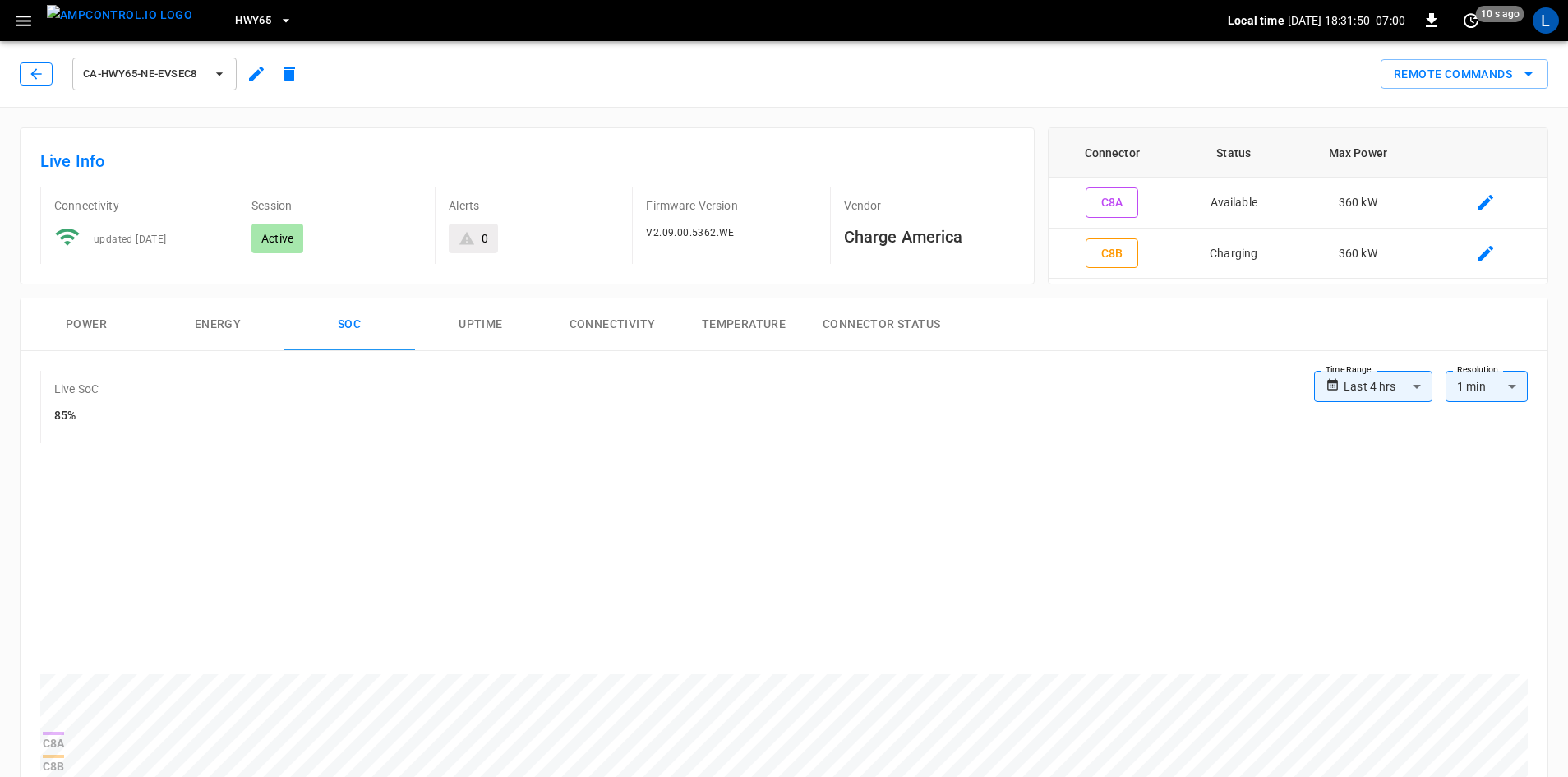
click at [40, 73] on icon "button" at bounding box center [36, 74] width 17 height 17
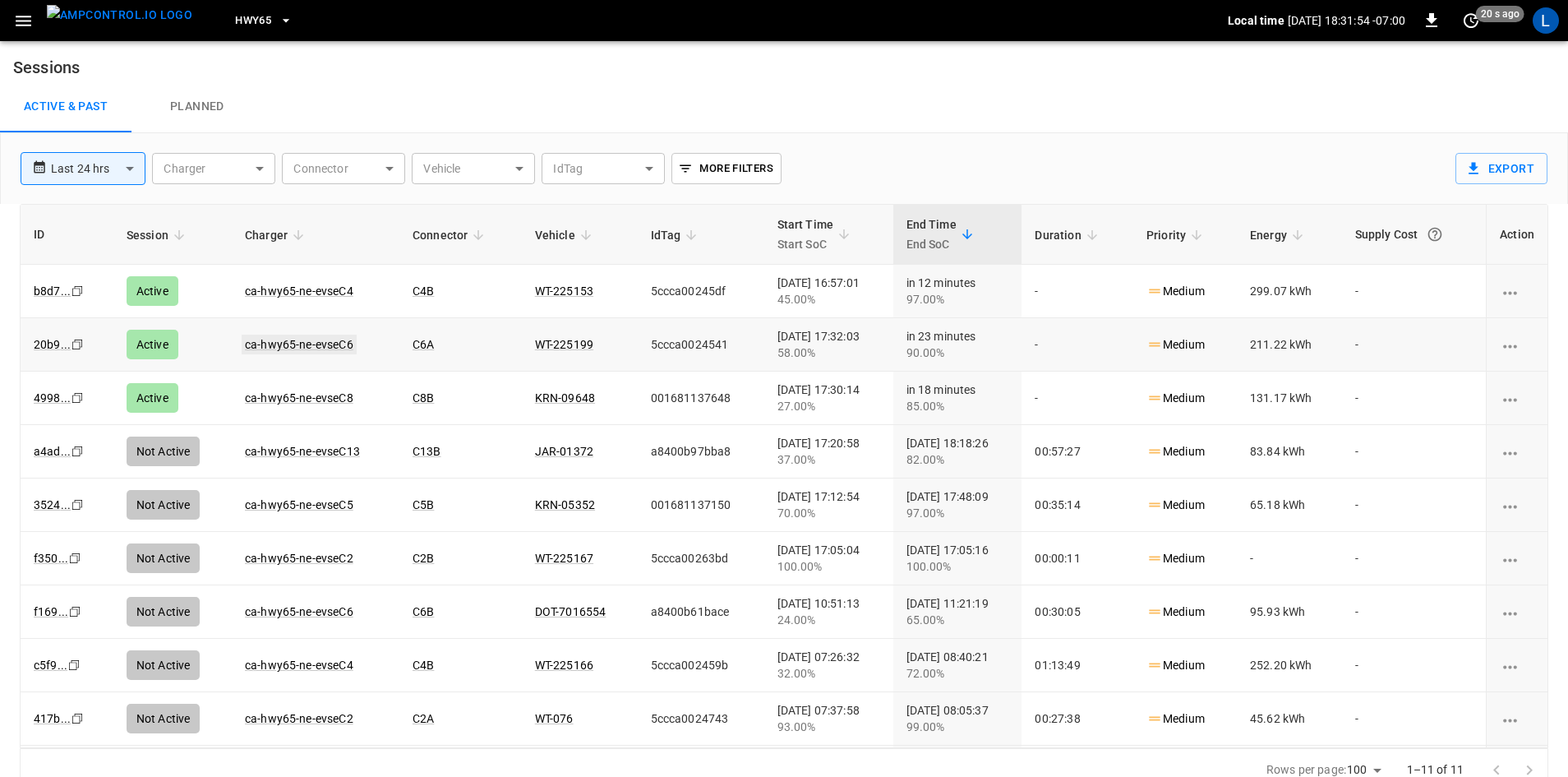
click at [317, 345] on link "ca-hwy65-ne-evseC6" at bounding box center [299, 344] width 115 height 20
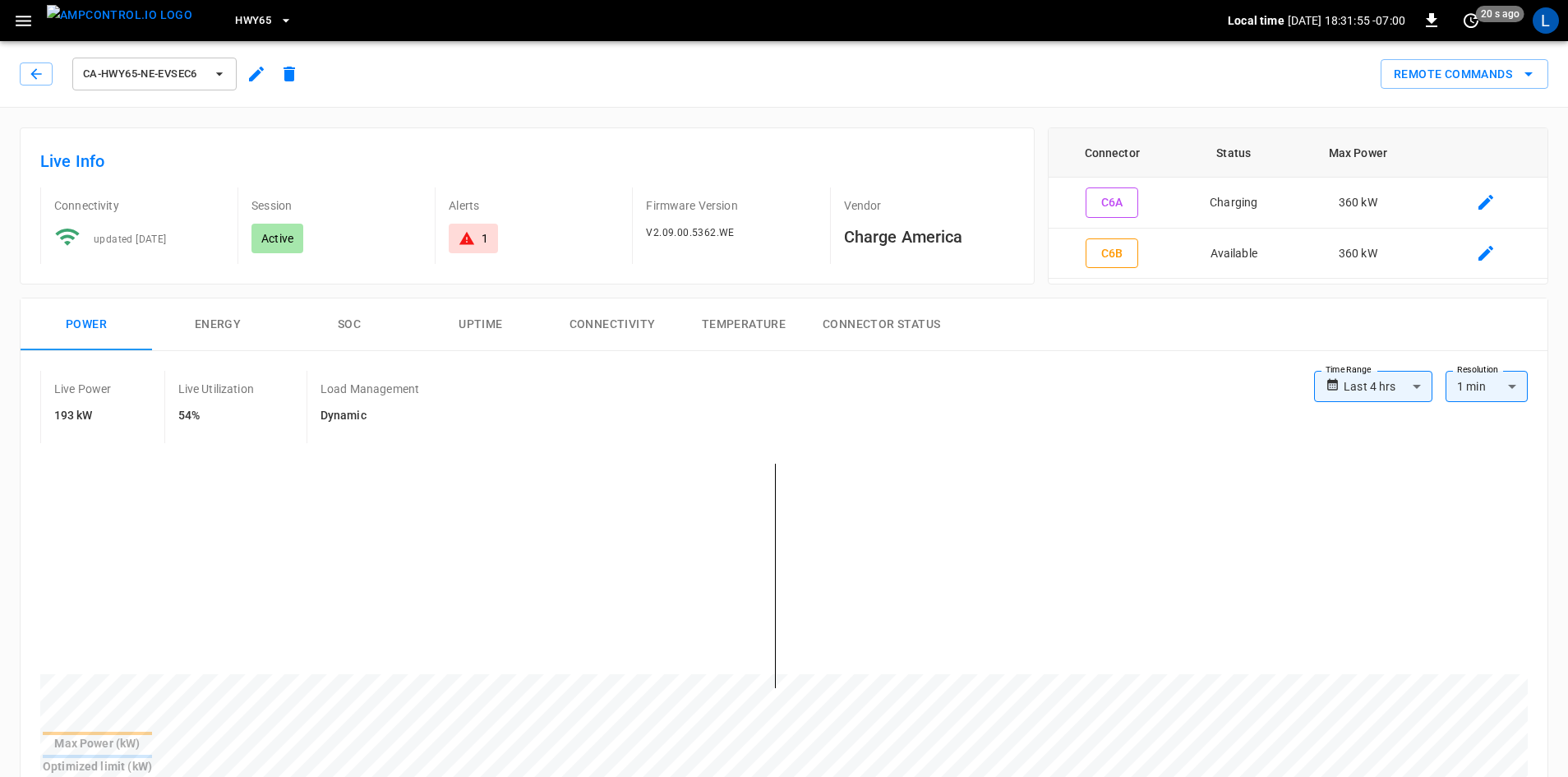
click at [350, 325] on button "SOC" at bounding box center [349, 325] width 131 height 53
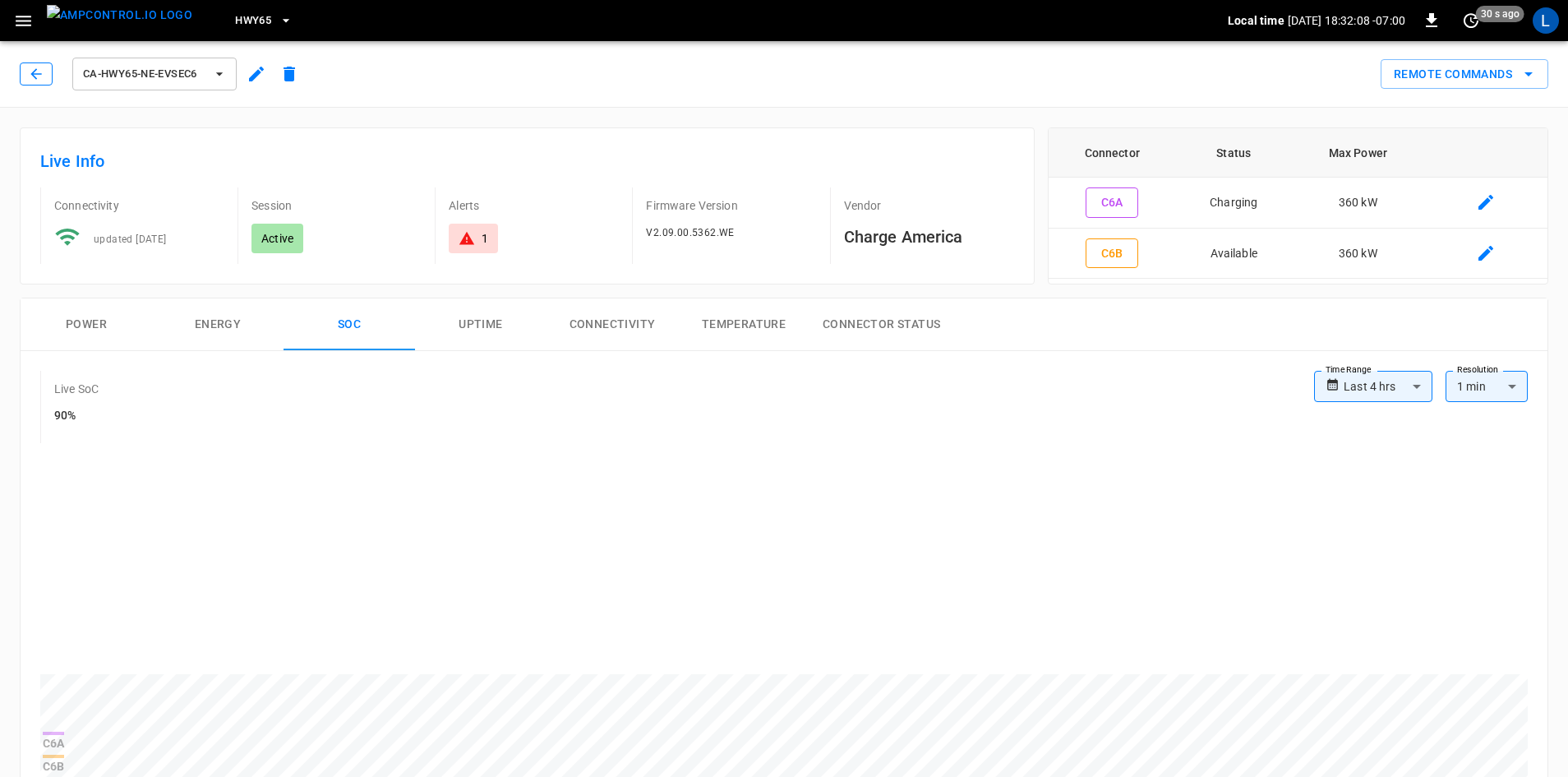
click at [45, 75] on button "button" at bounding box center [36, 74] width 33 height 23
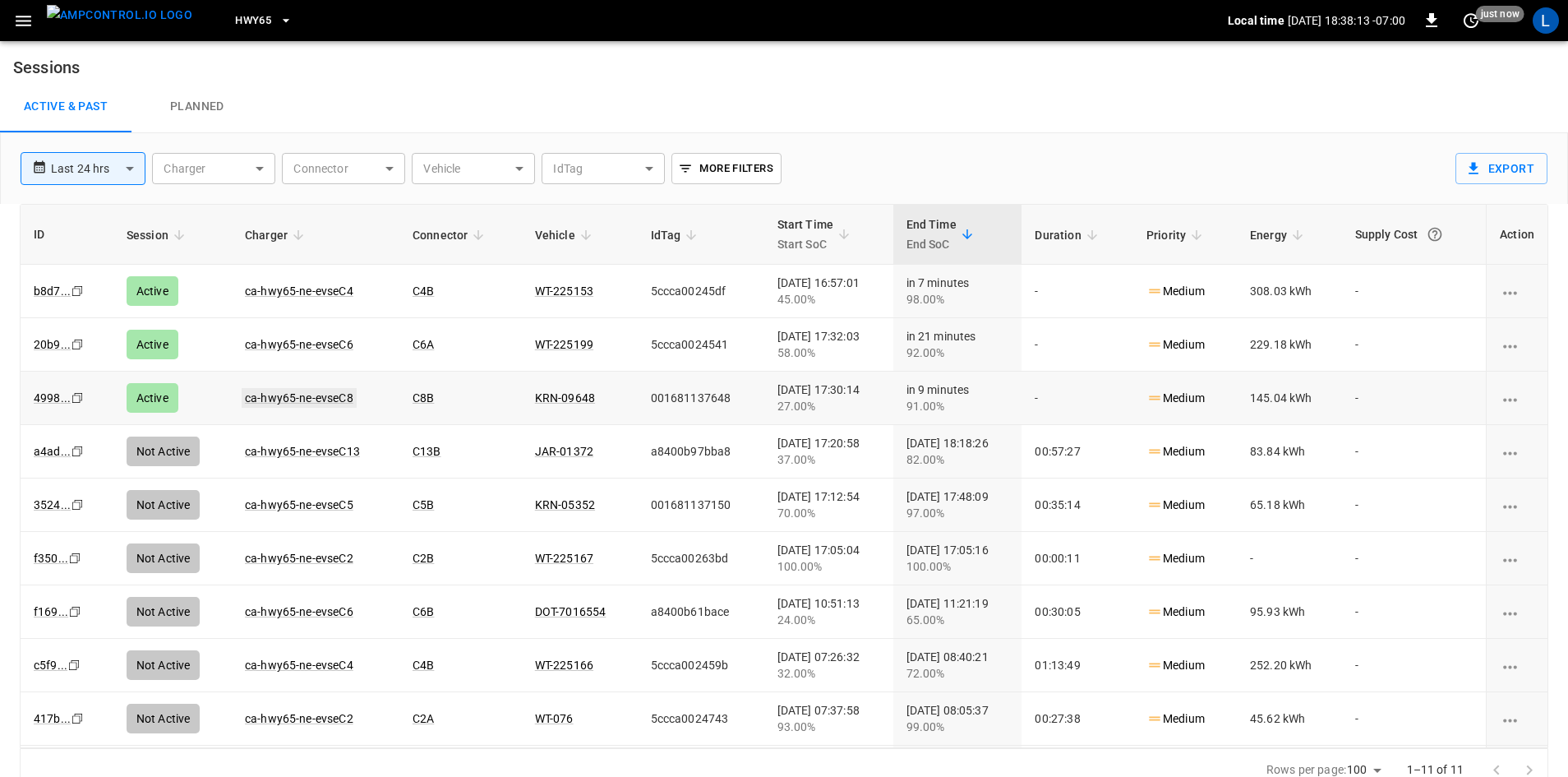
click at [320, 397] on link "ca-hwy65-ne-evseC8" at bounding box center [299, 398] width 115 height 20
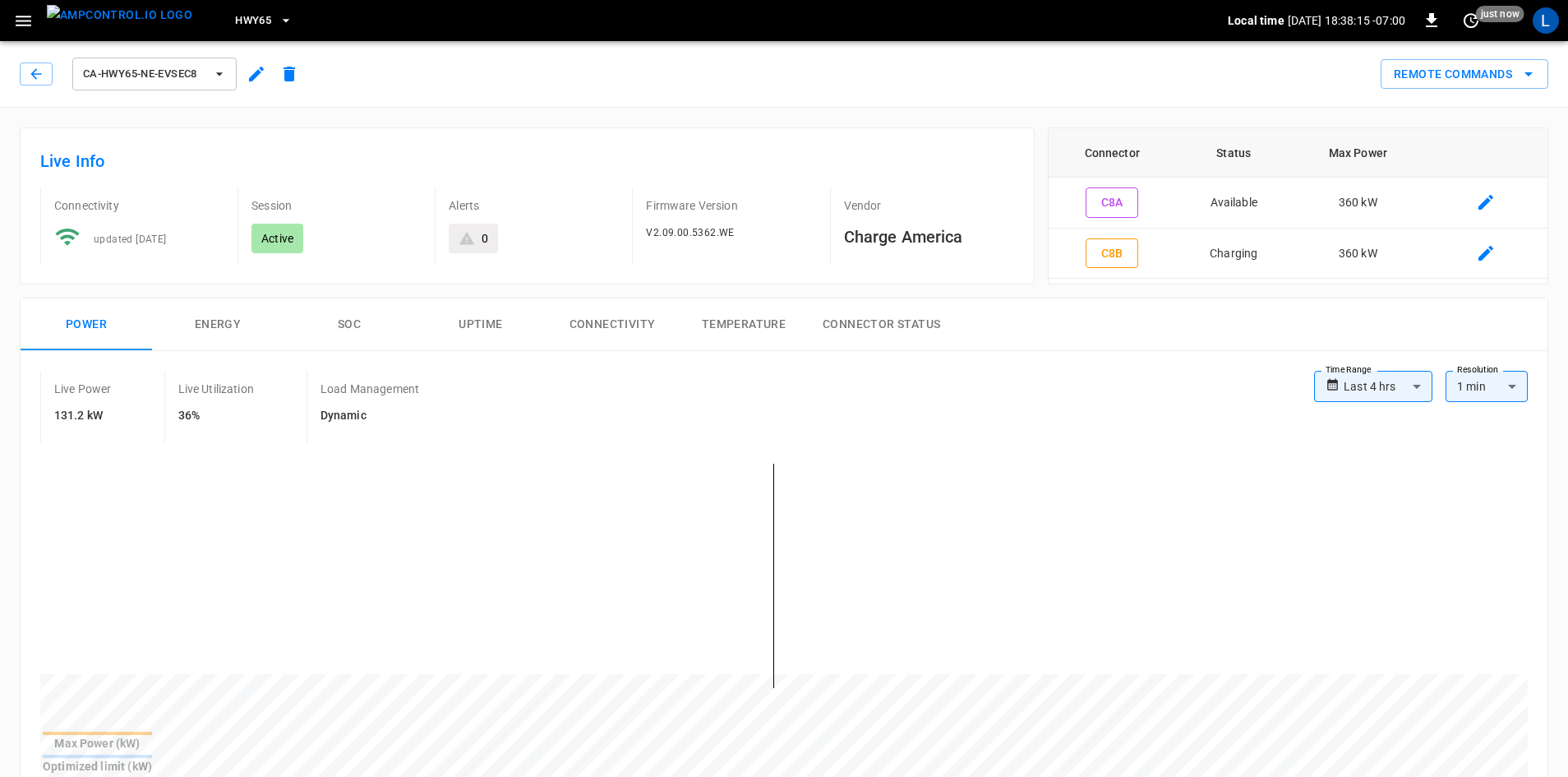
click at [338, 329] on button "SOC" at bounding box center [349, 325] width 131 height 53
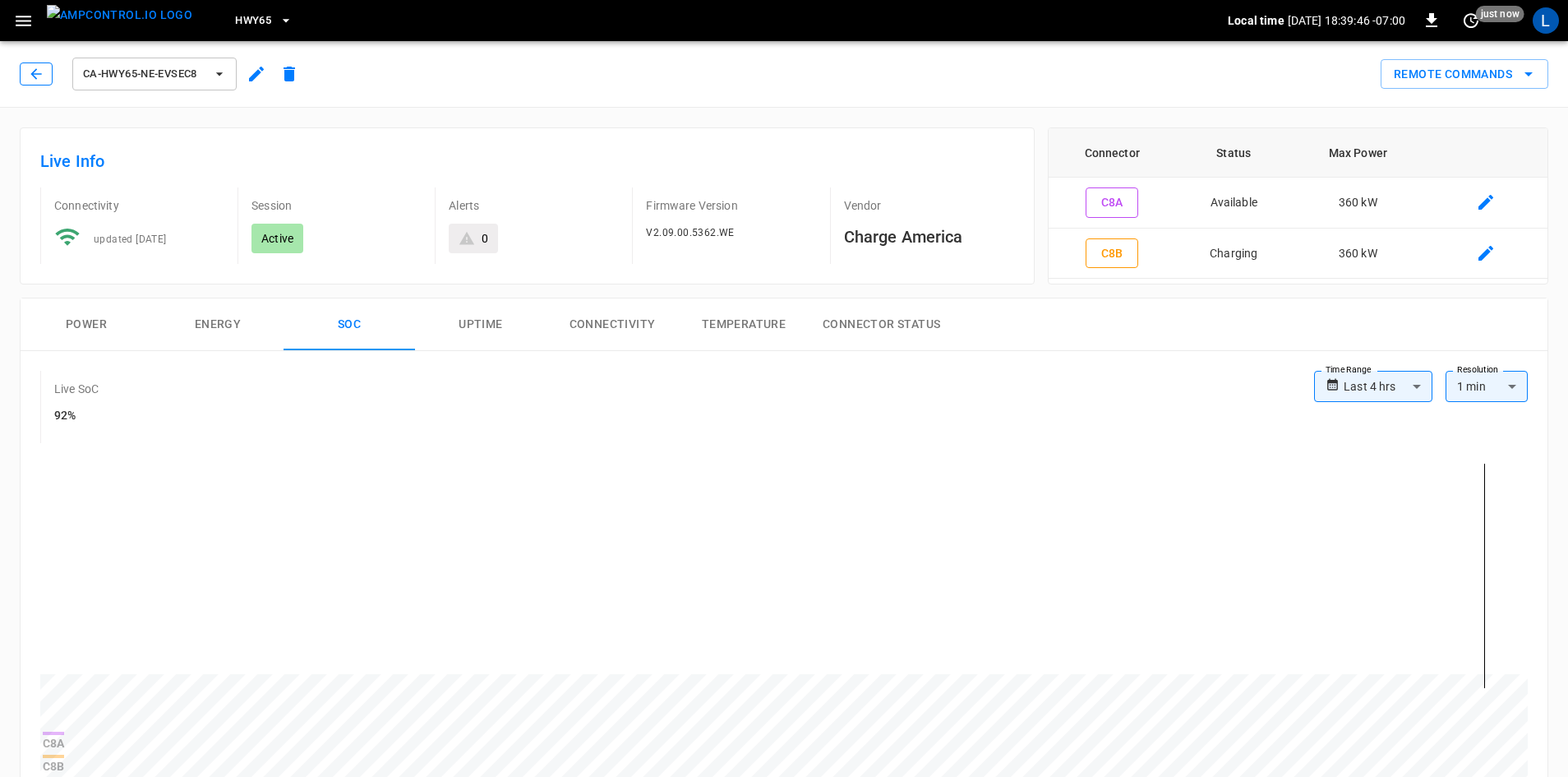
click at [51, 65] on button "button" at bounding box center [36, 74] width 33 height 23
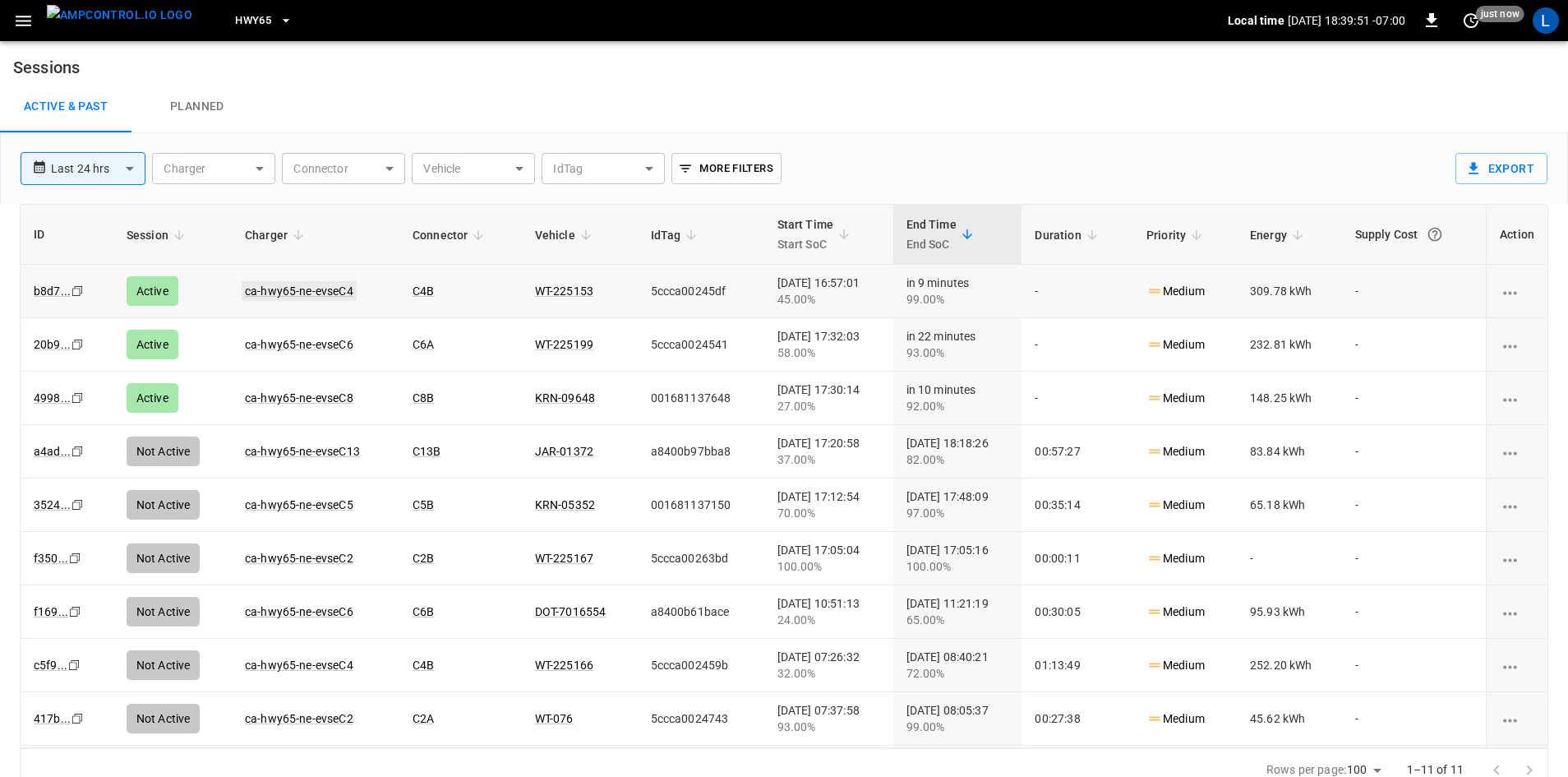
click at [306, 287] on link "ca-hwy65-ne-evseC4" at bounding box center [299, 291] width 115 height 20
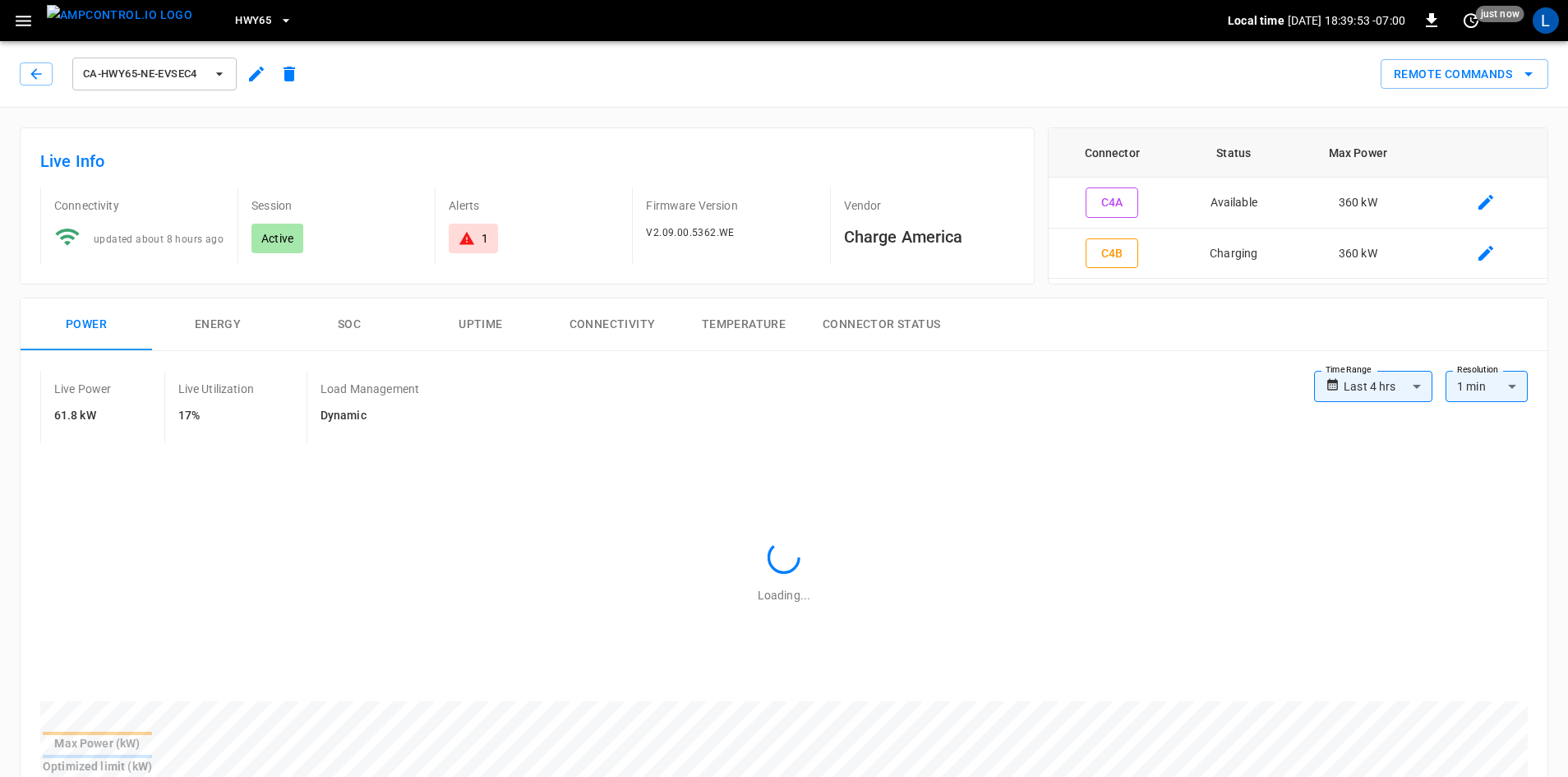
click at [344, 324] on button "SOC" at bounding box center [349, 325] width 131 height 53
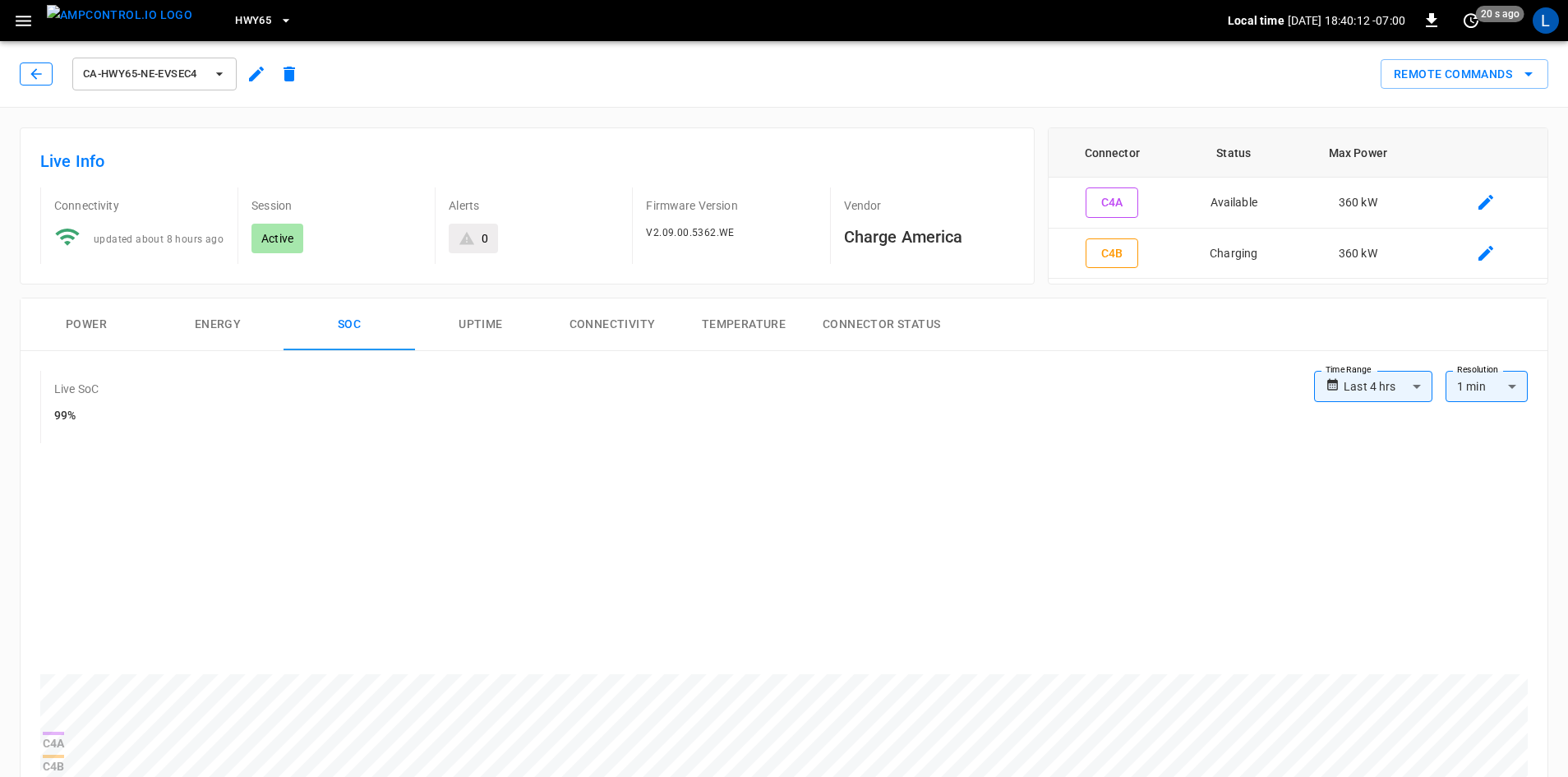
click at [32, 72] on icon "button" at bounding box center [36, 74] width 17 height 17
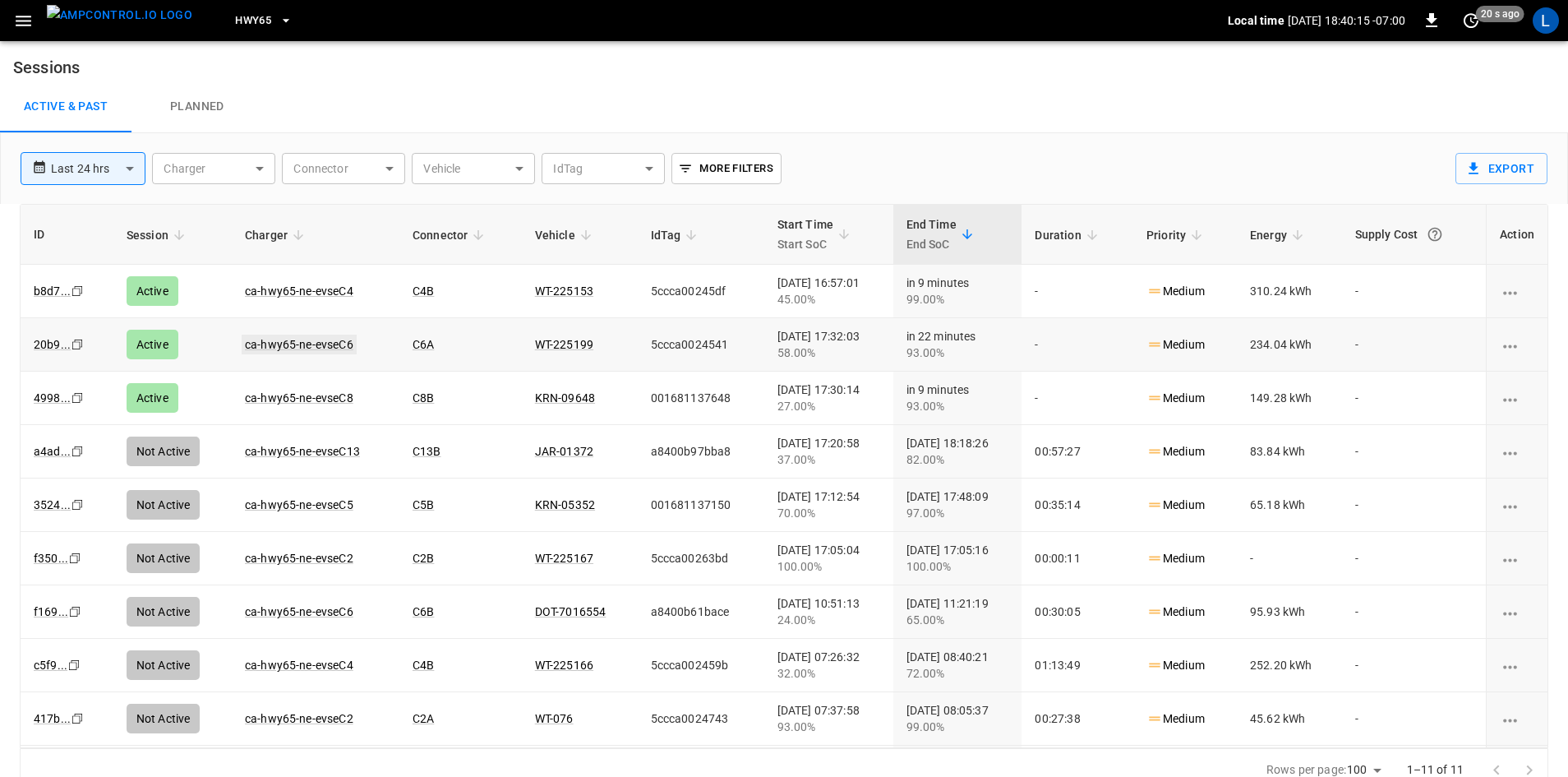
click at [331, 343] on link "ca-hwy65-ne-evseC6" at bounding box center [299, 344] width 115 height 20
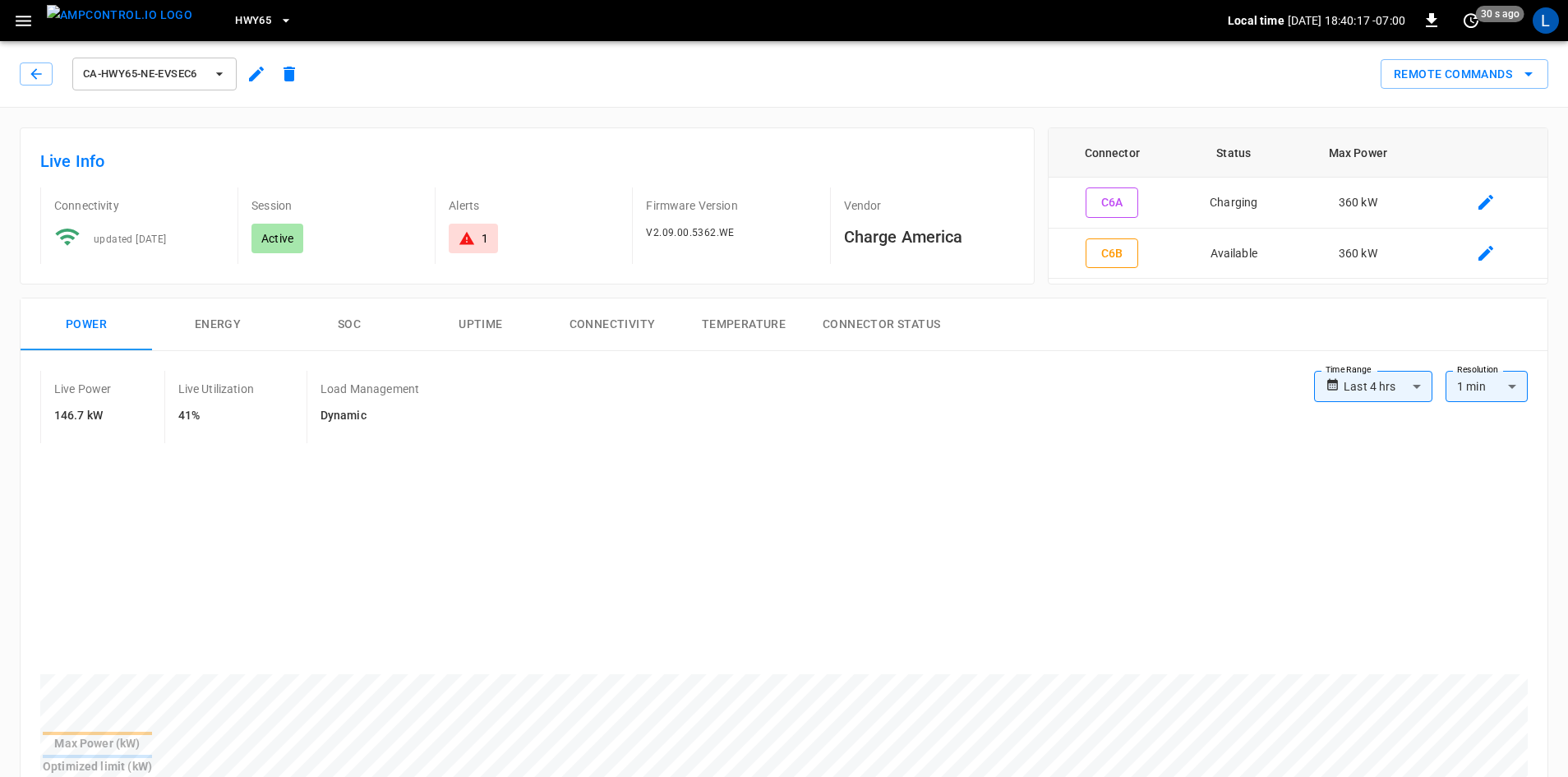
click at [352, 328] on button "SOC" at bounding box center [349, 325] width 131 height 53
